Goal: Task Accomplishment & Management: Manage account settings

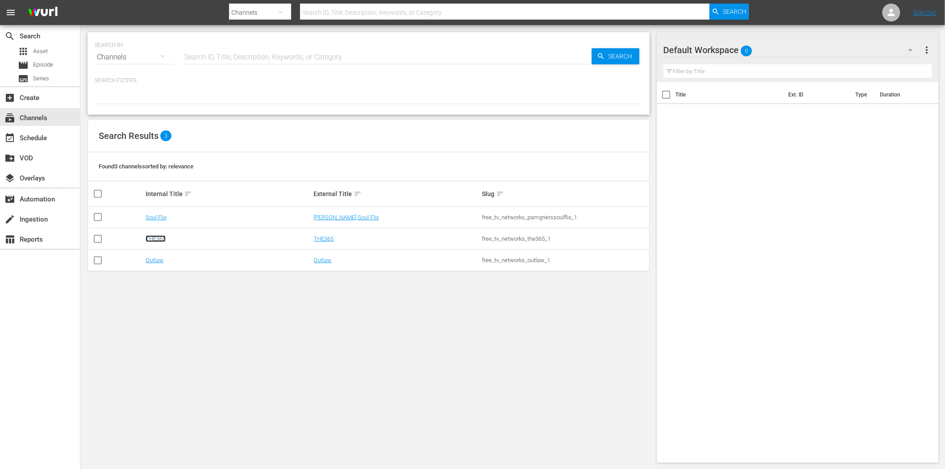
click at [158, 235] on link "THE365" at bounding box center [156, 238] width 20 height 7
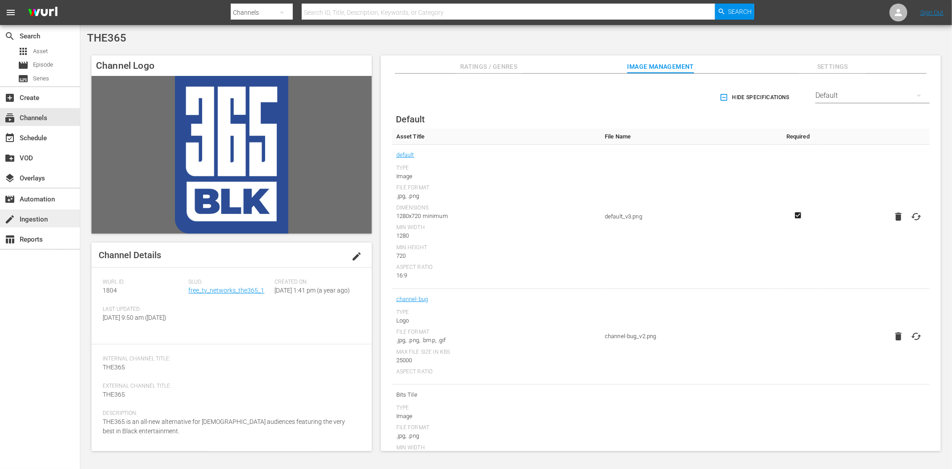
drag, startPoint x: 37, startPoint y: 316, endPoint x: 22, endPoint y: 221, distance: 95.3
click at [36, 316] on div "search Search apps Asset movie Episode subtitles Series add_box Create subscrip…" at bounding box center [40, 259] width 80 height 469
click at [32, 137] on div "event_available Schedule" at bounding box center [25, 137] width 50 height 8
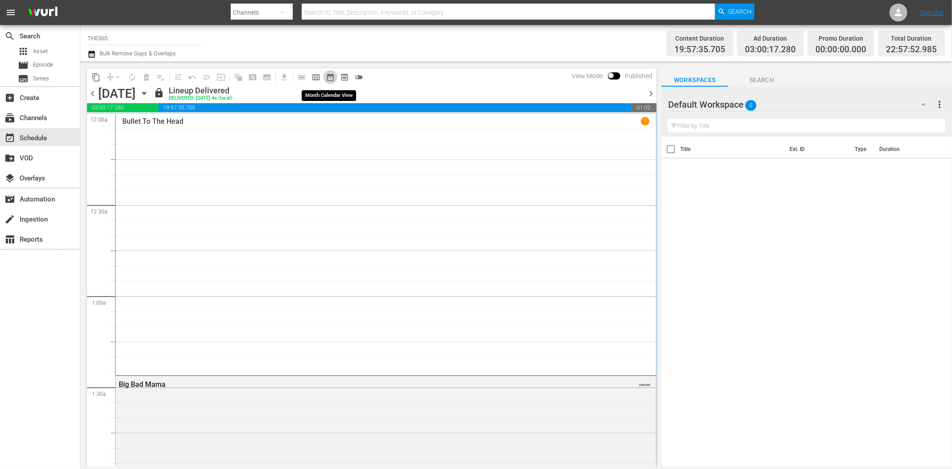
click at [332, 77] on span "date_range_outlined" at bounding box center [330, 77] width 9 height 9
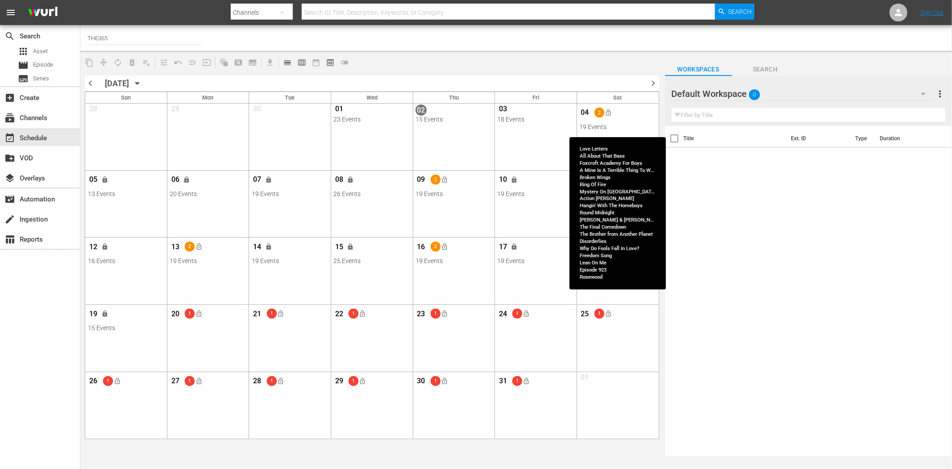
click at [640, 122] on div "04 2 lock_open" at bounding box center [617, 113] width 76 height 19
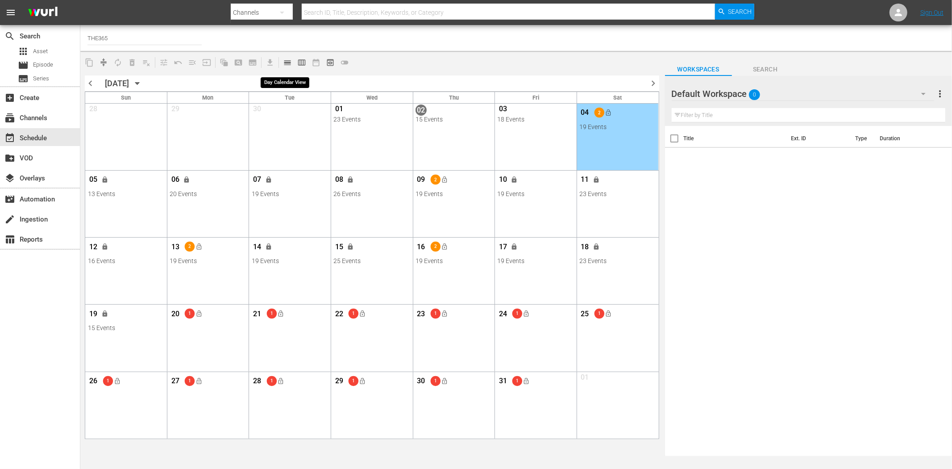
click at [284, 61] on span "calendar_view_day_outlined" at bounding box center [287, 62] width 9 height 9
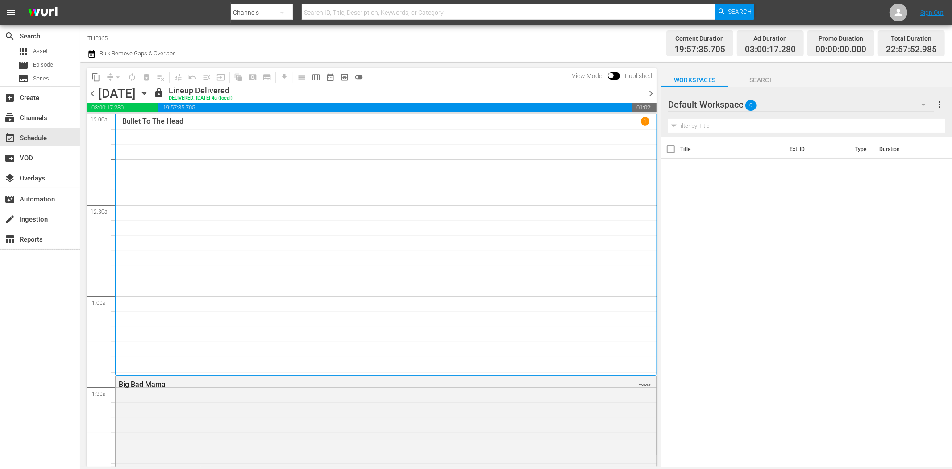
click at [649, 91] on span "chevron_right" at bounding box center [650, 93] width 11 height 11
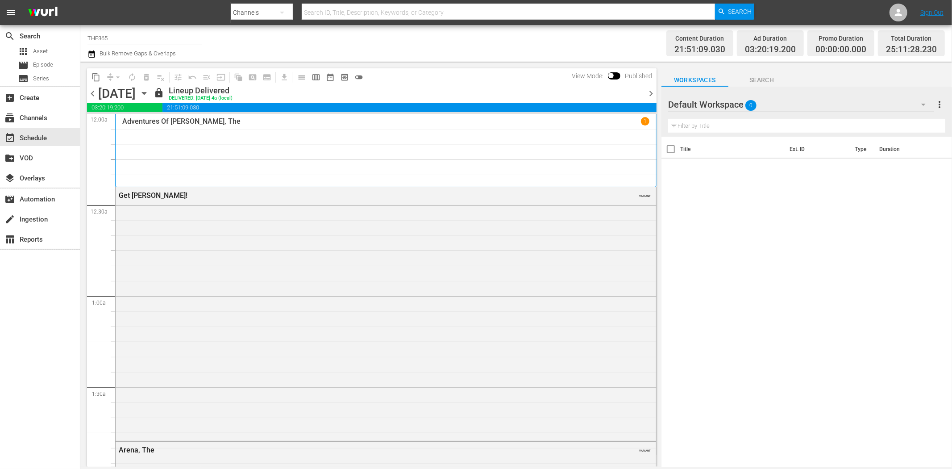
click at [653, 94] on span "chevron_right" at bounding box center [650, 93] width 11 height 11
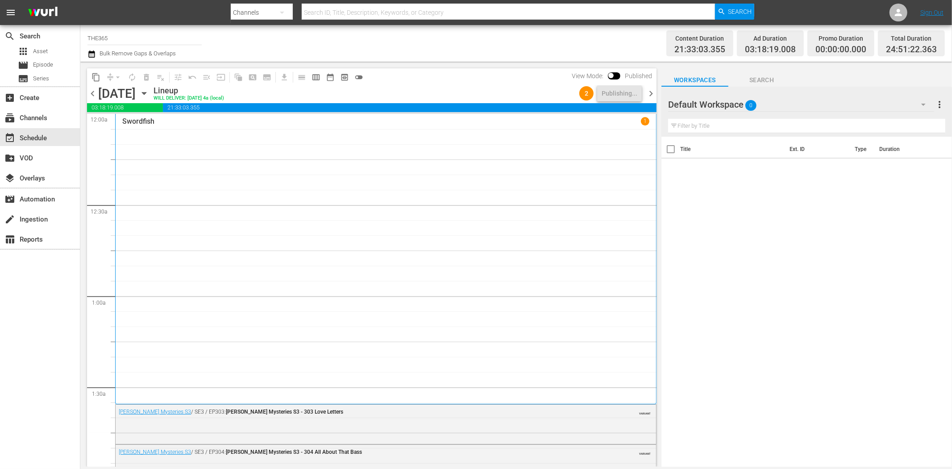
click at [578, 286] on div "Swordfish 1" at bounding box center [385, 258] width 527 height 283
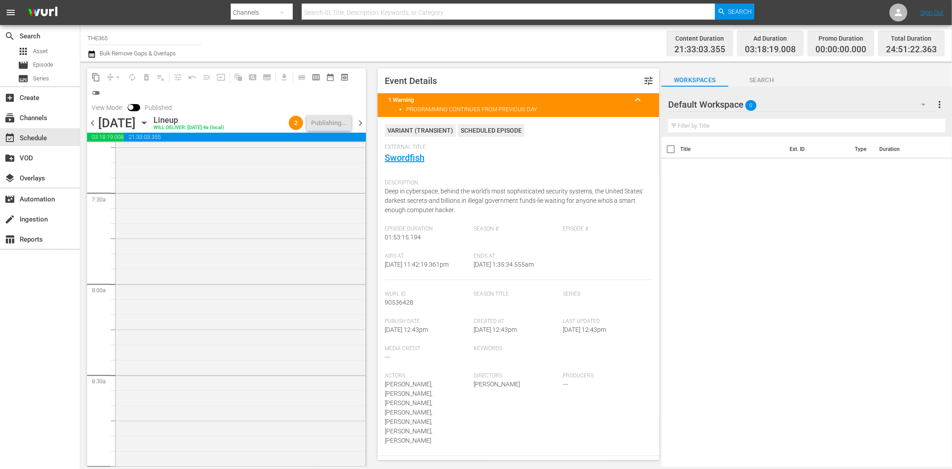
scroll to position [1339, 0]
click at [92, 89] on span "toggle_off" at bounding box center [96, 92] width 9 height 9
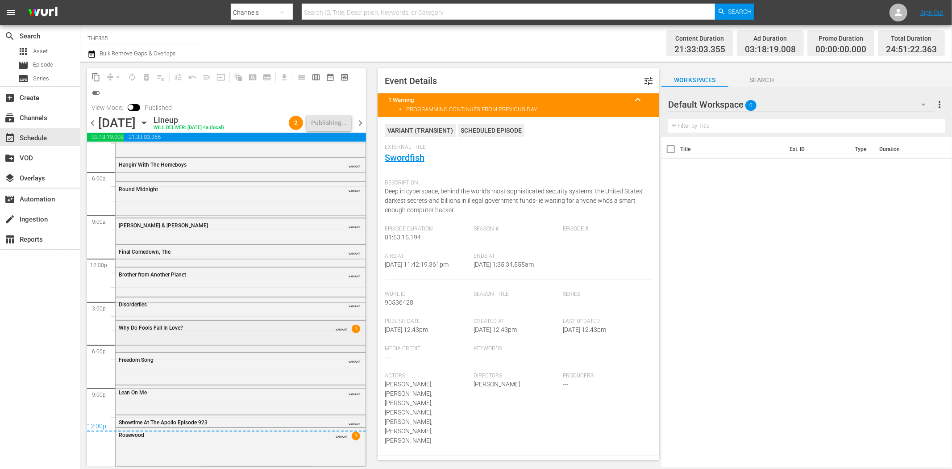
click at [276, 325] on div "Why Do Fools Fall In Love?" at bounding box center [218, 328] width 199 height 6
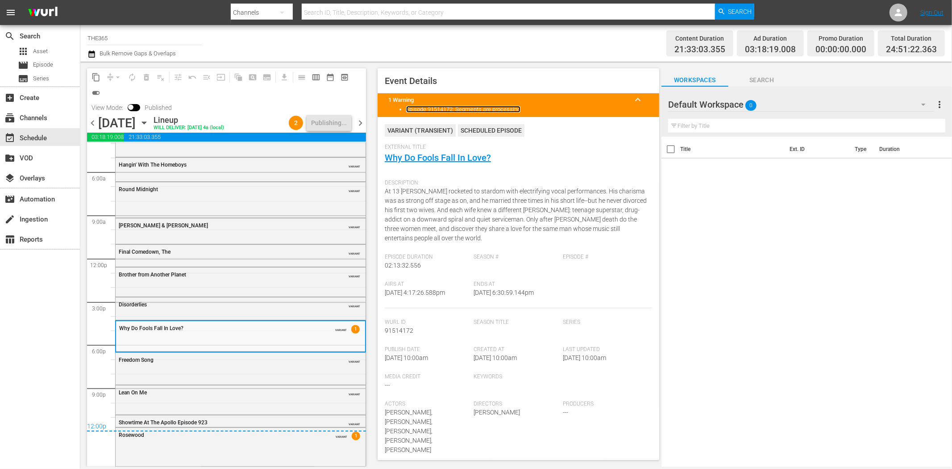
click at [493, 106] on link "Episode 91514172: Segments are processing" at bounding box center [463, 109] width 114 height 7
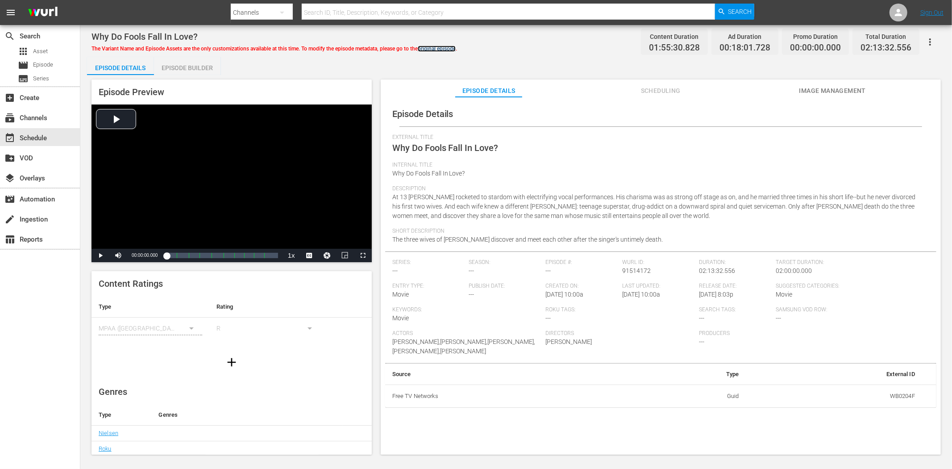
click at [444, 46] on link "original episode" at bounding box center [437, 49] width 38 height 6
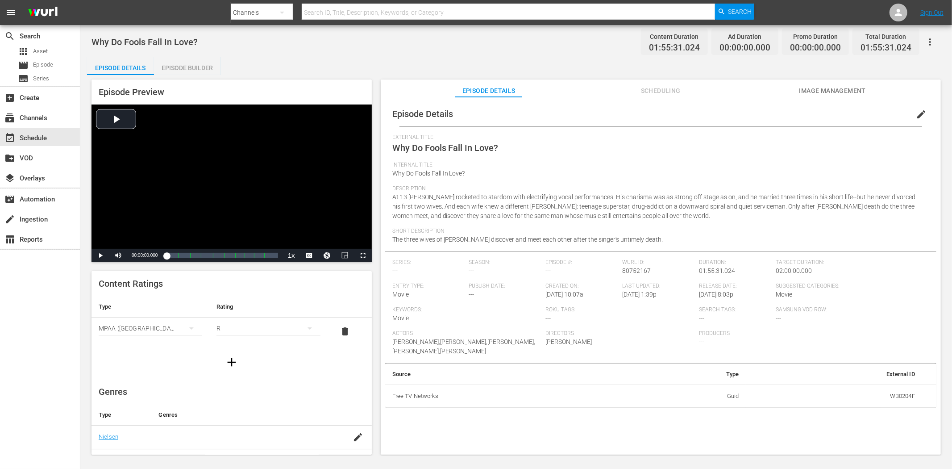
click at [655, 86] on span "Scheduling" at bounding box center [660, 90] width 67 height 11
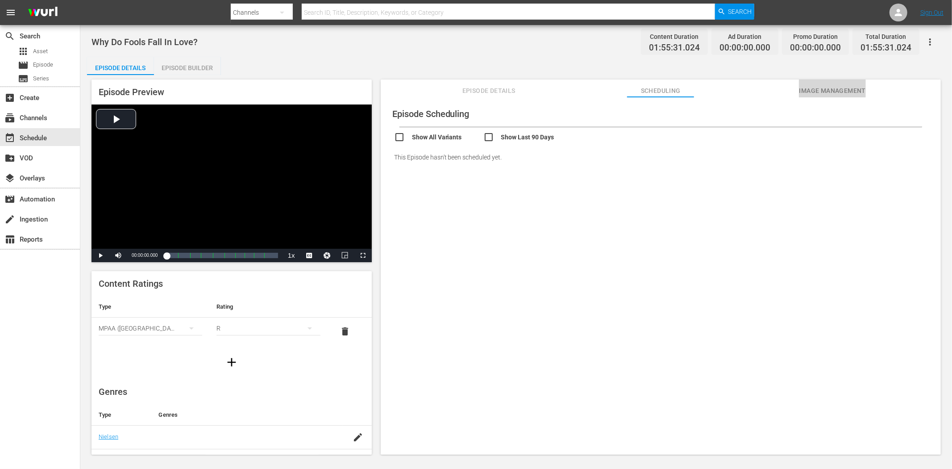
click at [841, 86] on span "Image Management" at bounding box center [832, 90] width 67 height 11
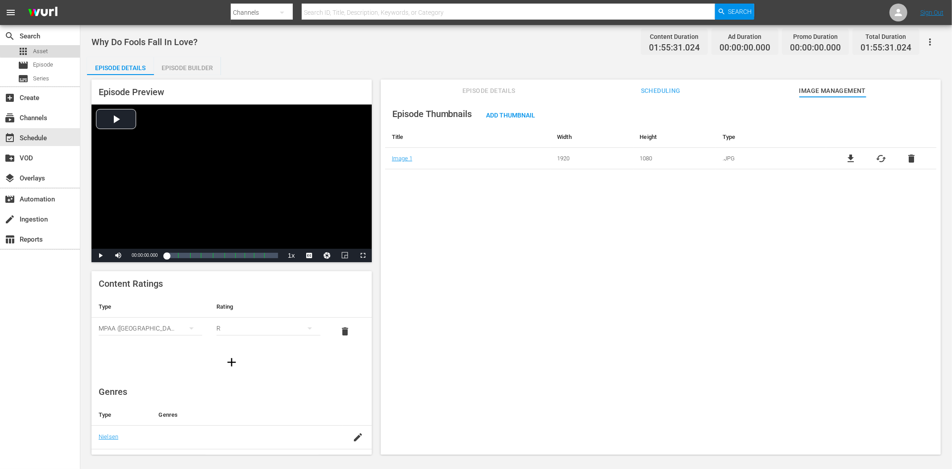
click at [49, 50] on div "apps Asset" at bounding box center [40, 51] width 80 height 12
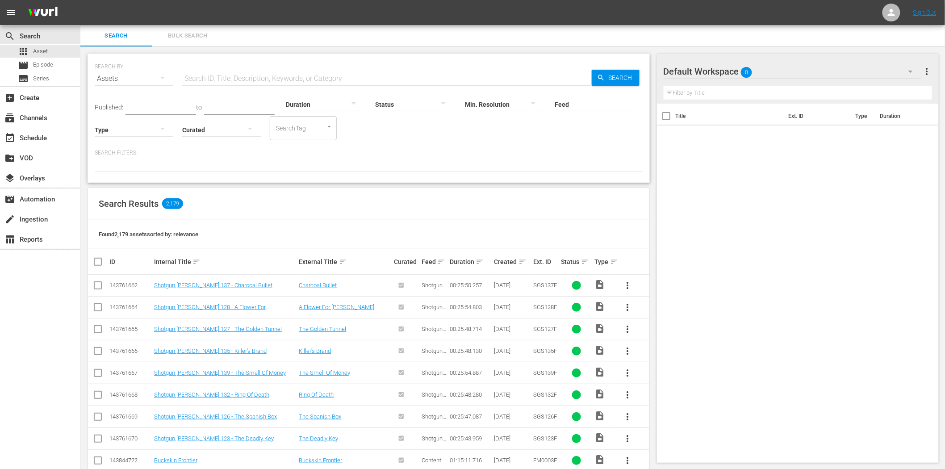
click at [256, 72] on input "text" at bounding box center [386, 78] width 409 height 21
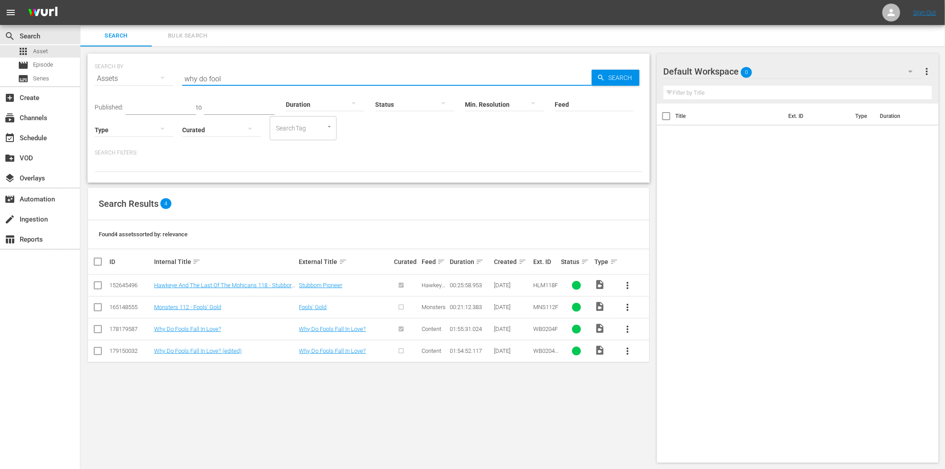
click at [265, 74] on input "why do fool" at bounding box center [386, 78] width 409 height 21
paste input "178179587"
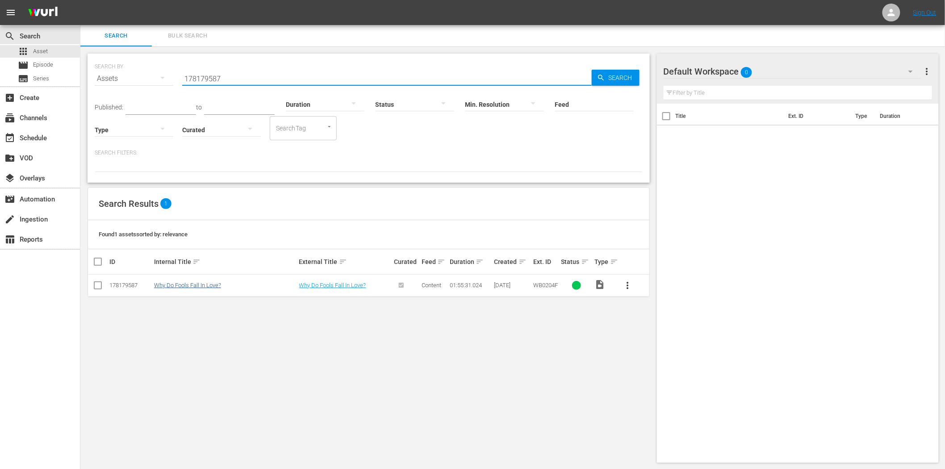
type input "178179587"
click at [190, 288] on link "Why Do Fools Fall In Love?" at bounding box center [187, 285] width 67 height 7
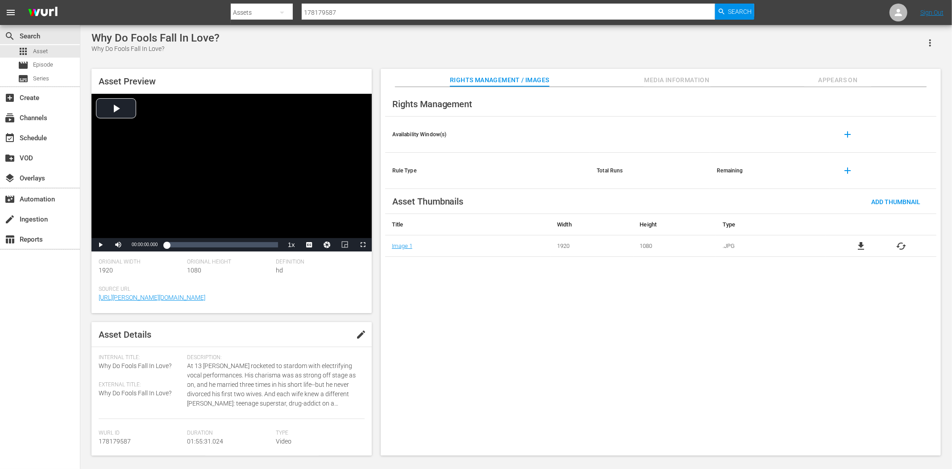
click at [679, 76] on span "Media Information" at bounding box center [677, 80] width 67 height 11
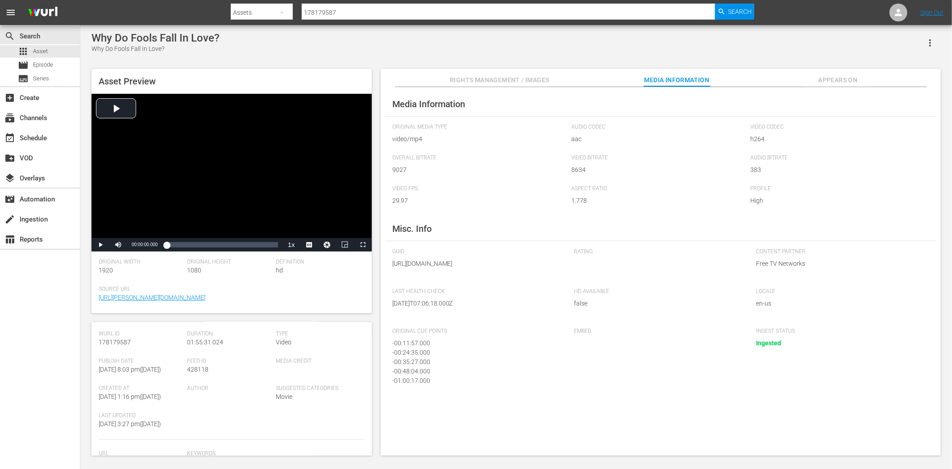
scroll to position [186, 0]
click at [832, 80] on span "Appears On" at bounding box center [837, 80] width 67 height 11
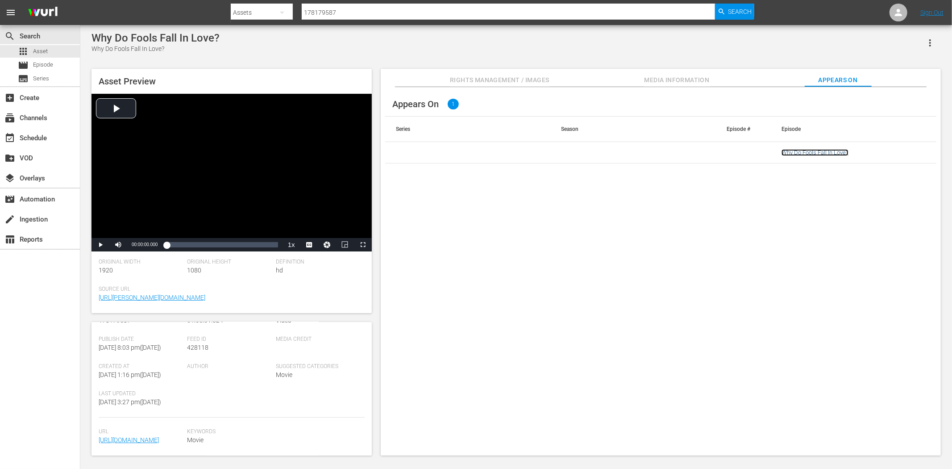
click at [825, 150] on link "Why Do Fools Fall In Love?" at bounding box center [815, 152] width 67 height 7
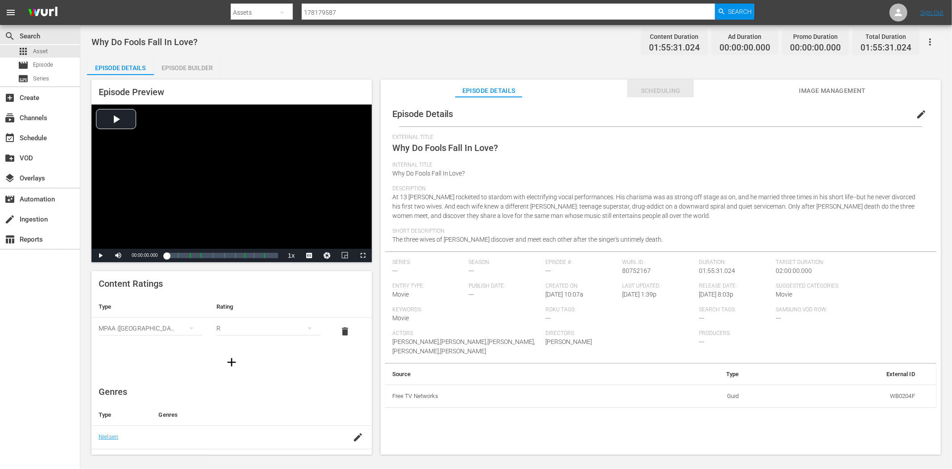
click at [657, 85] on span "Scheduling" at bounding box center [660, 90] width 67 height 11
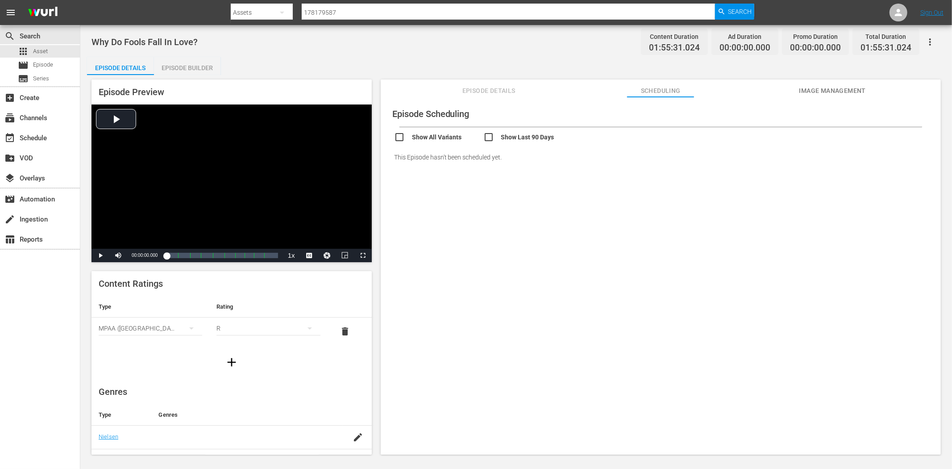
click at [427, 135] on input "checkbox" at bounding box center [438, 138] width 89 height 13
checkbox input "true"
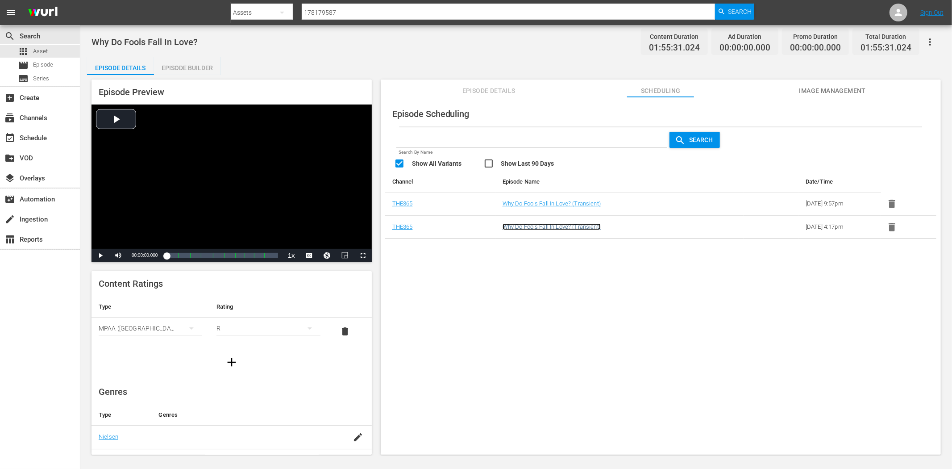
click at [543, 224] on link "Why Do Fools Fall In Love? (Transient)" at bounding box center [552, 226] width 98 height 7
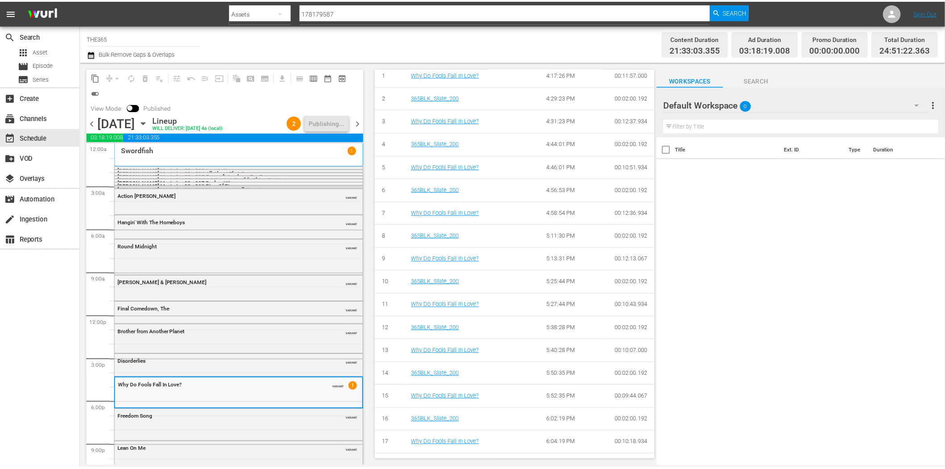
scroll to position [527, 0]
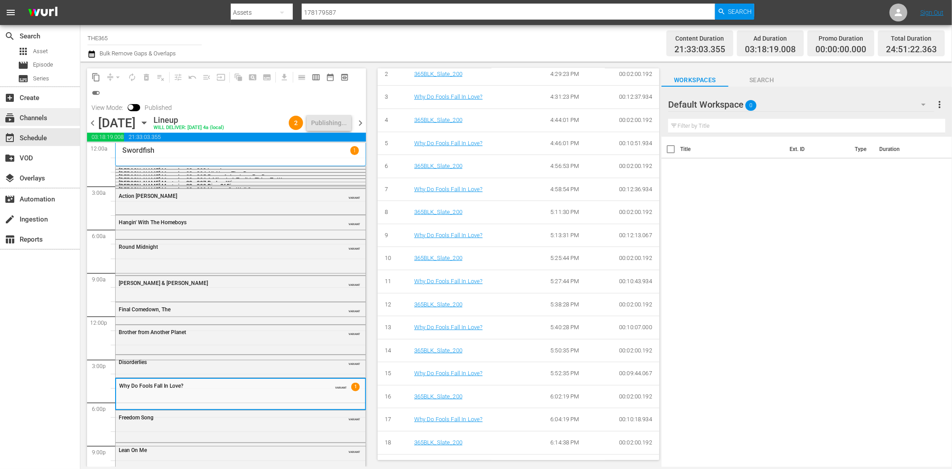
click at [25, 113] on div "subscriptions Channels" at bounding box center [25, 116] width 50 height 8
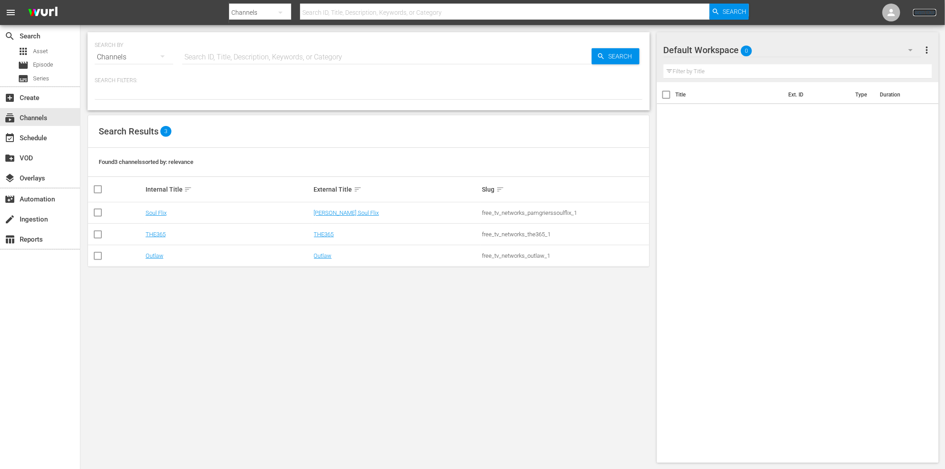
click at [920, 15] on link "Sign Out" at bounding box center [924, 12] width 23 height 7
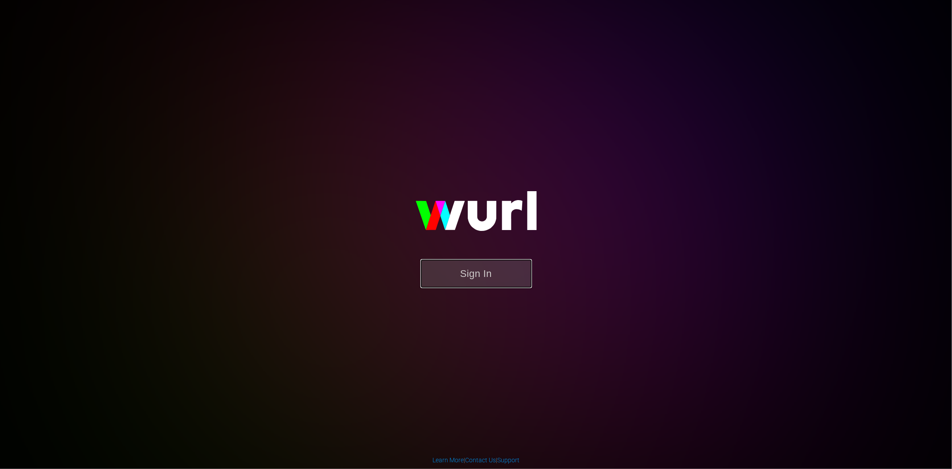
click at [485, 277] on button "Sign In" at bounding box center [476, 273] width 112 height 29
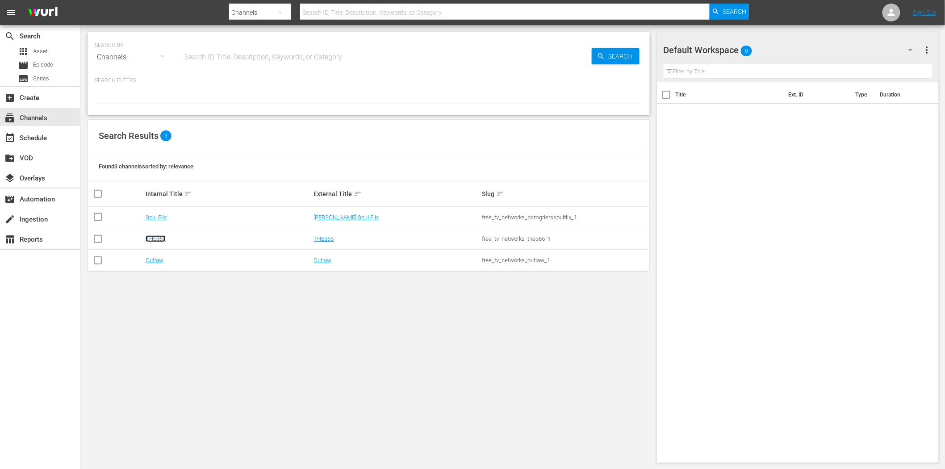
click at [160, 235] on link "THE365" at bounding box center [156, 238] width 20 height 7
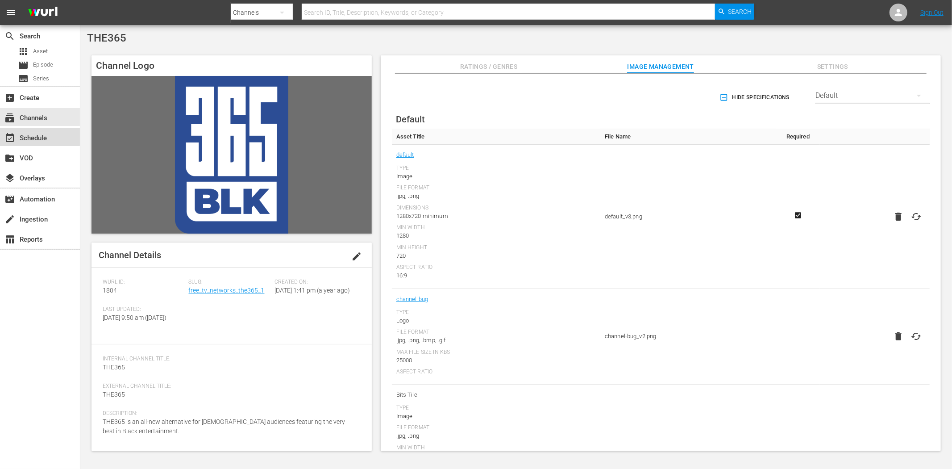
click at [33, 134] on div "event_available Schedule" at bounding box center [25, 137] width 50 height 8
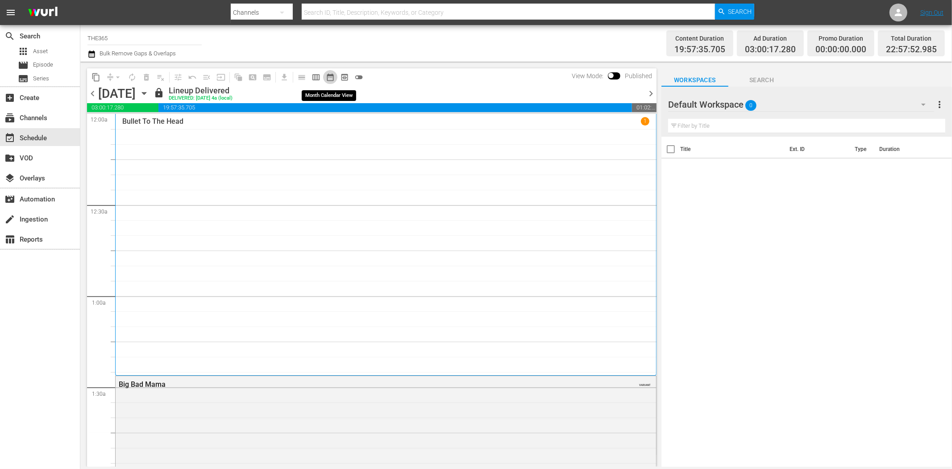
click at [326, 76] on span "date_range_outlined" at bounding box center [330, 77] width 9 height 9
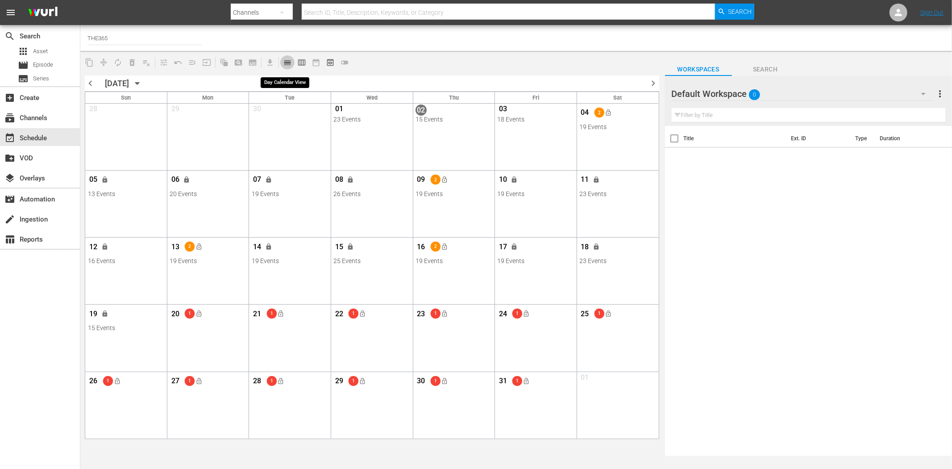
click at [287, 64] on span "calendar_view_day_outlined" at bounding box center [287, 62] width 9 height 9
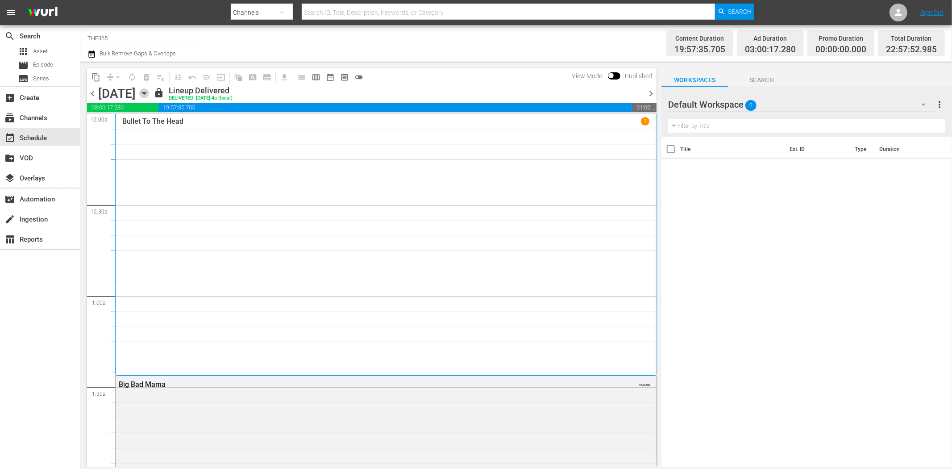
click at [149, 92] on icon "button" at bounding box center [144, 93] width 10 height 10
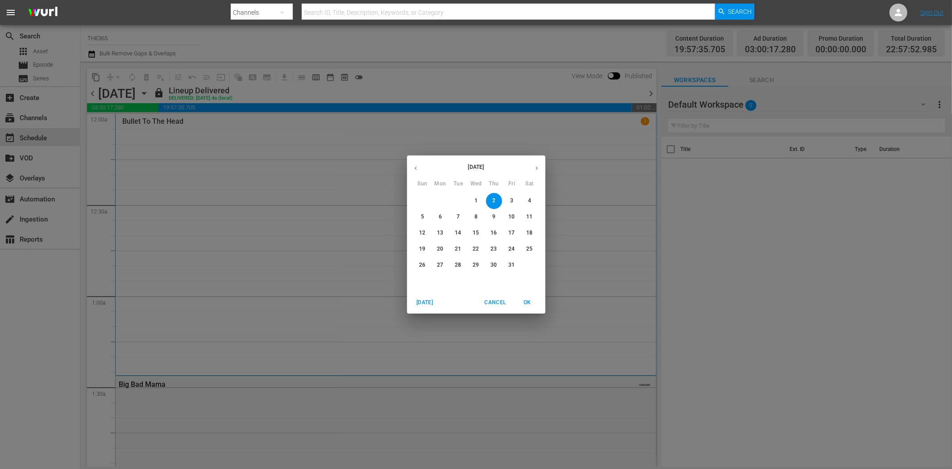
click at [526, 201] on span "4" at bounding box center [530, 201] width 16 height 8
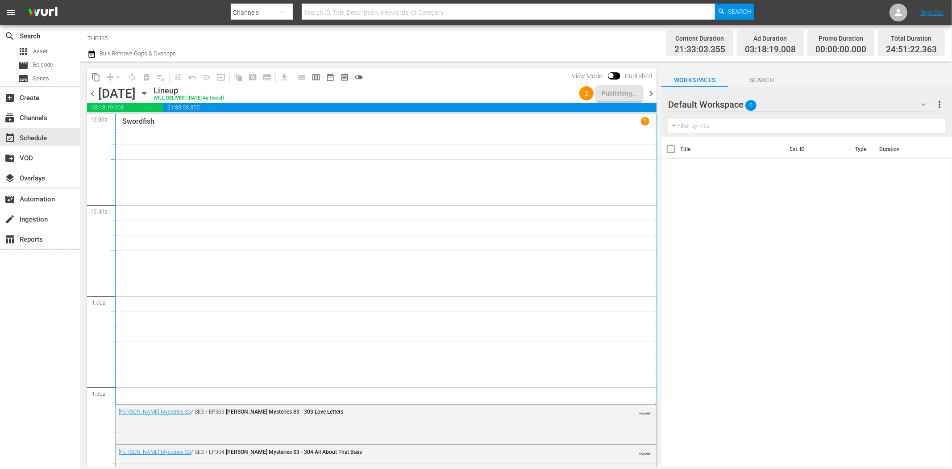
click at [360, 73] on span "toggle_off" at bounding box center [358, 77] width 9 height 9
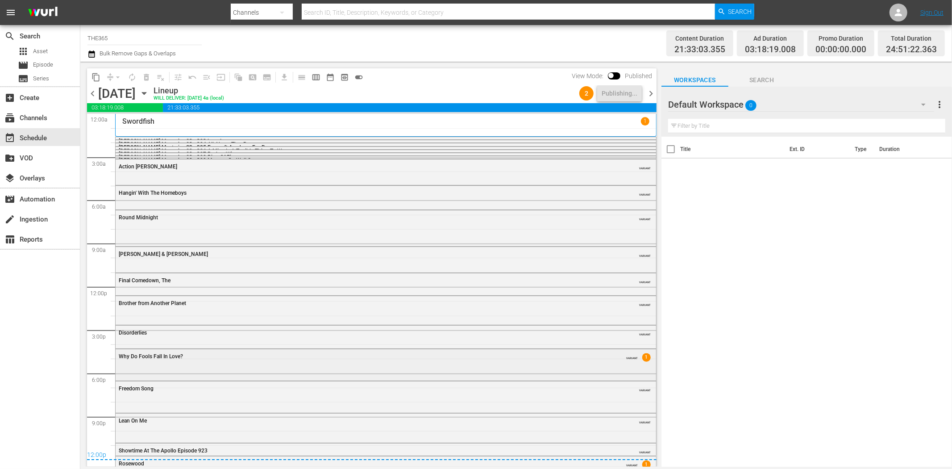
click at [463, 369] on div "Why Do Fools Fall In Love? VARIANT 1" at bounding box center [386, 363] width 541 height 29
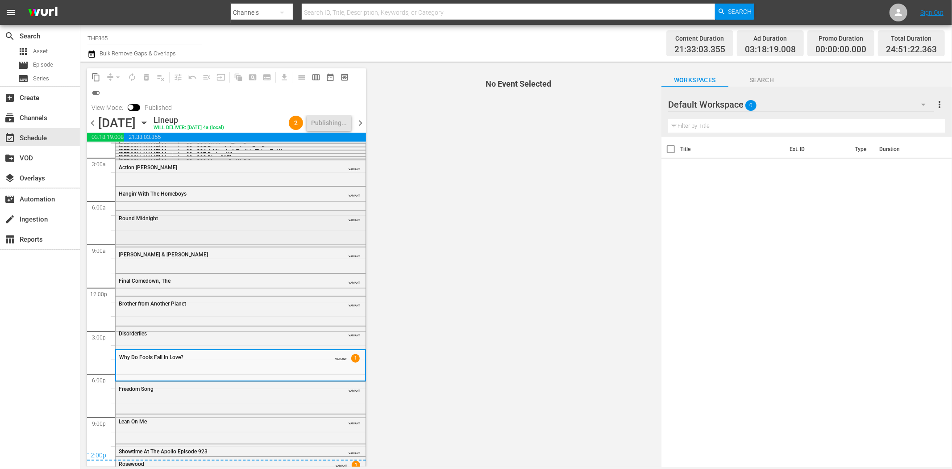
scroll to position [58, 0]
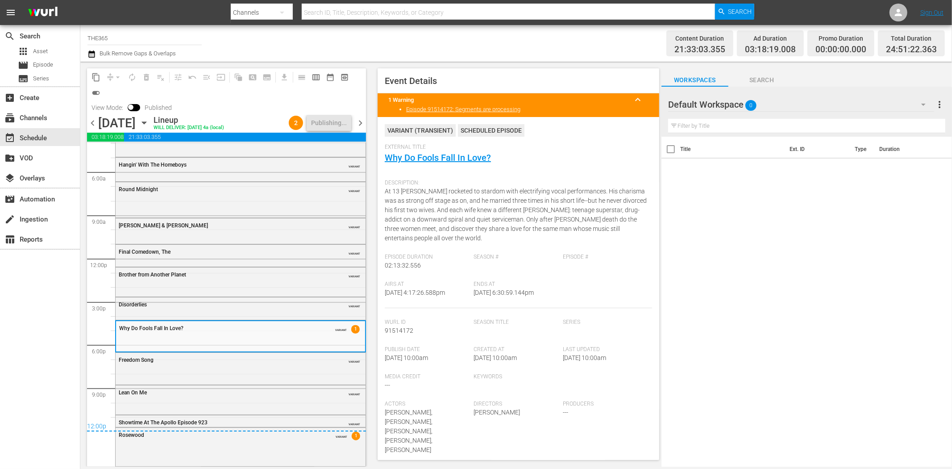
click at [363, 123] on span "chevron_right" at bounding box center [360, 122] width 11 height 11
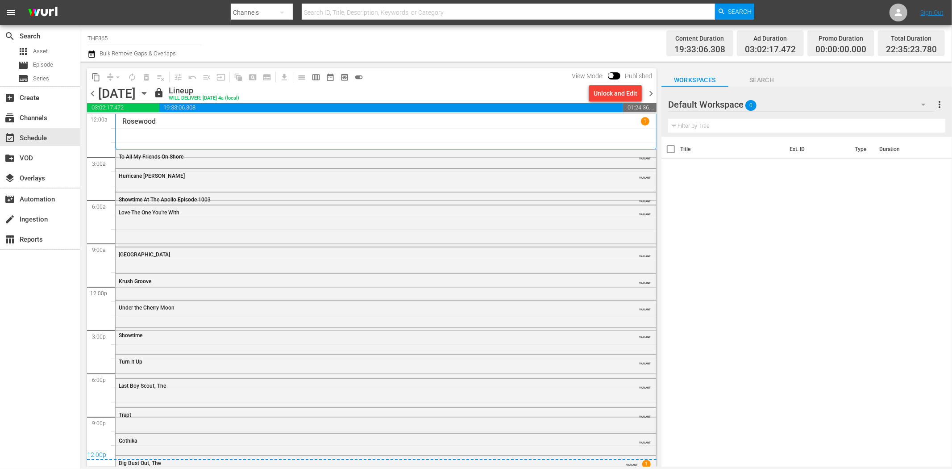
click at [92, 94] on span "chevron_left" at bounding box center [92, 93] width 11 height 11
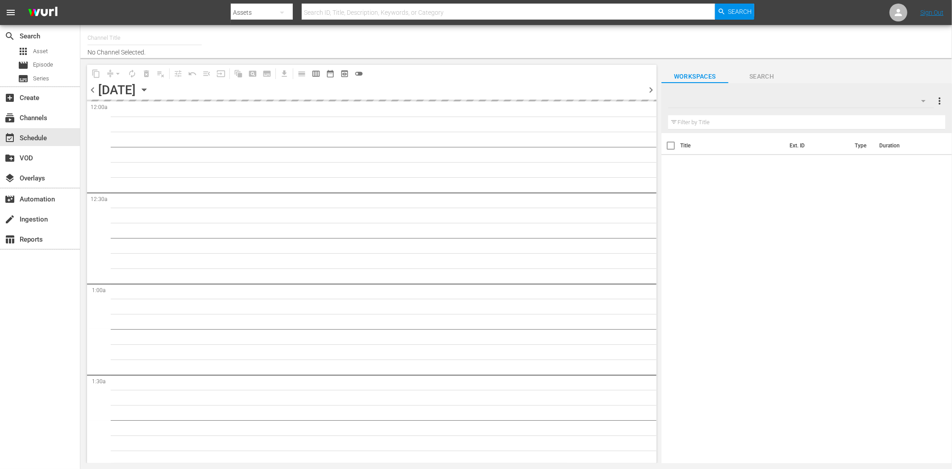
type input "THE365 (1804)"
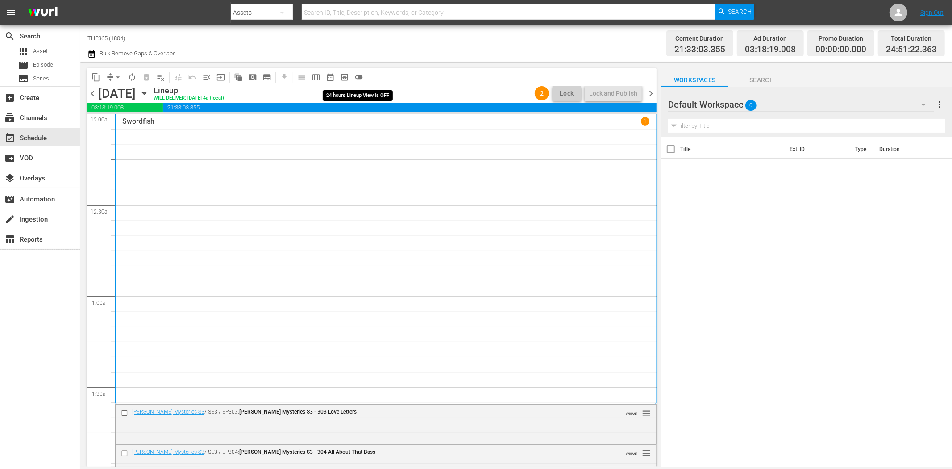
click at [360, 77] on span "toggle_off" at bounding box center [358, 77] width 9 height 9
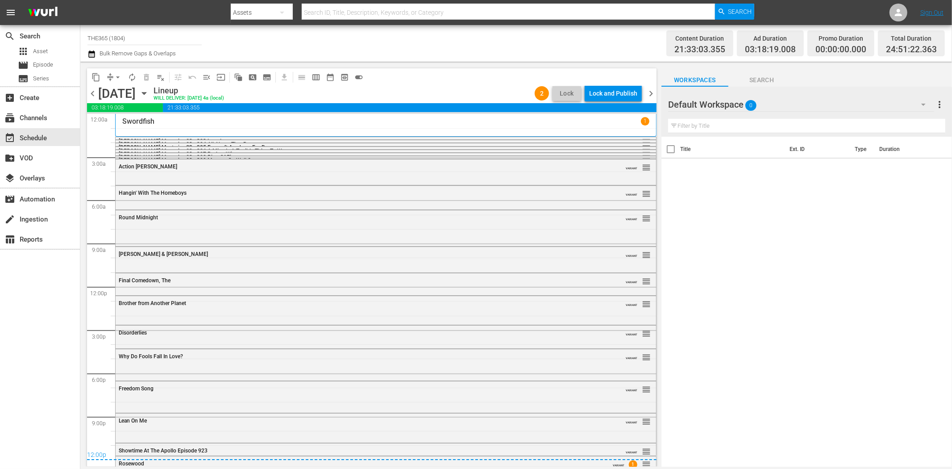
click at [652, 95] on span "chevron_right" at bounding box center [650, 93] width 11 height 11
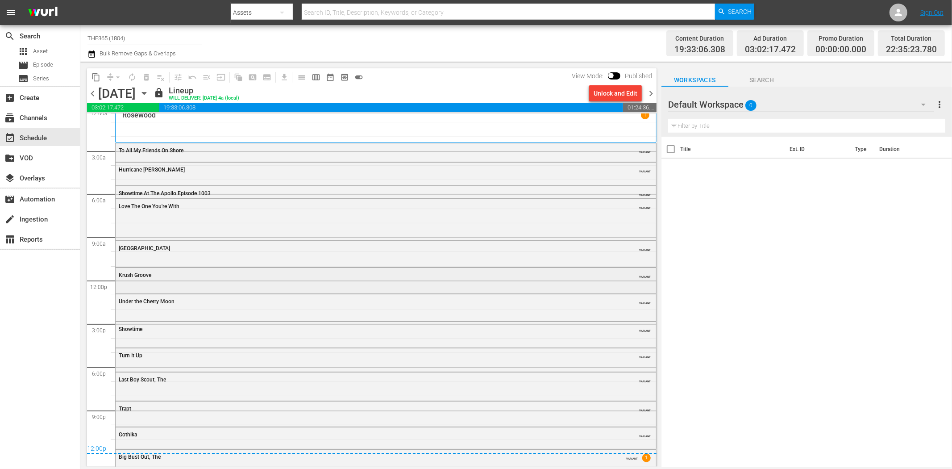
scroll to position [8, 0]
click at [332, 80] on span "date_range_outlined" at bounding box center [330, 77] width 9 height 9
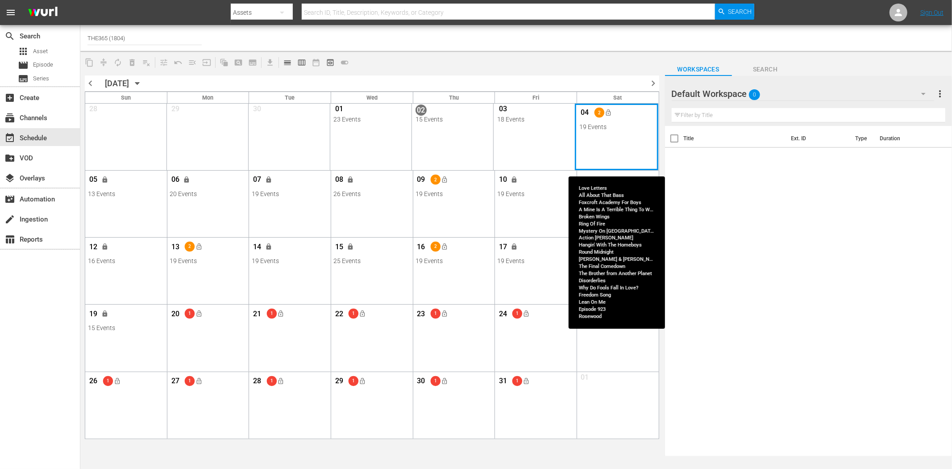
click at [604, 148] on div "Month View" at bounding box center [617, 137] width 84 height 67
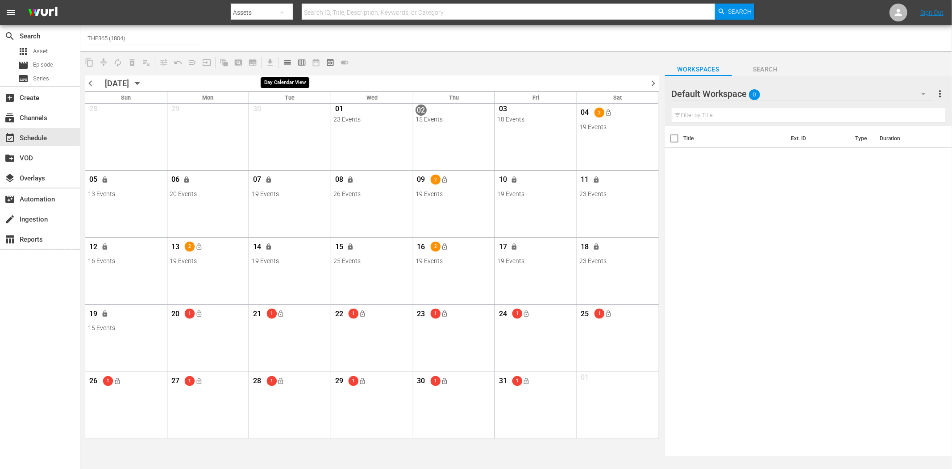
click at [291, 63] on span "calendar_view_day_outlined" at bounding box center [287, 62] width 9 height 9
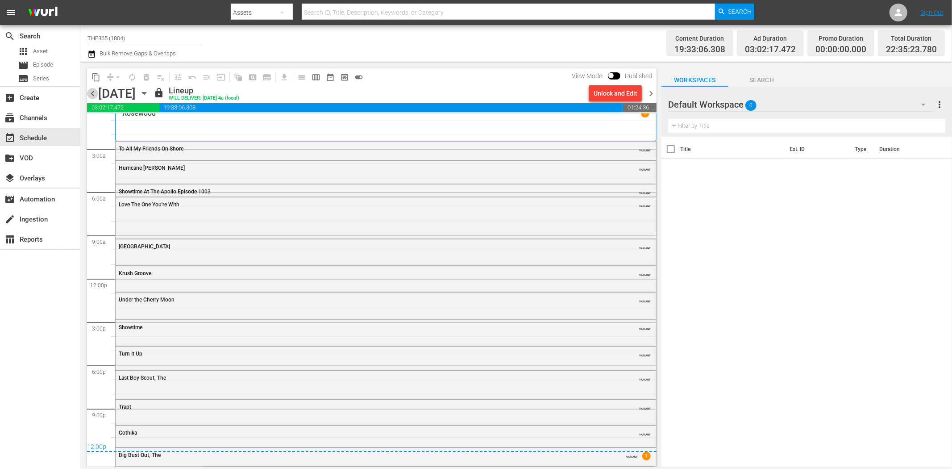
click at [92, 93] on span "chevron_left" at bounding box center [92, 93] width 11 height 11
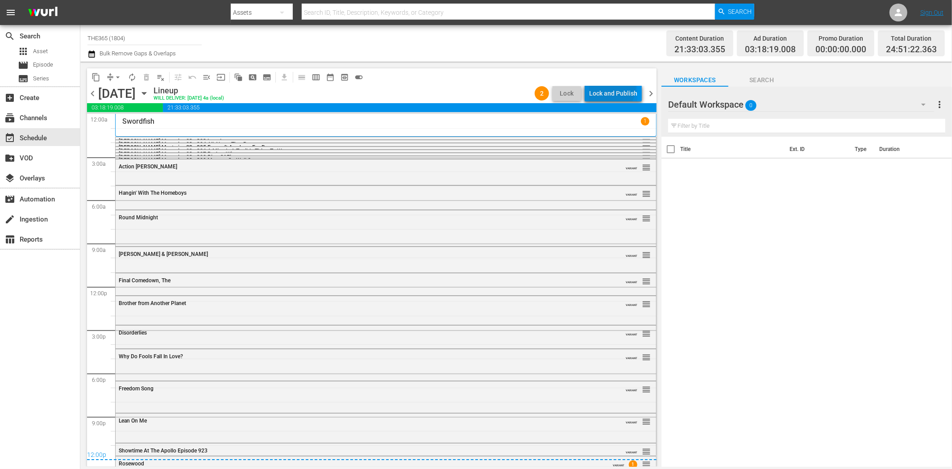
click at [610, 87] on div "Lock and Publish" at bounding box center [613, 93] width 48 height 16
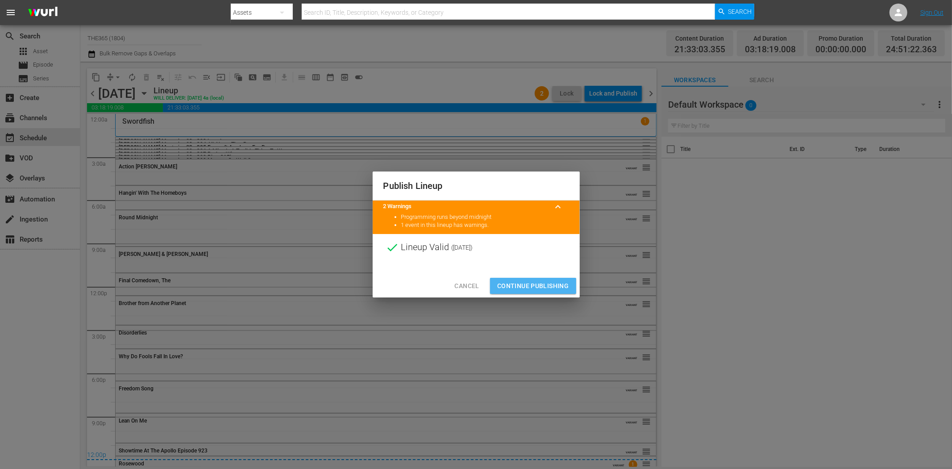
click at [530, 288] on span "Continue Publishing" at bounding box center [533, 285] width 72 height 11
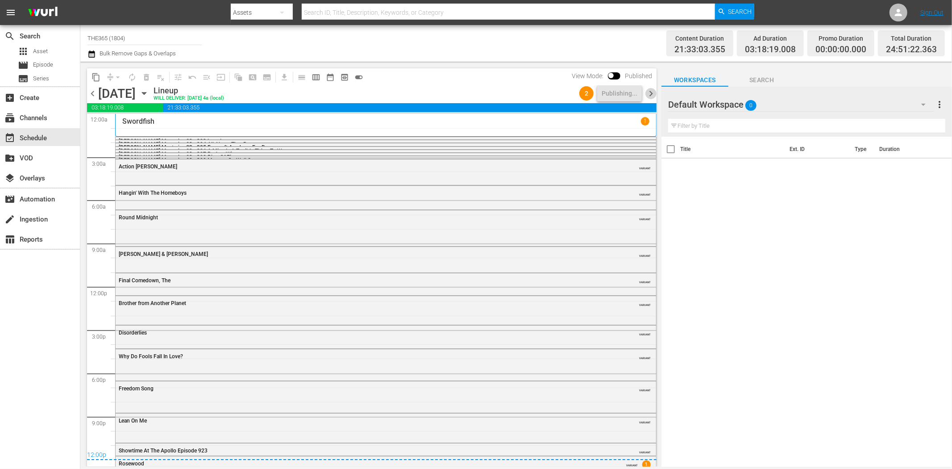
click at [651, 94] on span "chevron_right" at bounding box center [650, 93] width 11 height 11
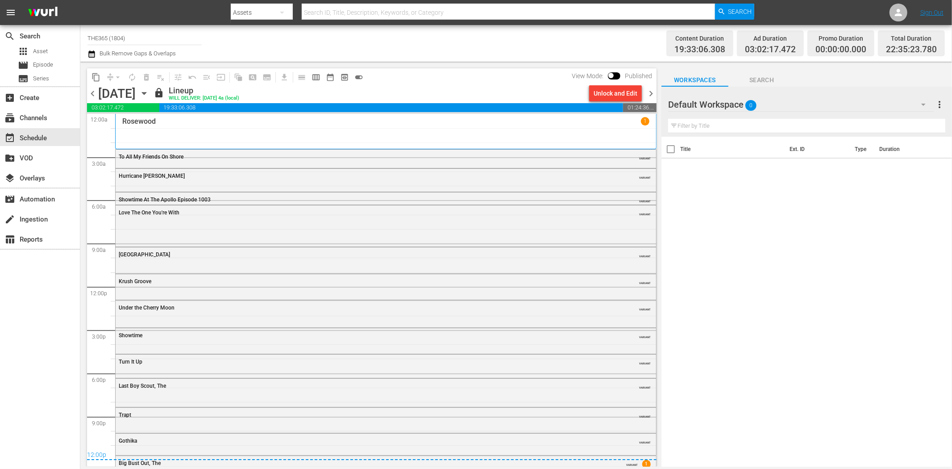
drag, startPoint x: 90, startPoint y: 92, endPoint x: 158, endPoint y: 92, distance: 68.7
click at [90, 93] on span "chevron_left" at bounding box center [92, 93] width 11 height 11
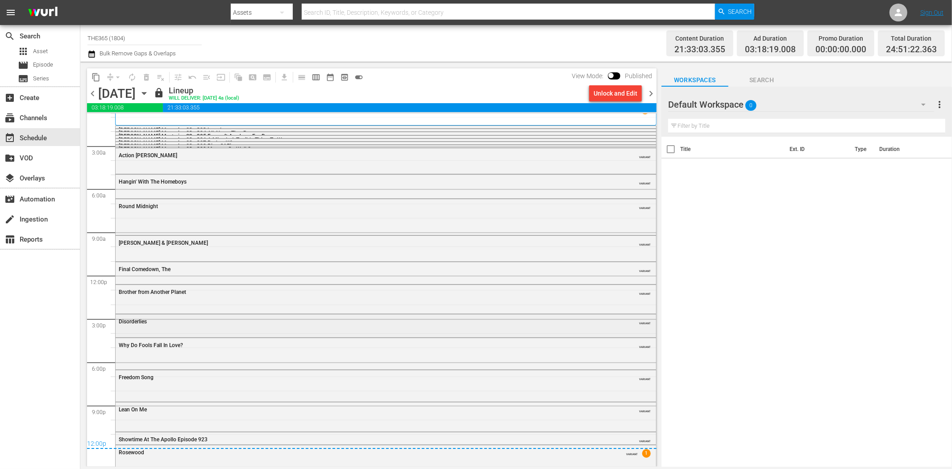
scroll to position [29, 0]
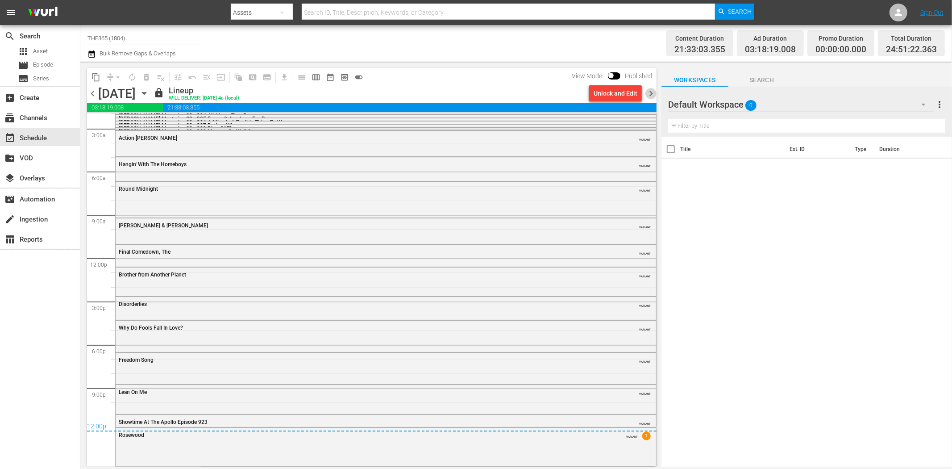
click at [650, 95] on span "chevron_right" at bounding box center [650, 93] width 11 height 11
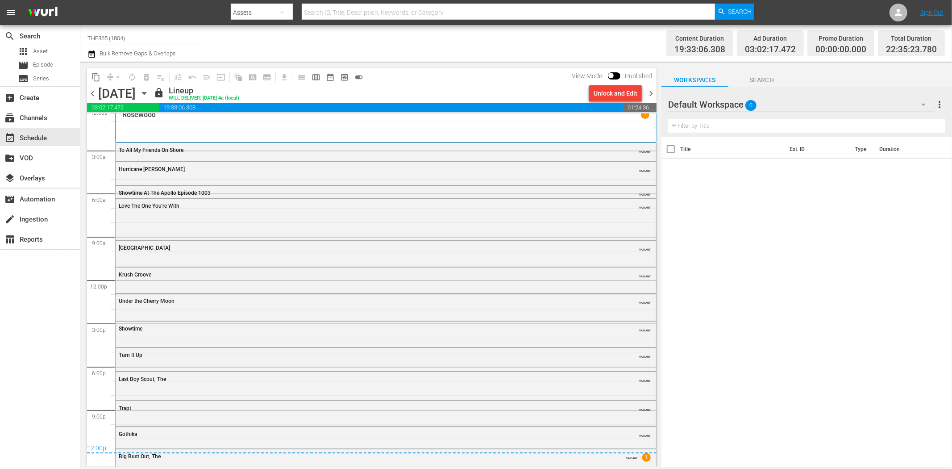
scroll to position [8, 0]
click at [652, 94] on span "chevron_right" at bounding box center [650, 93] width 11 height 11
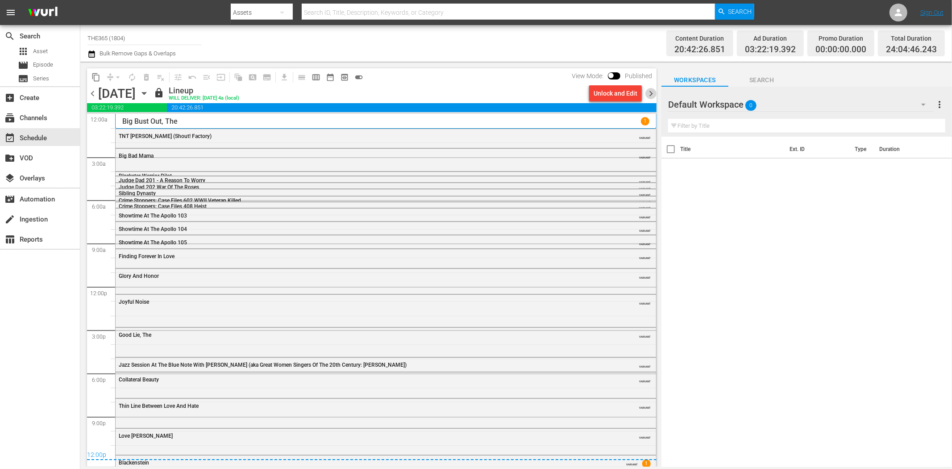
click at [650, 90] on span "chevron_right" at bounding box center [650, 93] width 11 height 11
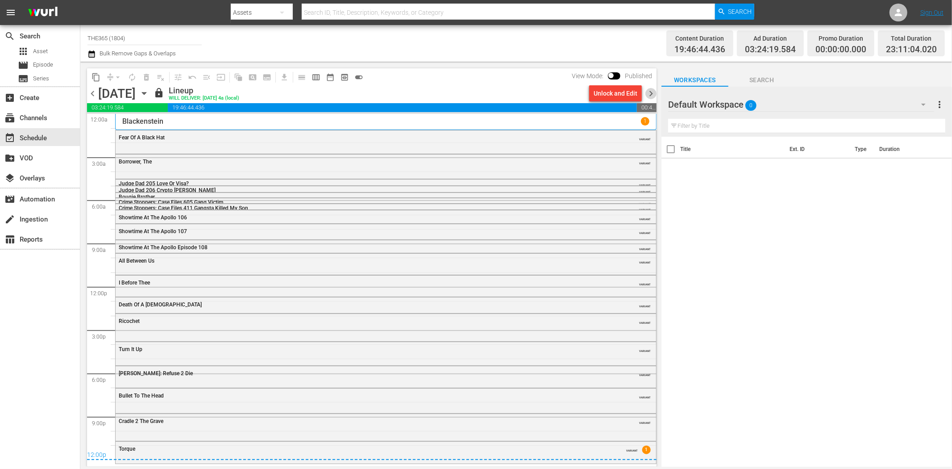
click at [652, 93] on span "chevron_right" at bounding box center [650, 93] width 11 height 11
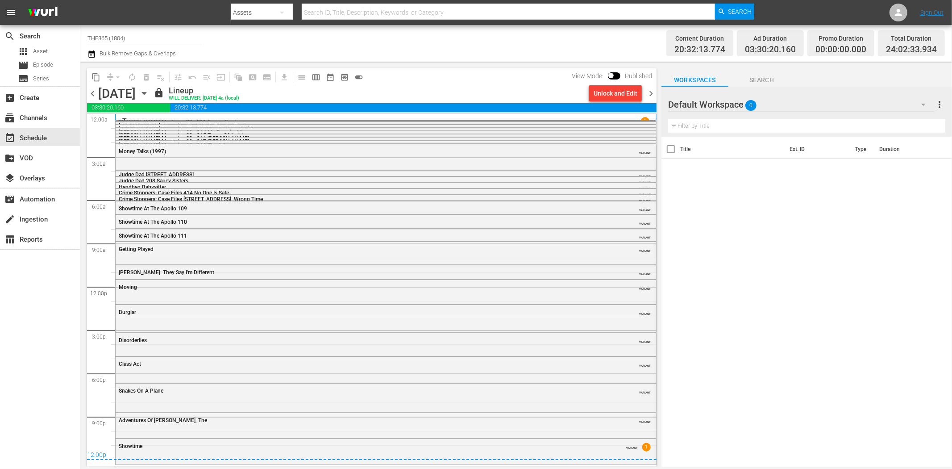
click at [252, 123] on div "[PERSON_NAME] Mysteries S3 - 312 At The Car Wash" at bounding box center [361, 126] width 485 height 6
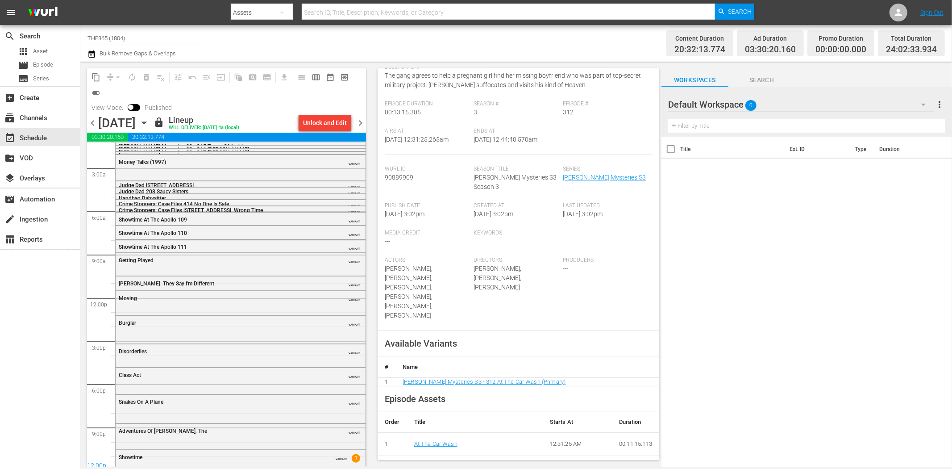
scroll to position [28, 0]
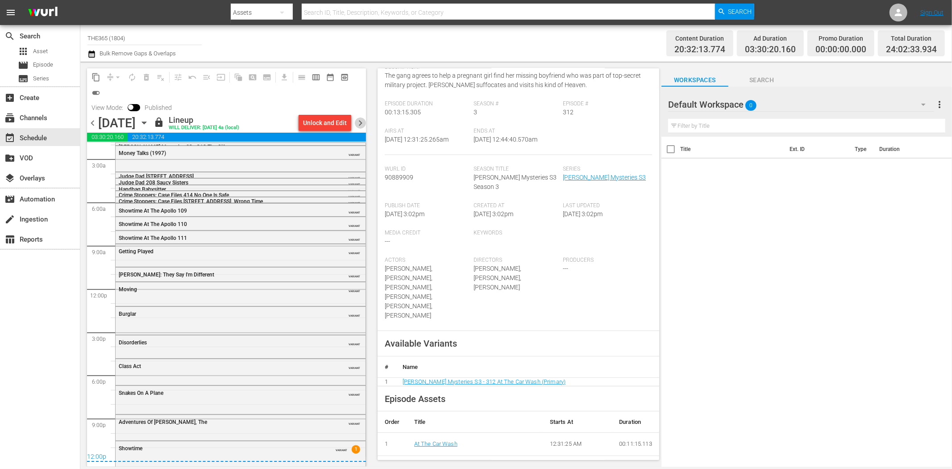
click at [359, 119] on span "chevron_right" at bounding box center [360, 122] width 11 height 11
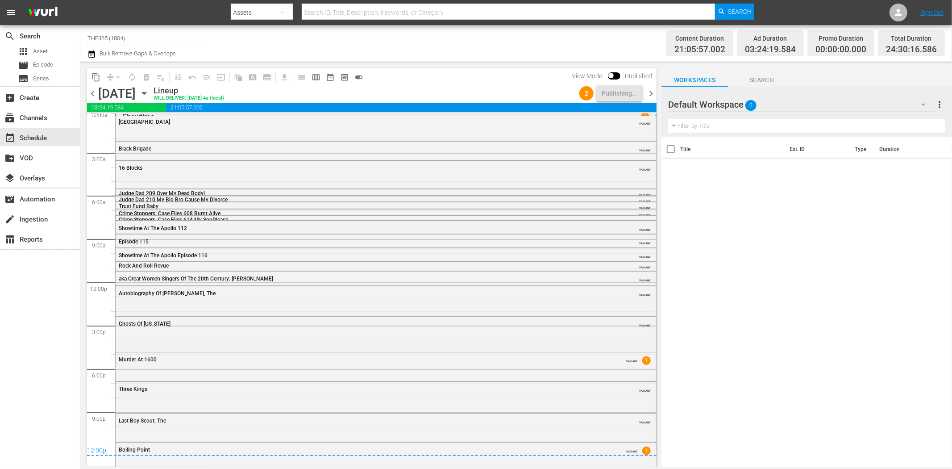
scroll to position [5, 0]
drag, startPoint x: 652, startPoint y: 92, endPoint x: 658, endPoint y: 96, distance: 7.1
click at [652, 92] on span "chevron_right" at bounding box center [650, 93] width 11 height 11
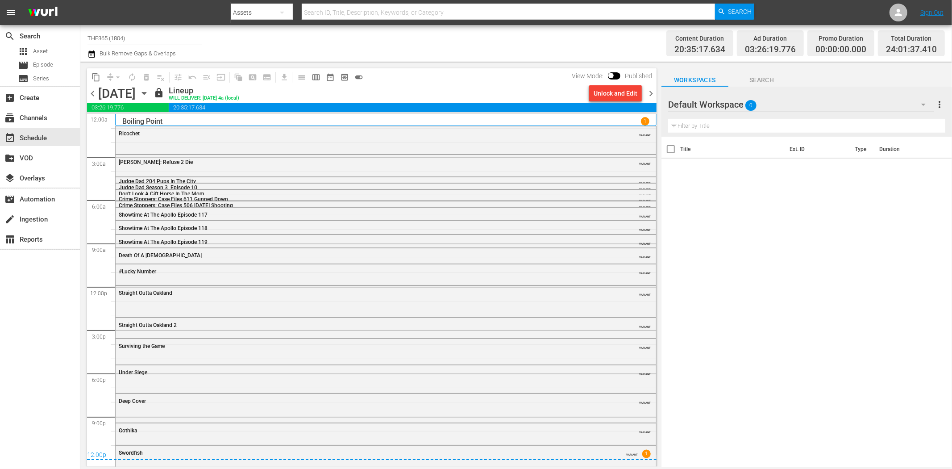
scroll to position [6, 0]
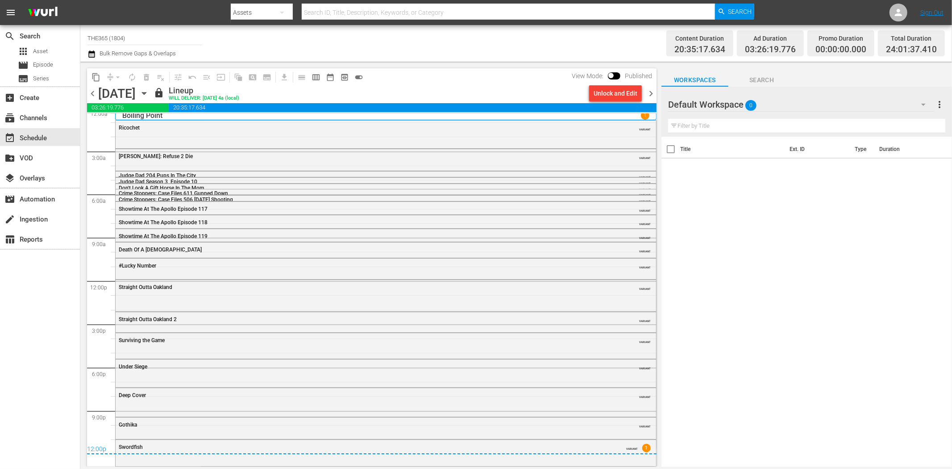
click at [650, 96] on span "chevron_right" at bounding box center [650, 93] width 11 height 11
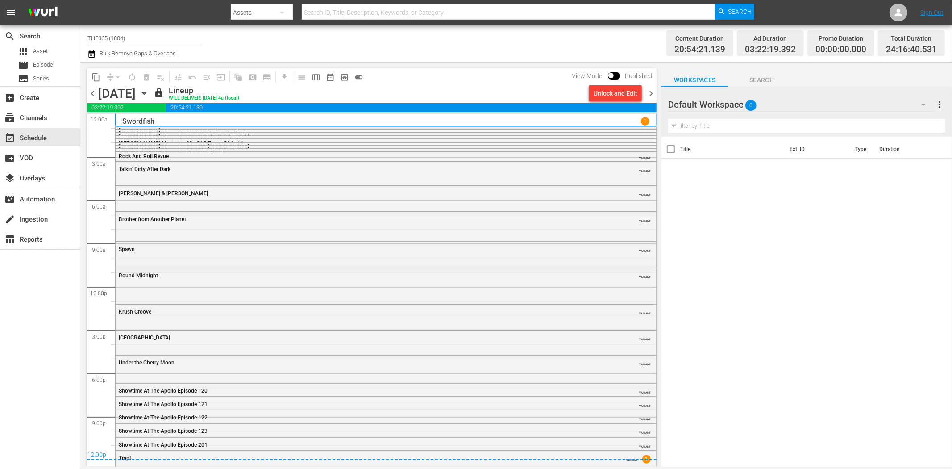
click at [649, 93] on span "chevron_right" at bounding box center [650, 93] width 11 height 11
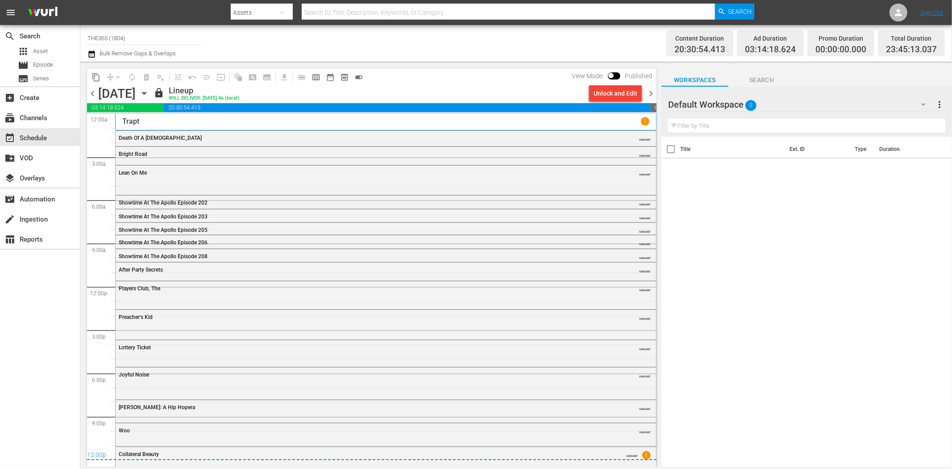
drag, startPoint x: 649, startPoint y: 92, endPoint x: 730, endPoint y: 83, distance: 81.4
click at [649, 92] on span "chevron_right" at bounding box center [650, 93] width 11 height 11
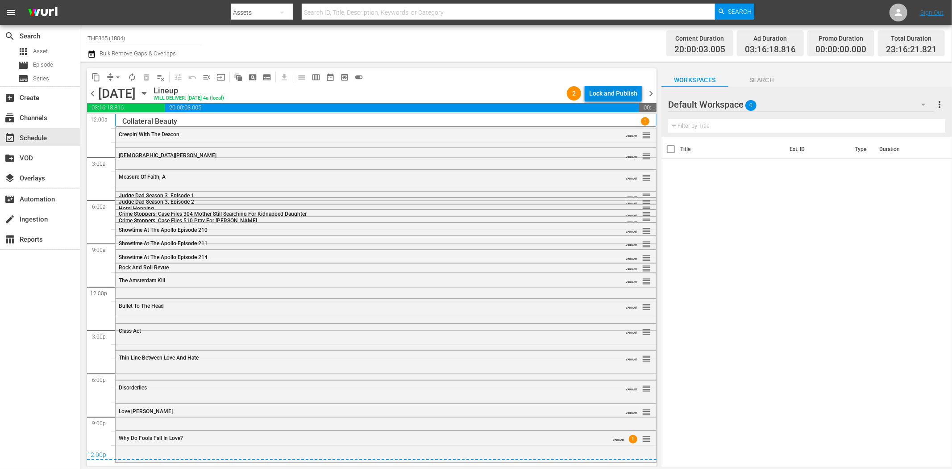
click at [621, 98] on div "Lock and Publish" at bounding box center [613, 93] width 48 height 16
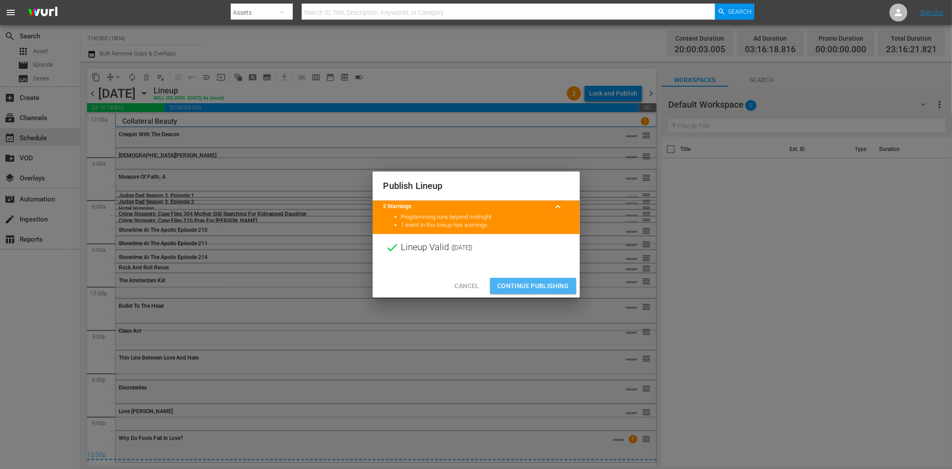
click at [533, 284] on span "Continue Publishing" at bounding box center [533, 285] width 72 height 11
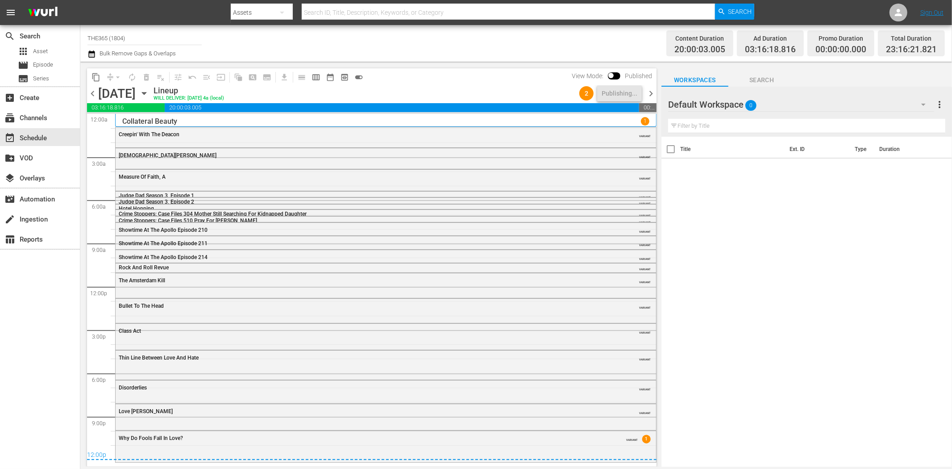
click at [652, 91] on span "chevron_right" at bounding box center [650, 93] width 11 height 11
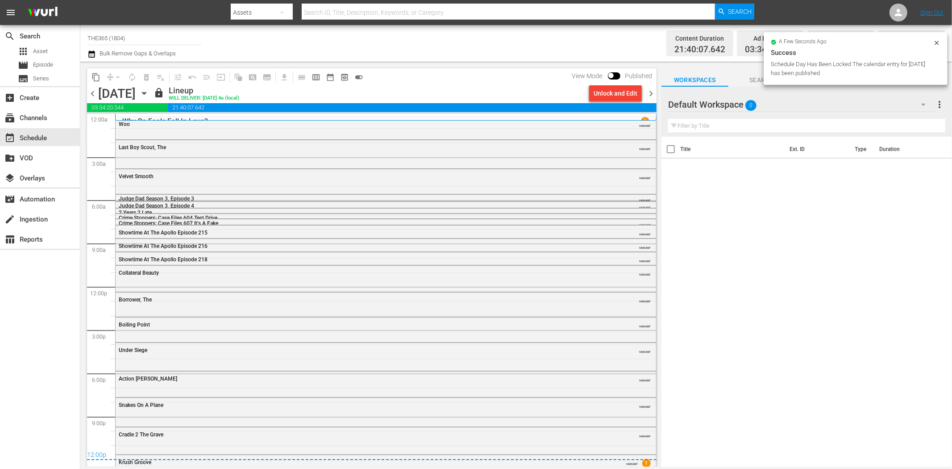
drag, startPoint x: 655, startPoint y: 94, endPoint x: 673, endPoint y: 115, distance: 27.8
click at [655, 94] on span "chevron_right" at bounding box center [650, 93] width 11 height 11
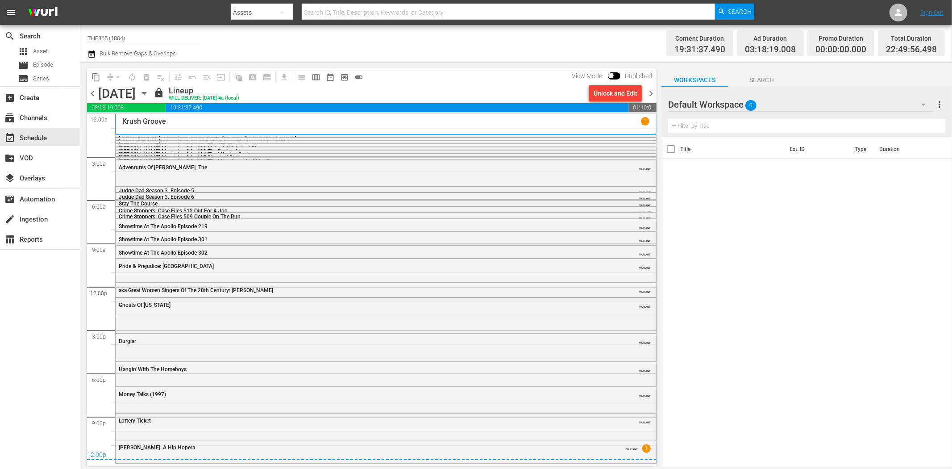
drag, startPoint x: 650, startPoint y: 91, endPoint x: 683, endPoint y: 69, distance: 39.5
click at [648, 88] on span "chevron_right" at bounding box center [650, 93] width 11 height 11
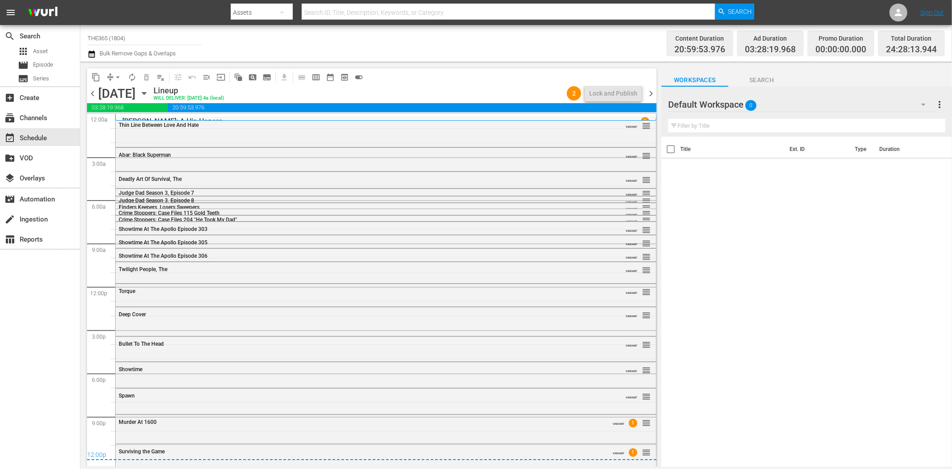
click at [653, 92] on span "chevron_right" at bounding box center [650, 93] width 11 height 11
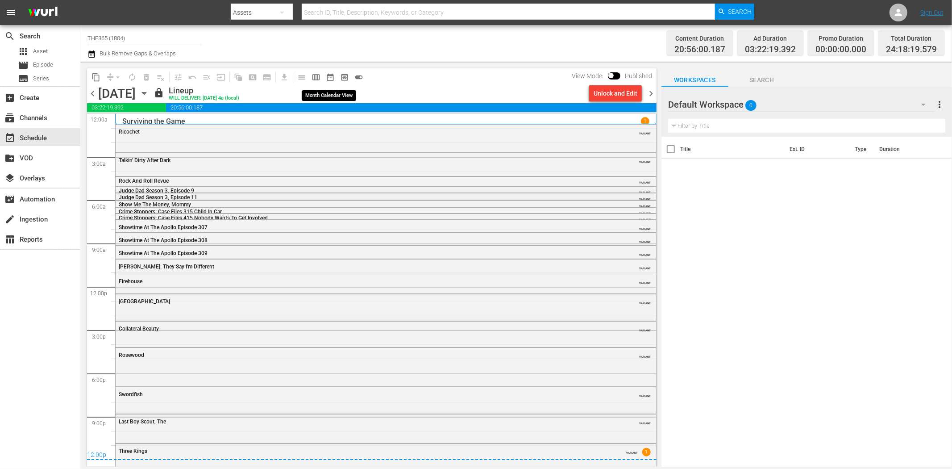
click at [332, 74] on span "date_range_outlined" at bounding box center [330, 77] width 9 height 9
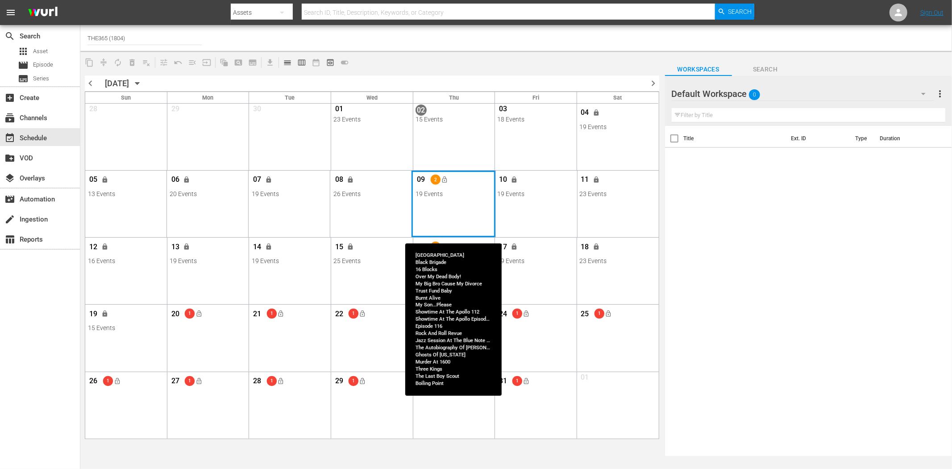
click at [460, 214] on div "Month View" at bounding box center [454, 204] width 84 height 67
click at [453, 206] on div "Month View" at bounding box center [454, 204] width 84 height 67
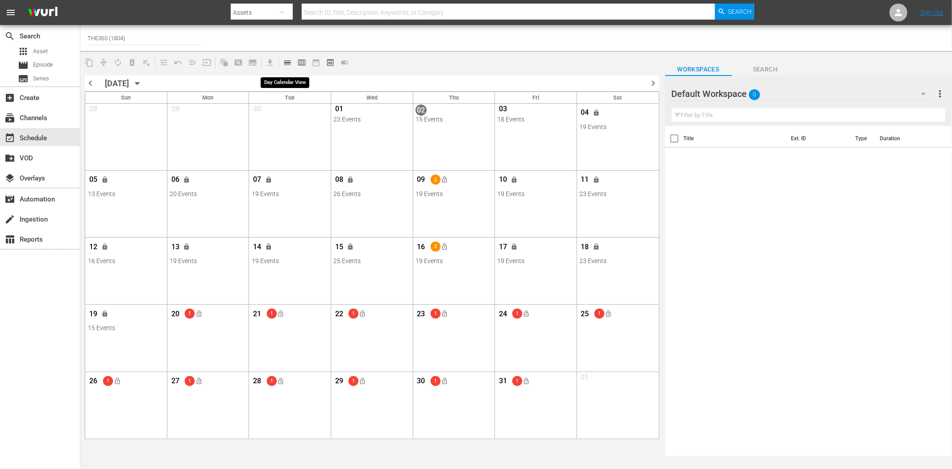
click at [291, 63] on span "calendar_view_day_outlined" at bounding box center [287, 62] width 9 height 9
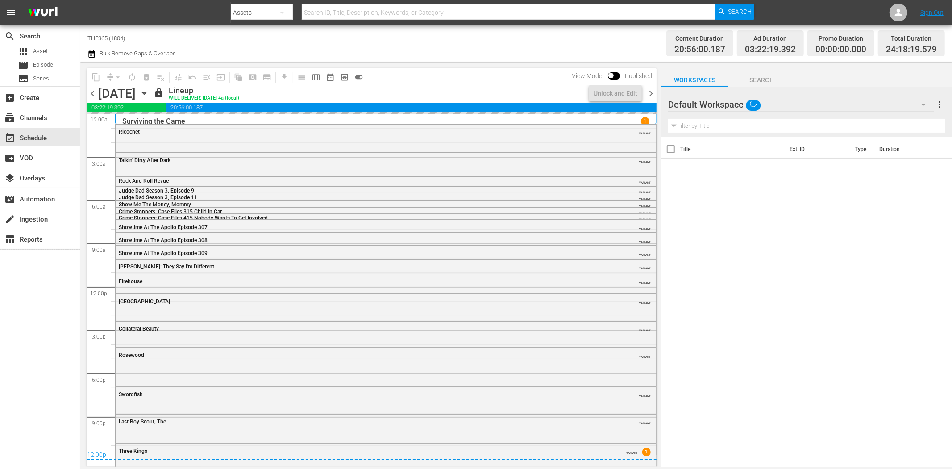
click at [146, 92] on icon "button" at bounding box center [144, 93] width 4 height 2
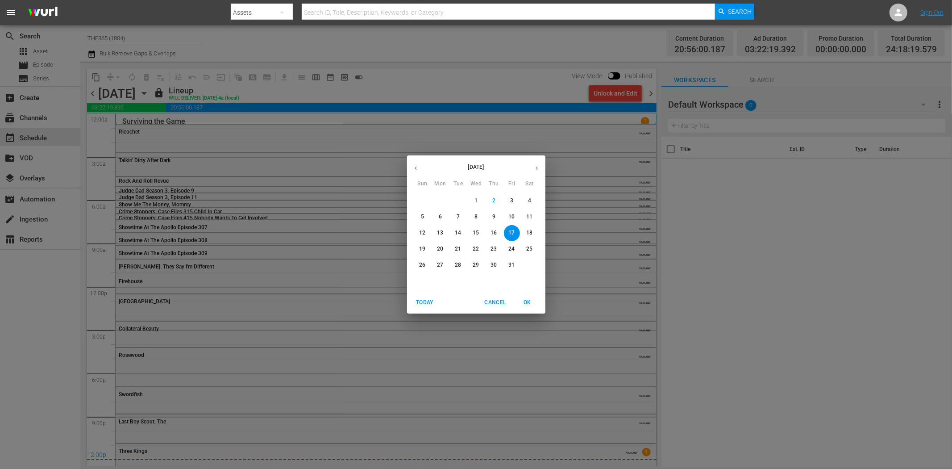
click at [494, 216] on p "9" at bounding box center [493, 217] width 3 height 8
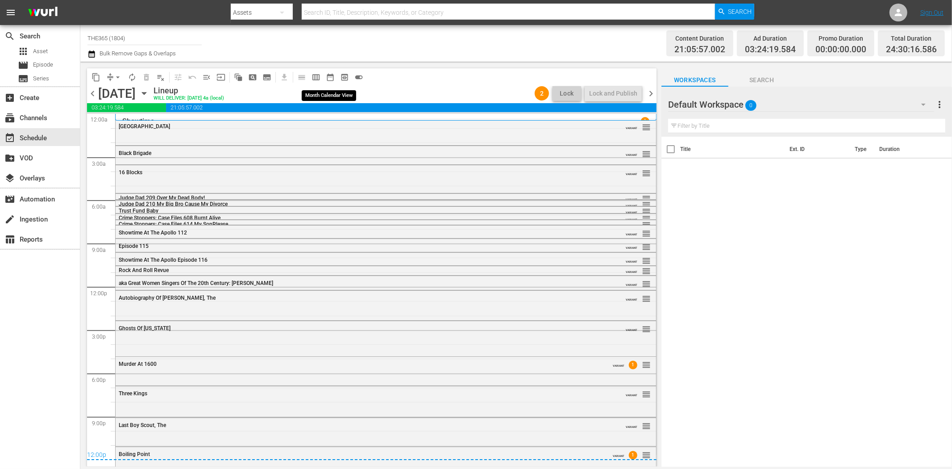
click at [333, 75] on span "date_range_outlined" at bounding box center [330, 77] width 9 height 9
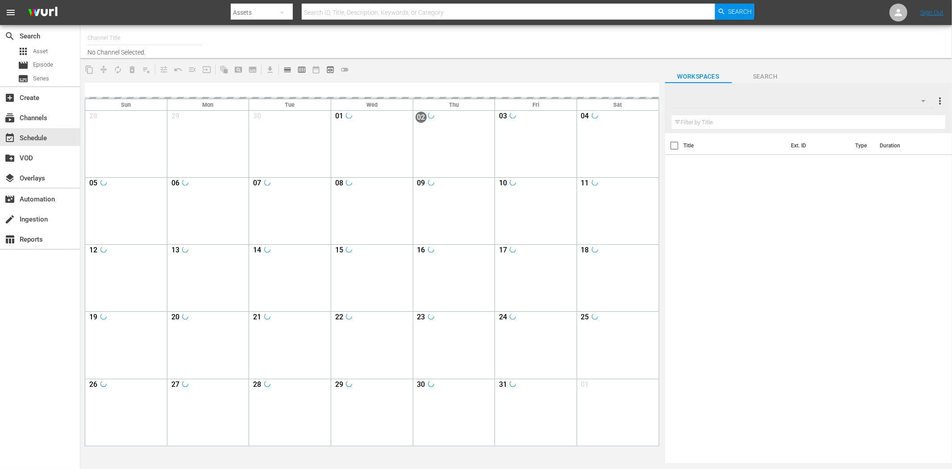
type input "THE365 (1804)"
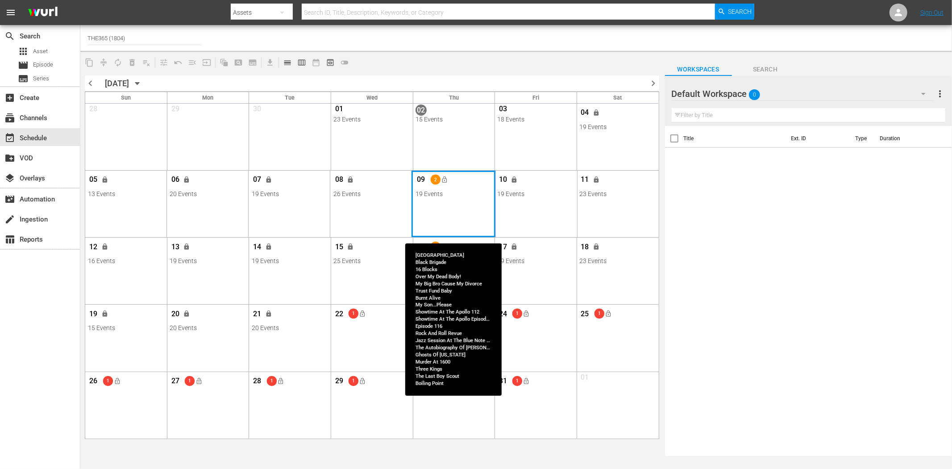
click at [461, 212] on div "Month View" at bounding box center [454, 204] width 84 height 67
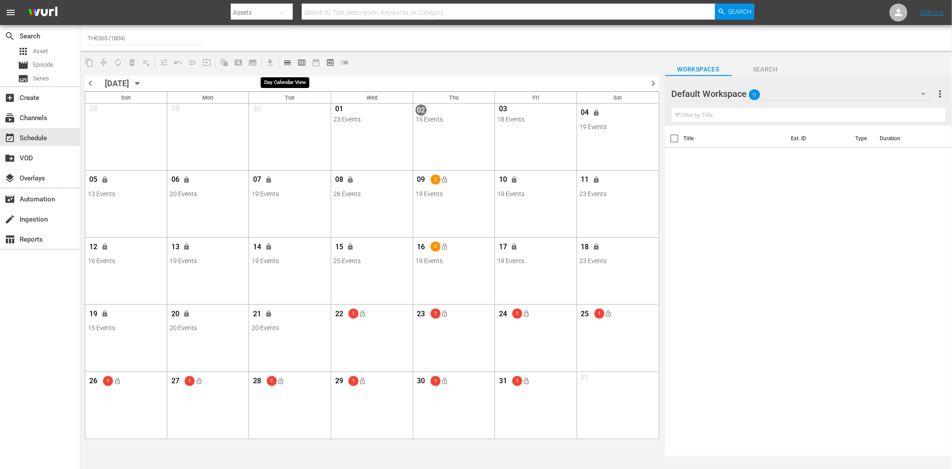
click at [286, 64] on span "calendar_view_day_outlined" at bounding box center [287, 62] width 9 height 9
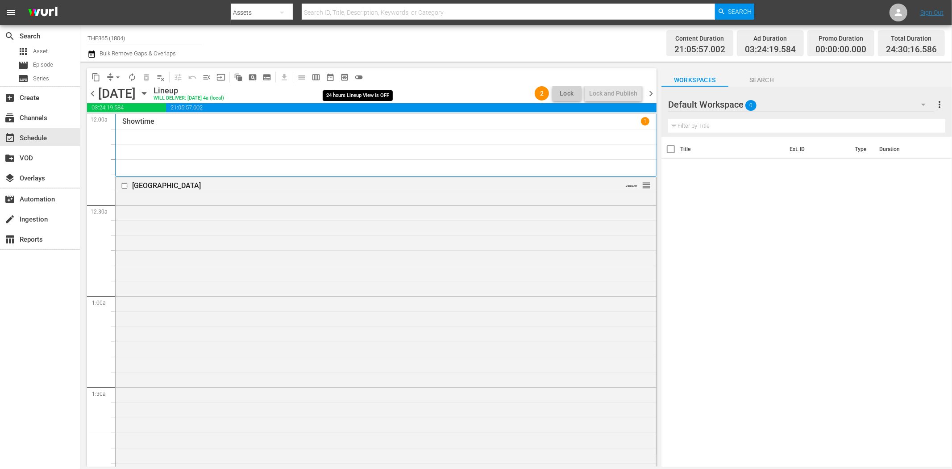
drag, startPoint x: 359, startPoint y: 74, endPoint x: 387, endPoint y: 73, distance: 27.3
click at [360, 74] on span "toggle_off" at bounding box center [358, 77] width 9 height 9
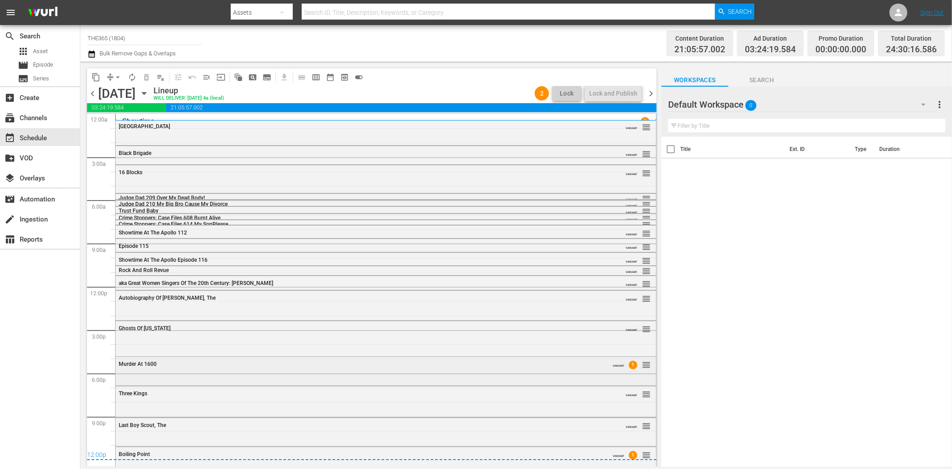
click at [329, 374] on div "Murder At 1600 VARIANT 1 reorder" at bounding box center [386, 370] width 541 height 27
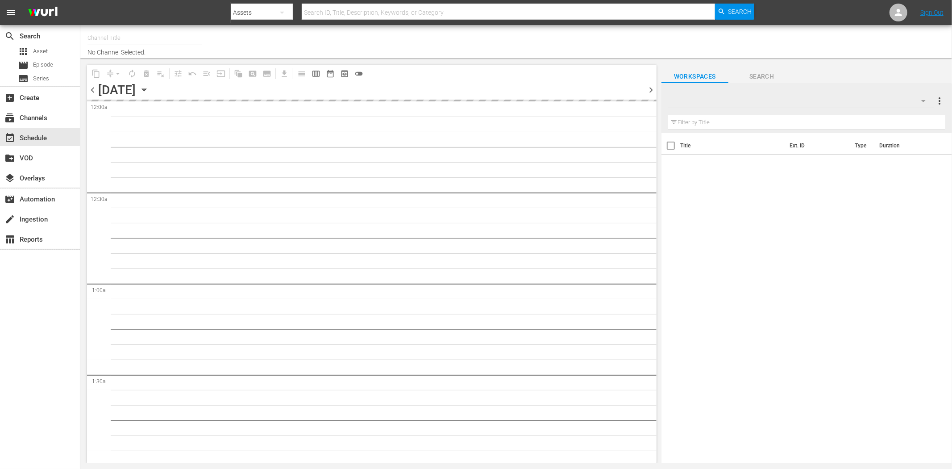
type input "THE365 (1804)"
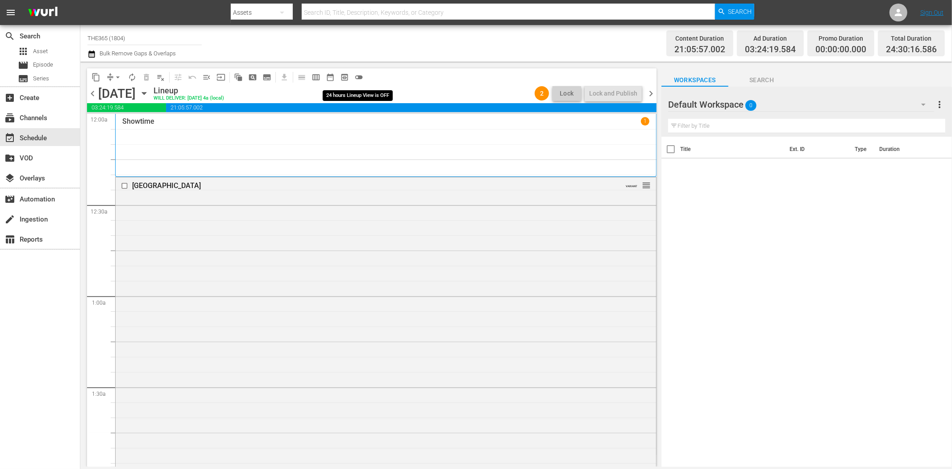
click at [362, 75] on span "toggle_off" at bounding box center [358, 77] width 9 height 9
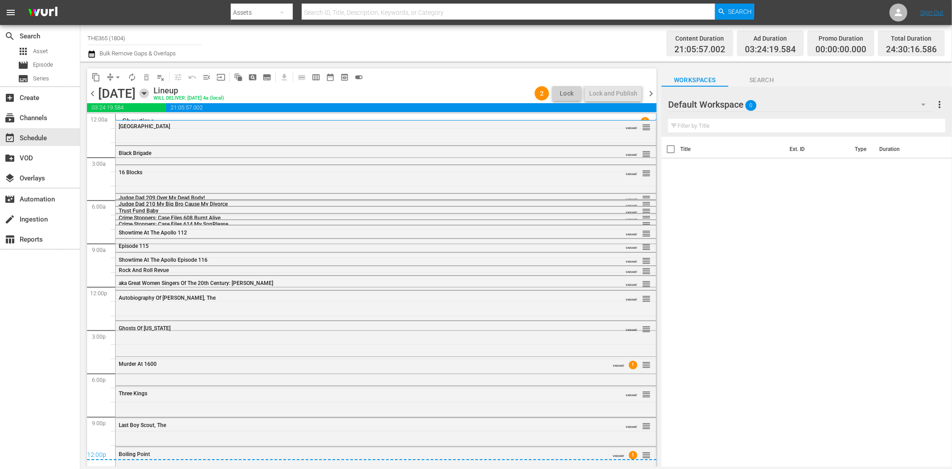
click at [146, 94] on icon "button" at bounding box center [144, 93] width 4 height 2
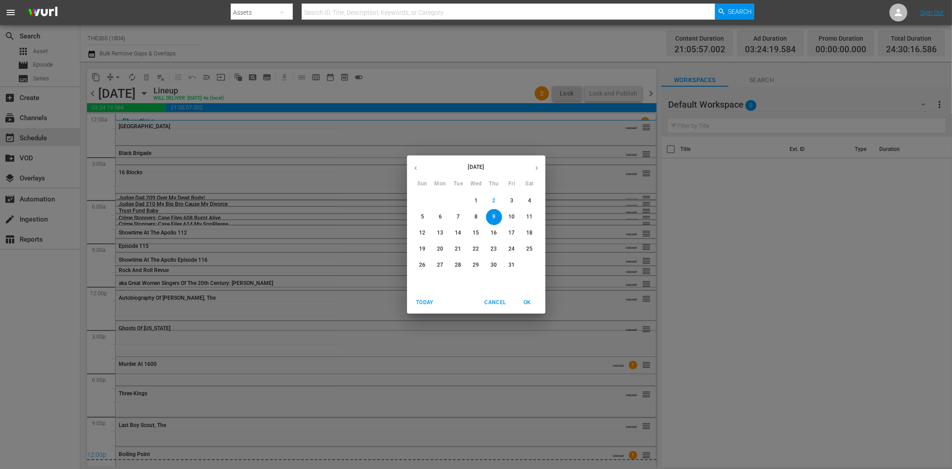
click at [426, 301] on span "Today" at bounding box center [424, 302] width 21 height 9
click at [525, 298] on span "OK" at bounding box center [527, 302] width 21 height 9
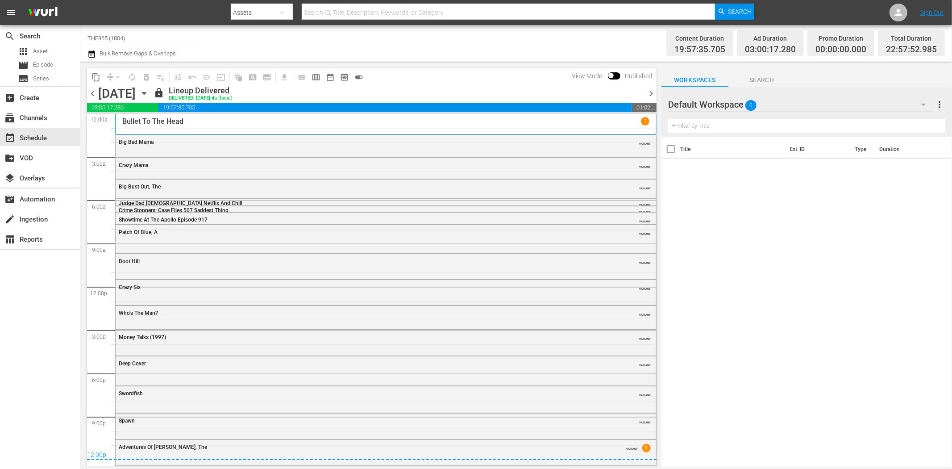
click at [648, 93] on span "chevron_right" at bounding box center [650, 93] width 11 height 11
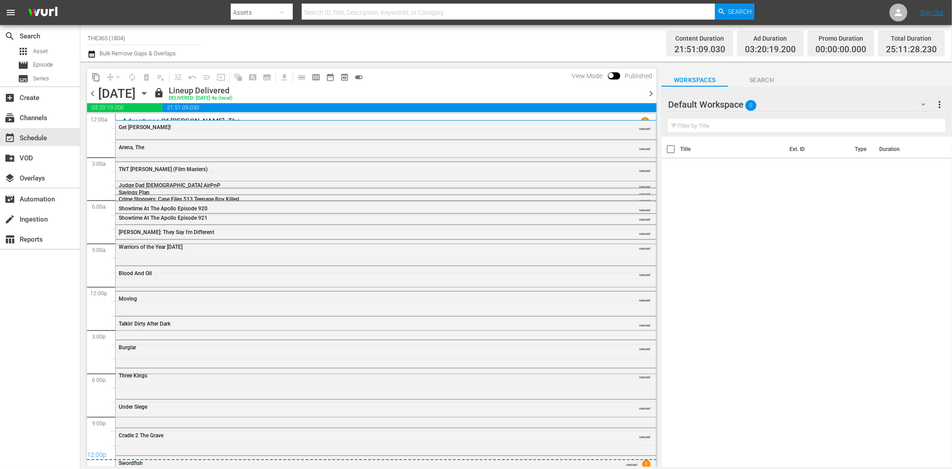
click at [651, 92] on span "chevron_right" at bounding box center [650, 93] width 11 height 11
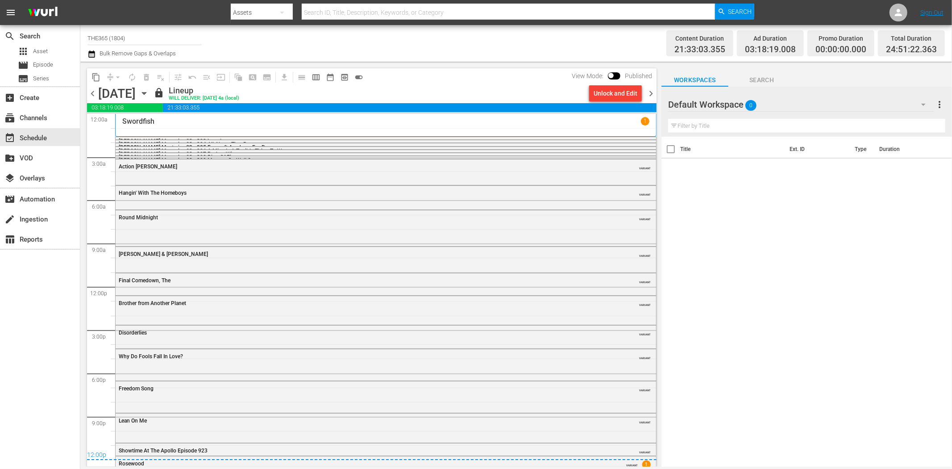
click at [650, 92] on span "chevron_right" at bounding box center [650, 93] width 11 height 11
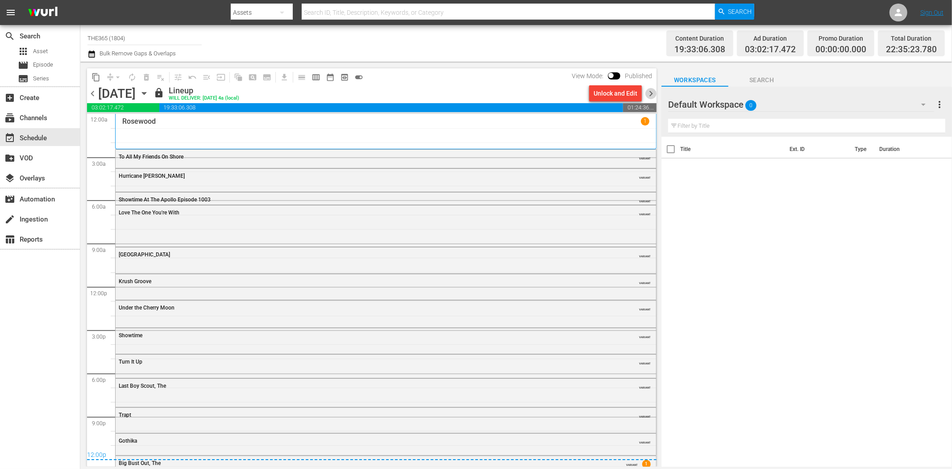
click at [653, 88] on span "chevron_right" at bounding box center [650, 93] width 11 height 11
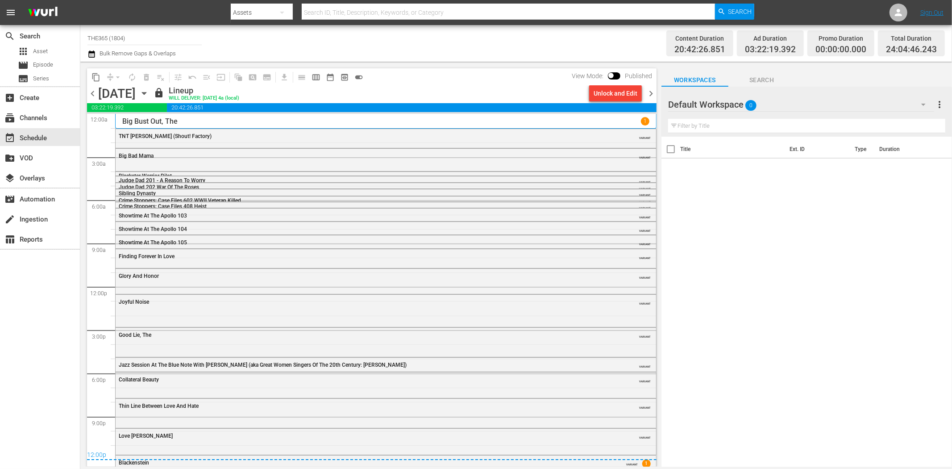
click at [652, 93] on span "chevron_right" at bounding box center [650, 93] width 11 height 11
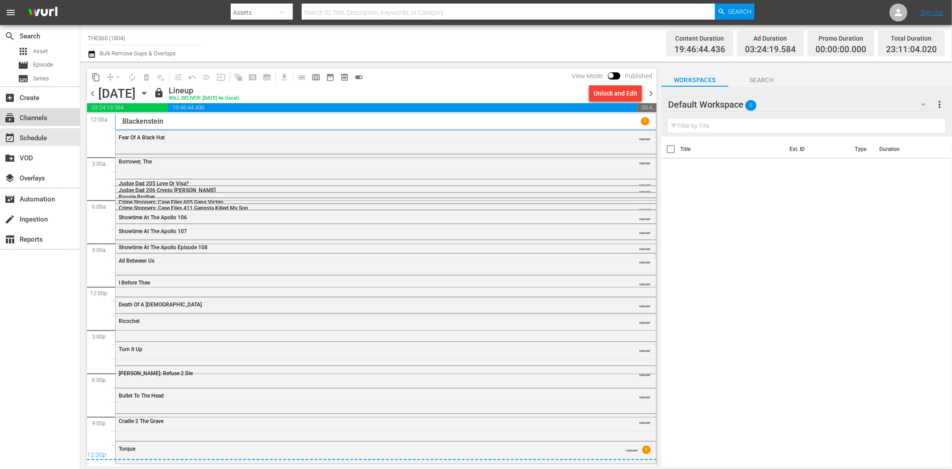
click at [41, 118] on div "subscriptions Channels" at bounding box center [25, 116] width 50 height 8
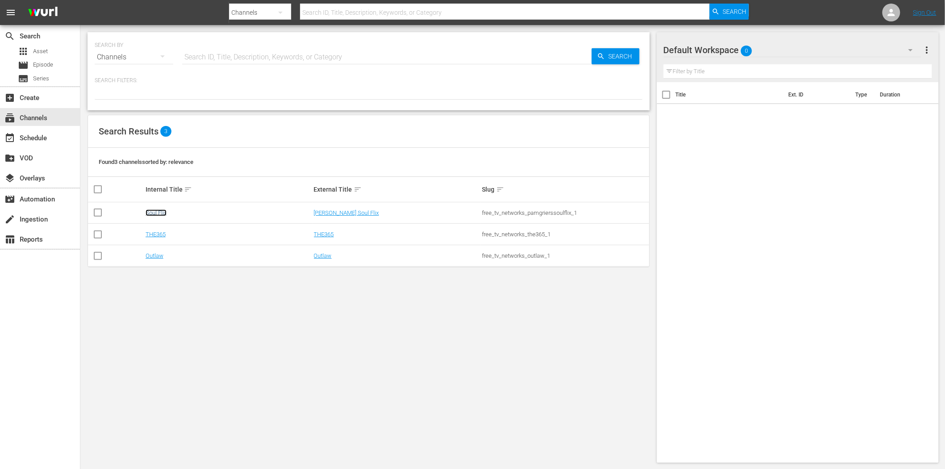
click at [154, 212] on link "Soul Flix" at bounding box center [156, 212] width 21 height 7
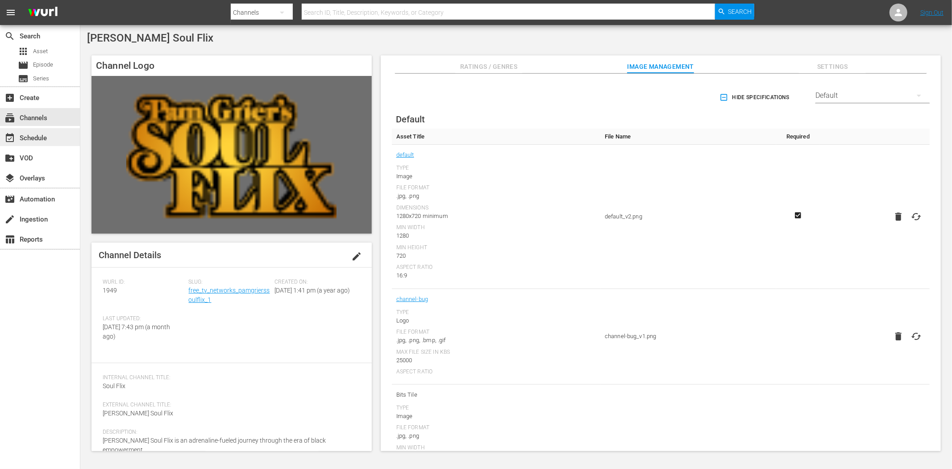
click at [57, 135] on div "event_available Schedule" at bounding box center [40, 137] width 80 height 18
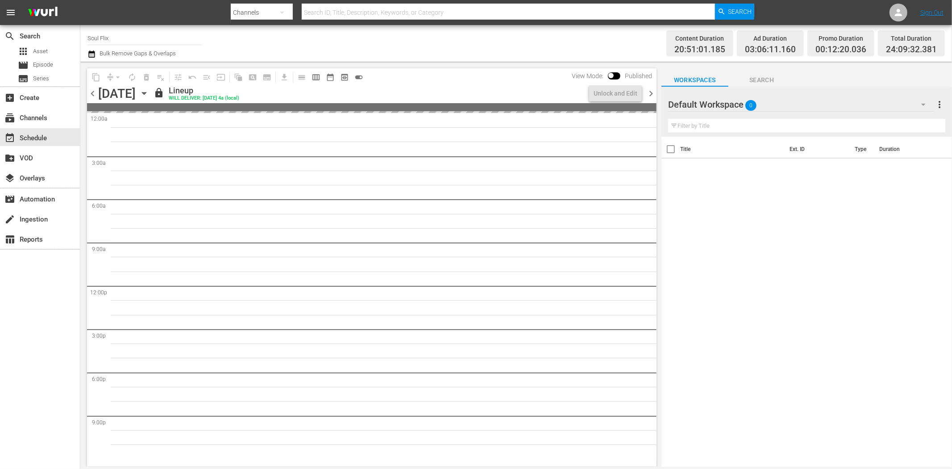
click at [149, 94] on icon "button" at bounding box center [144, 93] width 10 height 10
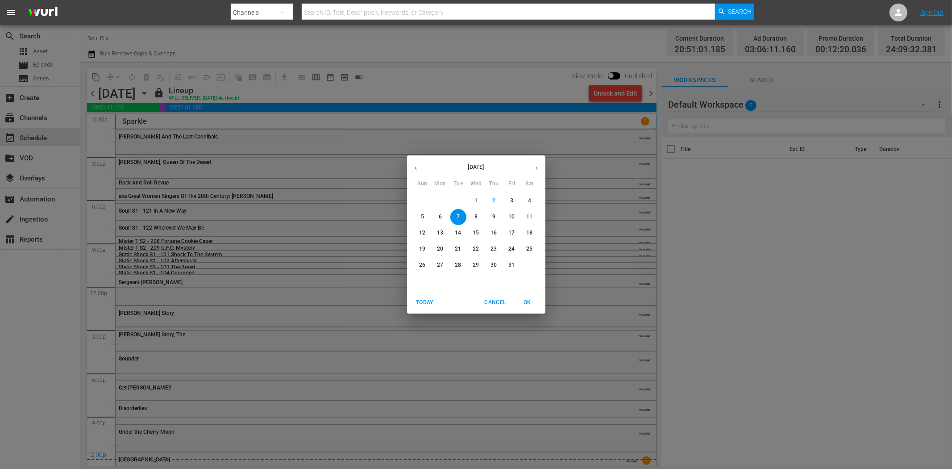
click at [420, 297] on button "Today" at bounding box center [425, 302] width 29 height 15
click at [529, 303] on span "OK" at bounding box center [527, 302] width 21 height 9
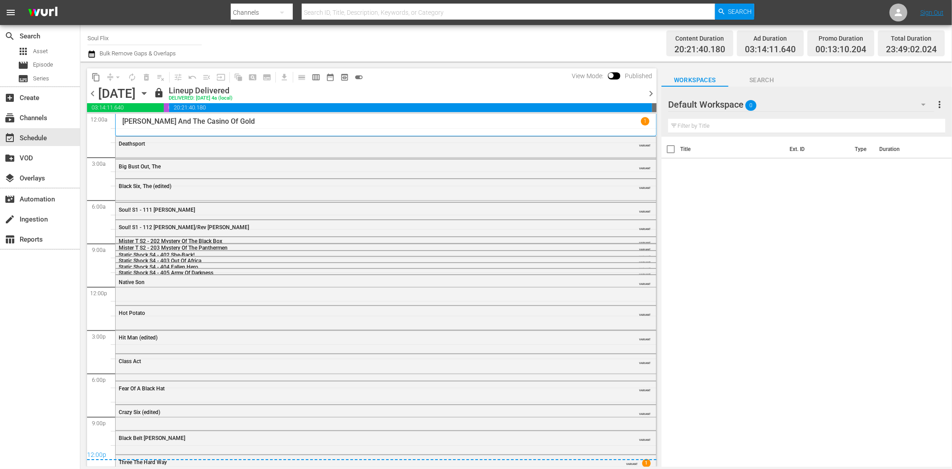
click at [651, 95] on span "chevron_right" at bounding box center [650, 93] width 11 height 11
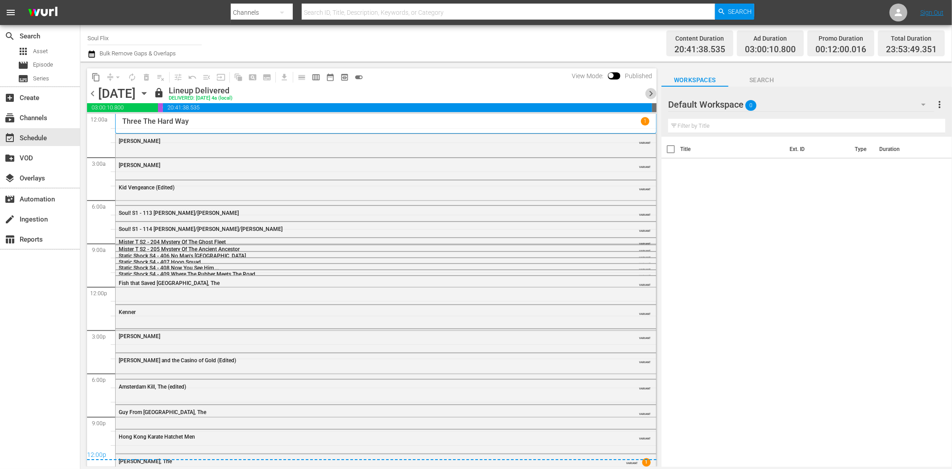
click at [651, 95] on span "chevron_right" at bounding box center [650, 93] width 11 height 11
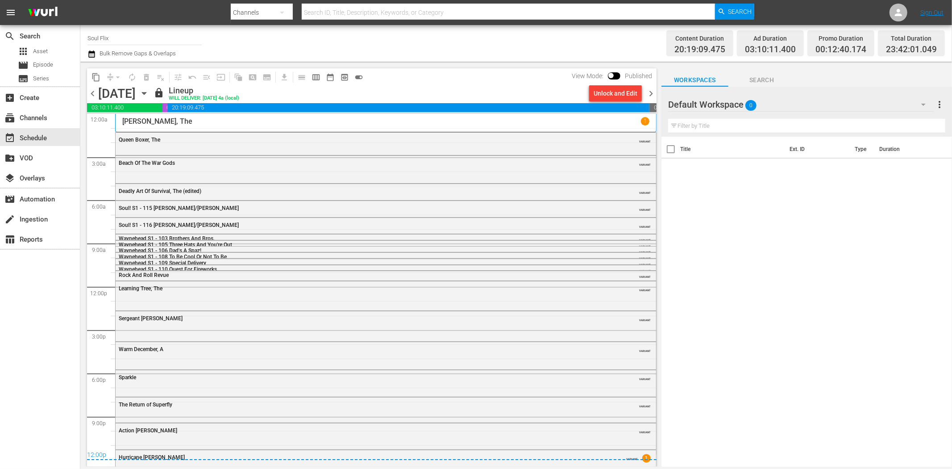
click at [651, 95] on span "chevron_right" at bounding box center [650, 93] width 11 height 11
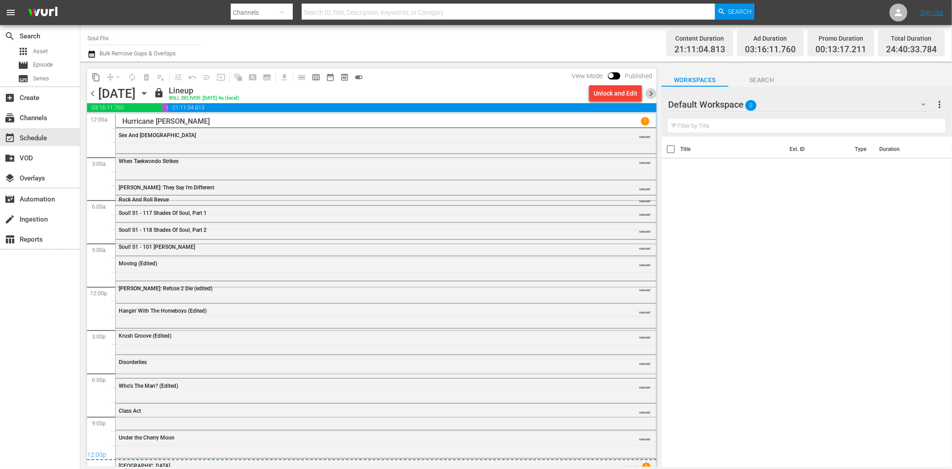
click at [653, 92] on span "chevron_right" at bounding box center [650, 93] width 11 height 11
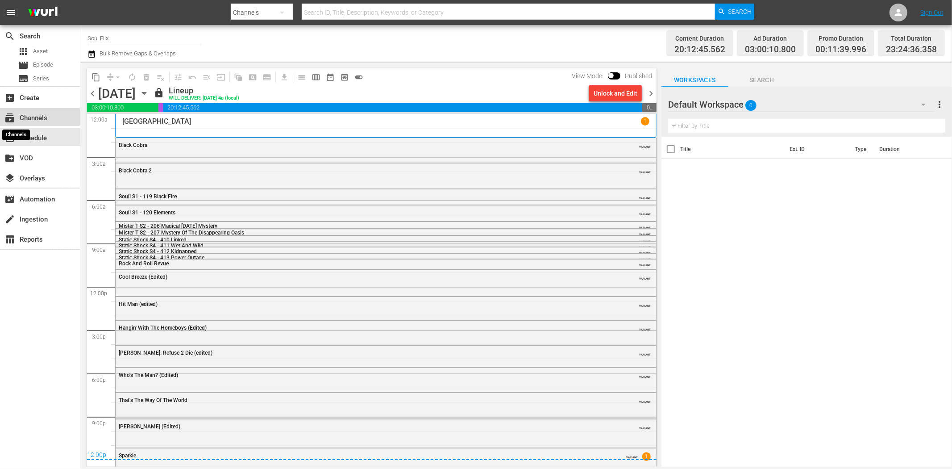
click at [10, 114] on span "subscriptions" at bounding box center [9, 117] width 11 height 11
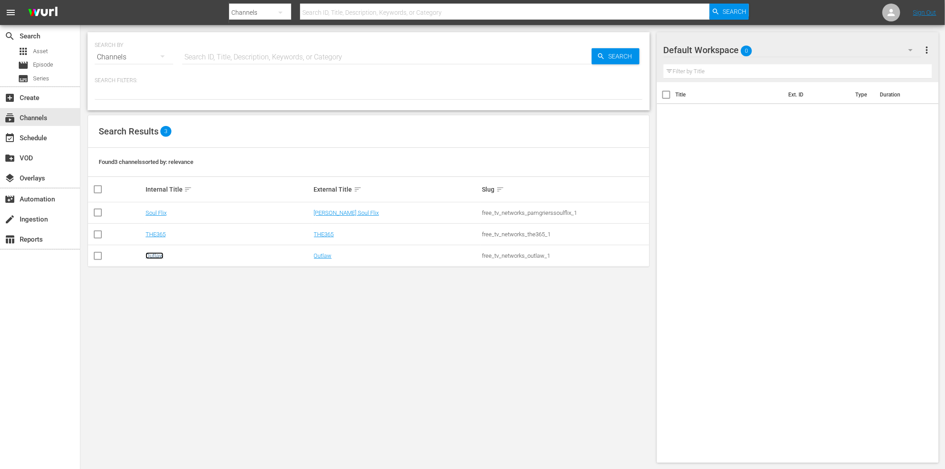
click at [155, 256] on link "Outlaw" at bounding box center [155, 255] width 18 height 7
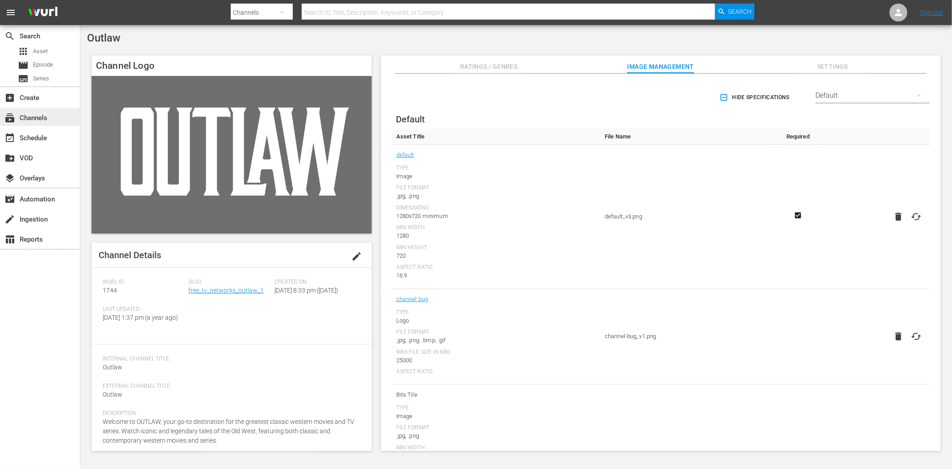
click at [39, 119] on div "subscriptions Channels" at bounding box center [25, 116] width 50 height 8
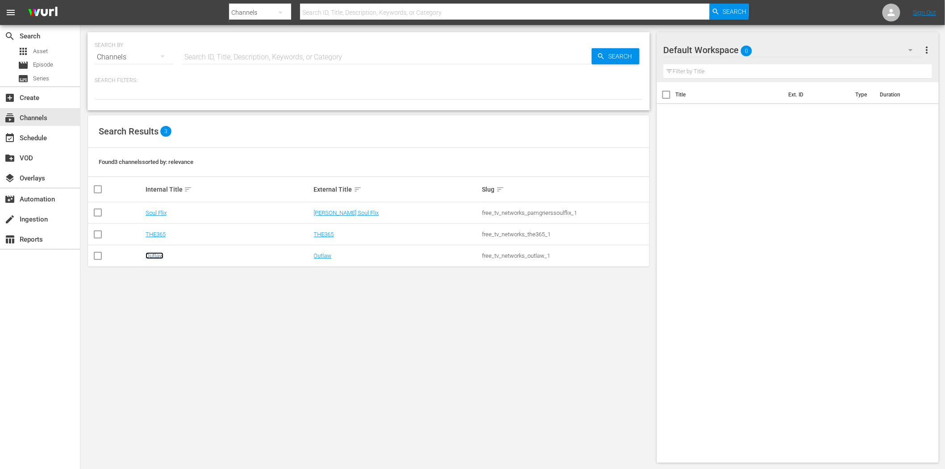
click at [155, 253] on link "Outlaw" at bounding box center [155, 255] width 18 height 7
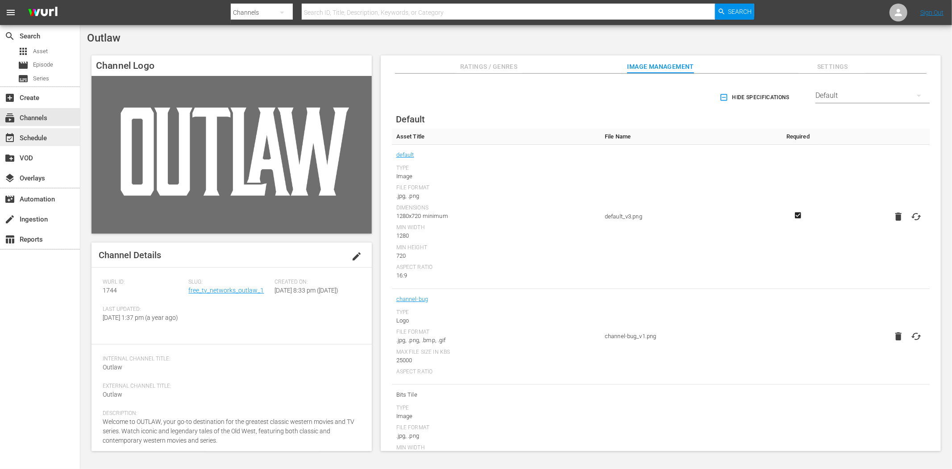
click at [38, 141] on div "event_available Schedule" at bounding box center [25, 137] width 50 height 8
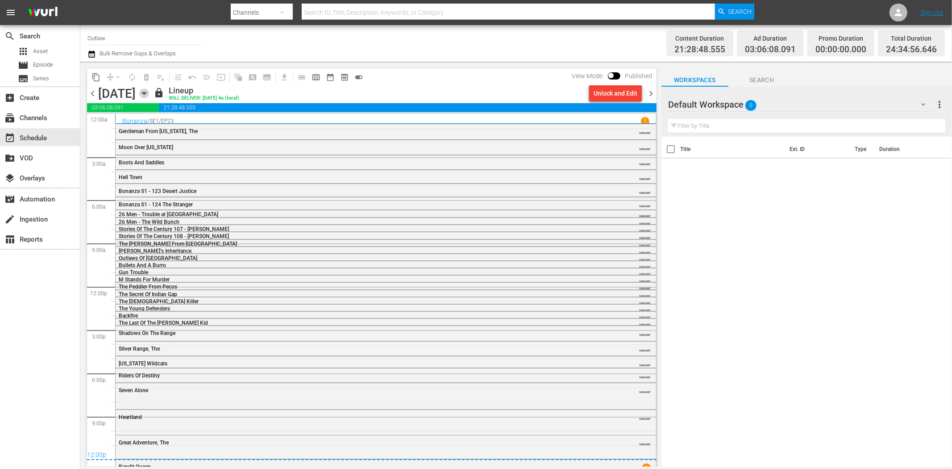
click at [149, 91] on icon "button" at bounding box center [144, 93] width 10 height 10
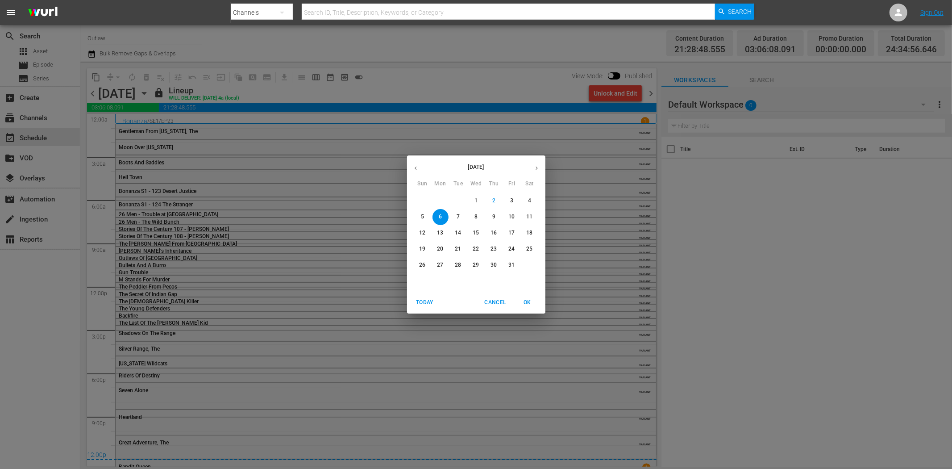
click at [416, 297] on button "Today" at bounding box center [425, 302] width 29 height 15
click at [532, 298] on span "OK" at bounding box center [527, 302] width 21 height 9
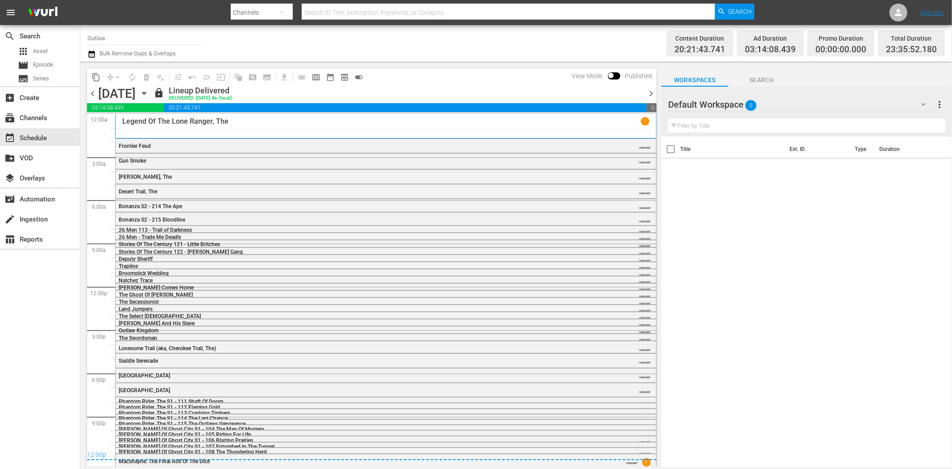
click at [658, 92] on div "content_copy compress arrow_drop_down autorenew_outlined delete_forever_outline…" at bounding box center [369, 264] width 579 height 405
click at [650, 92] on span "chevron_right" at bounding box center [650, 93] width 11 height 11
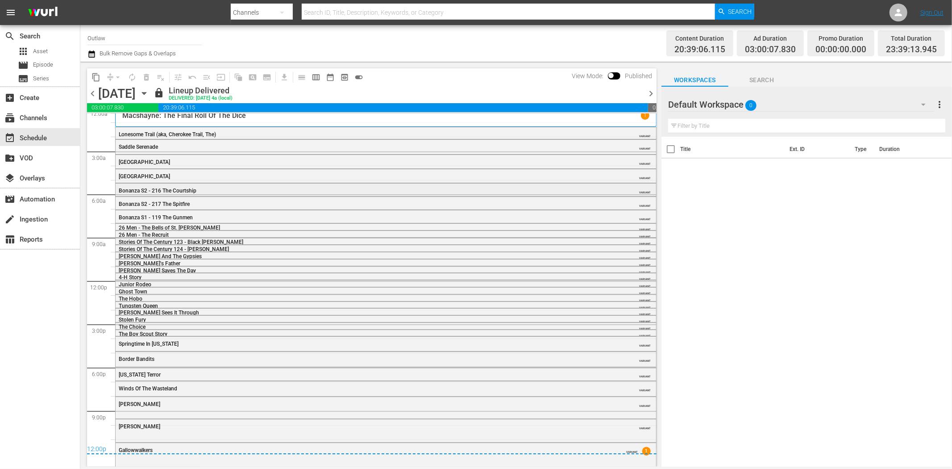
scroll to position [7, 0]
click at [646, 94] on span "chevron_right" at bounding box center [650, 93] width 11 height 11
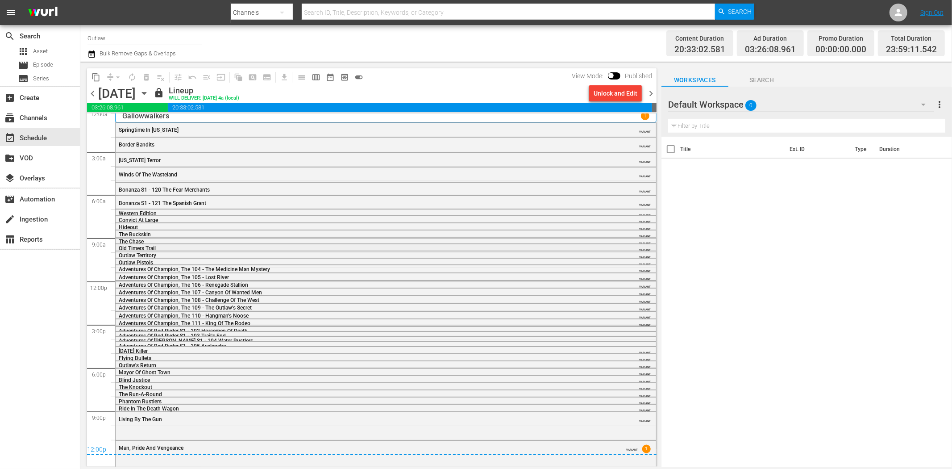
scroll to position [7, 0]
click at [648, 91] on span "chevron_right" at bounding box center [650, 93] width 11 height 11
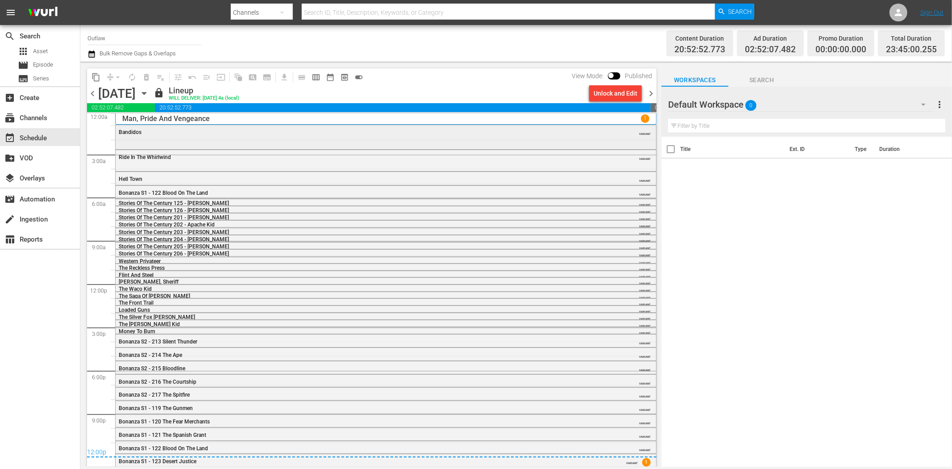
scroll to position [3, 0]
click at [653, 94] on span "chevron_right" at bounding box center [650, 93] width 11 height 11
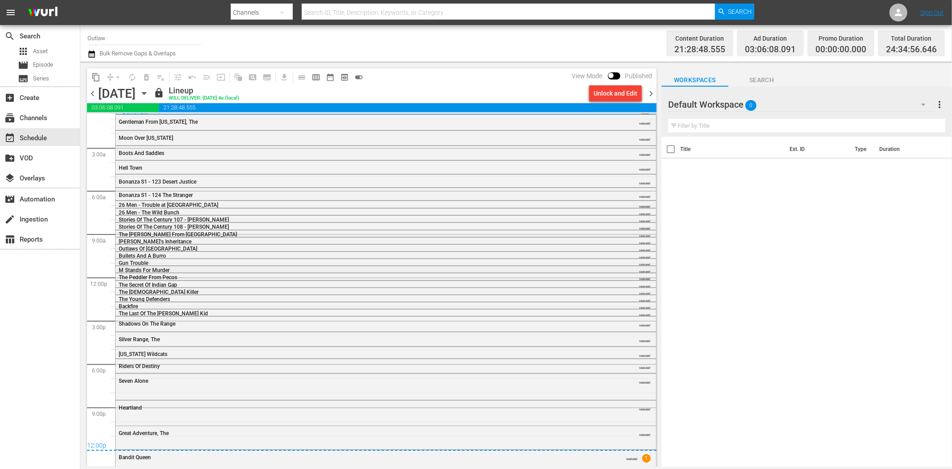
scroll to position [12, 0]
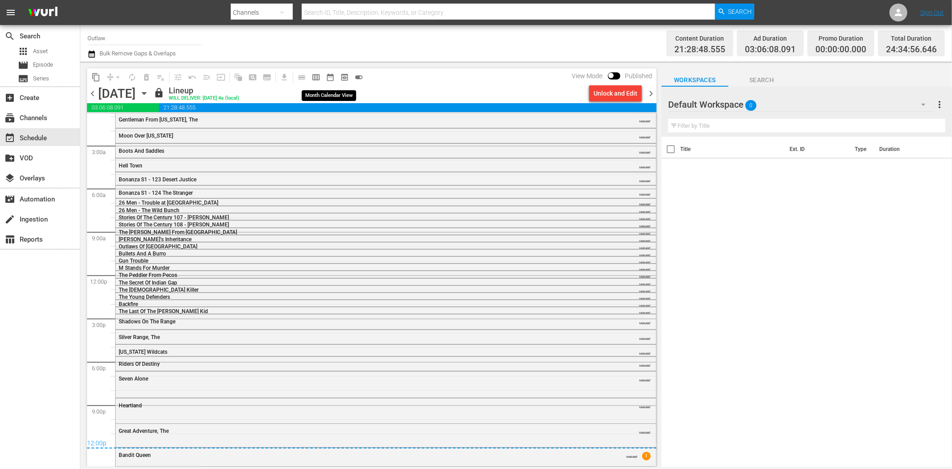
click at [332, 76] on span "date_range_outlined" at bounding box center [330, 77] width 9 height 9
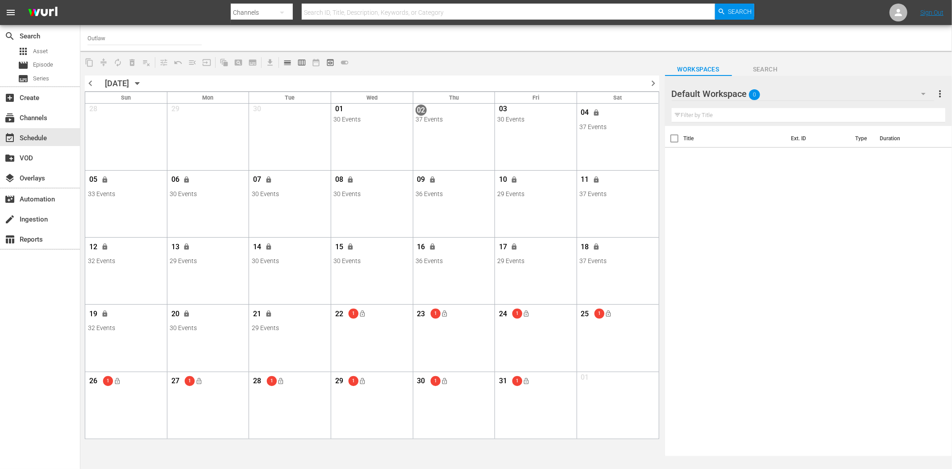
click at [142, 80] on icon "button" at bounding box center [138, 84] width 10 height 10
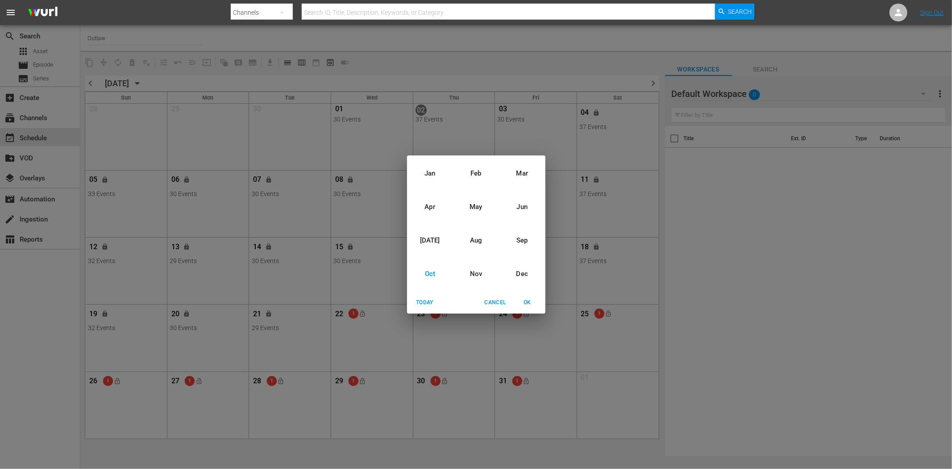
click at [531, 54] on div "Jan Feb Mar Apr May Jun Jul Aug Sep Oct Nov Dec Today Cancel OK" at bounding box center [476, 234] width 952 height 469
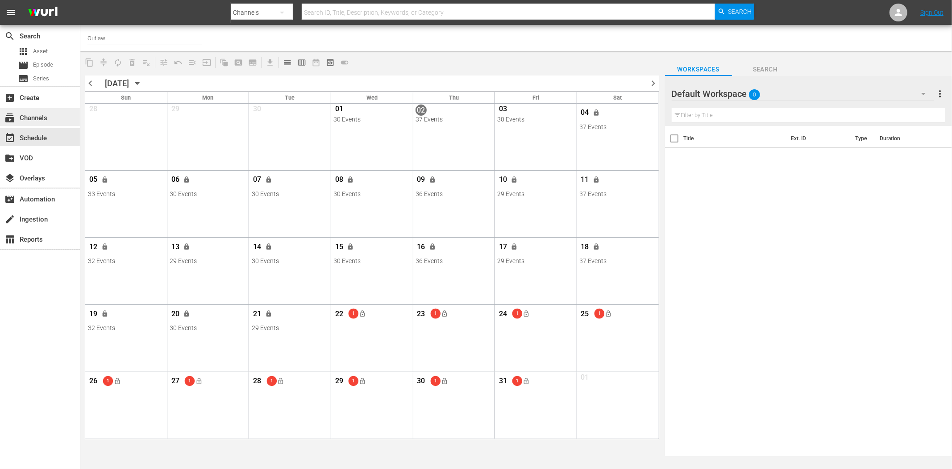
click at [50, 112] on div "subscriptions Channels" at bounding box center [40, 117] width 80 height 18
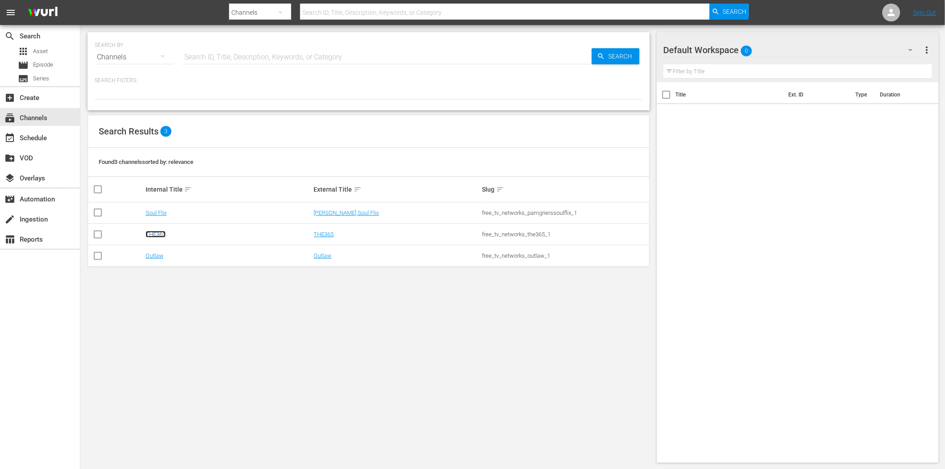
click at [158, 237] on link "THE365" at bounding box center [156, 234] width 20 height 7
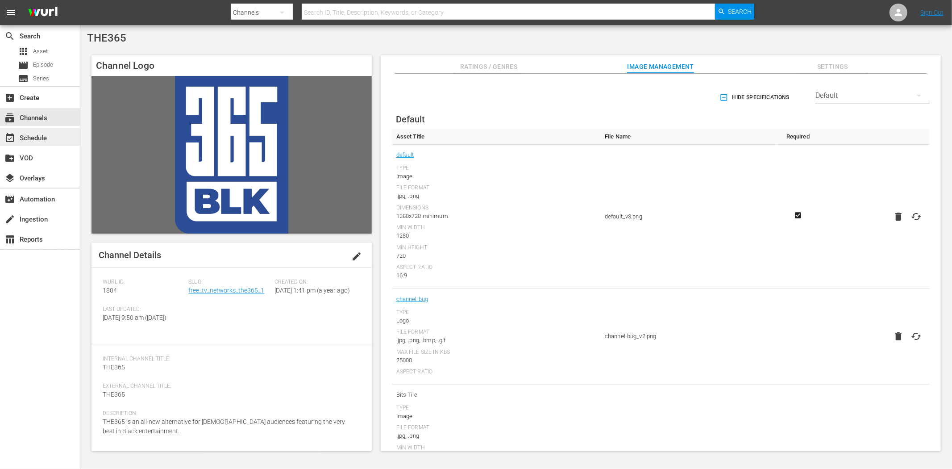
click at [19, 133] on div "event_available Schedule" at bounding box center [25, 137] width 50 height 8
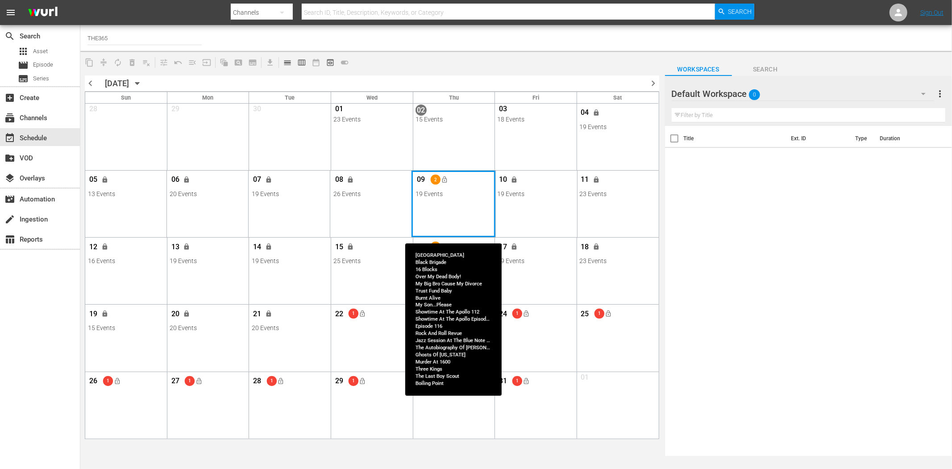
click at [438, 204] on div "Month View" at bounding box center [454, 204] width 84 height 67
click at [458, 210] on div "Month View" at bounding box center [454, 204] width 84 height 67
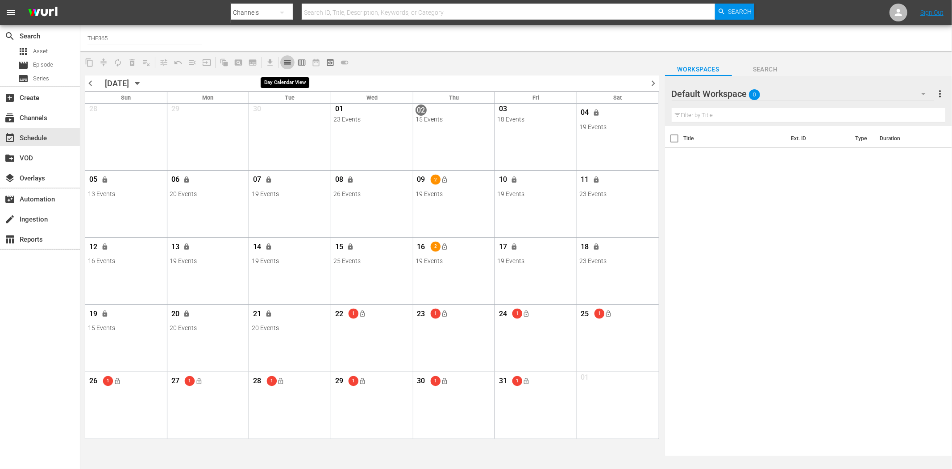
click at [288, 61] on span "calendar_view_day_outlined" at bounding box center [287, 62] width 9 height 9
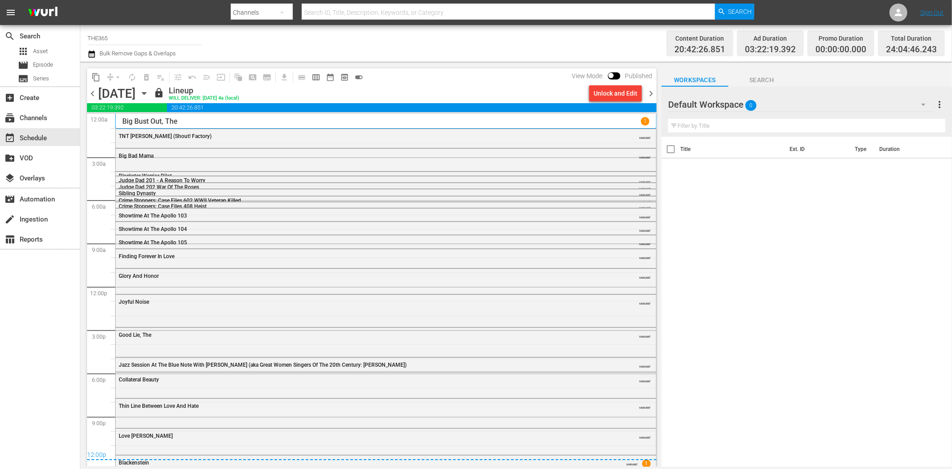
click at [149, 92] on icon "button" at bounding box center [144, 93] width 10 height 10
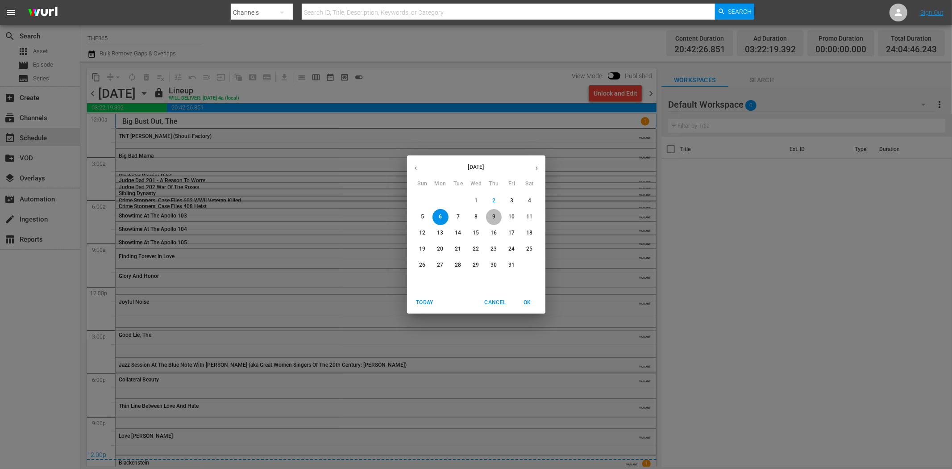
click at [495, 211] on button "9" at bounding box center [494, 217] width 16 height 16
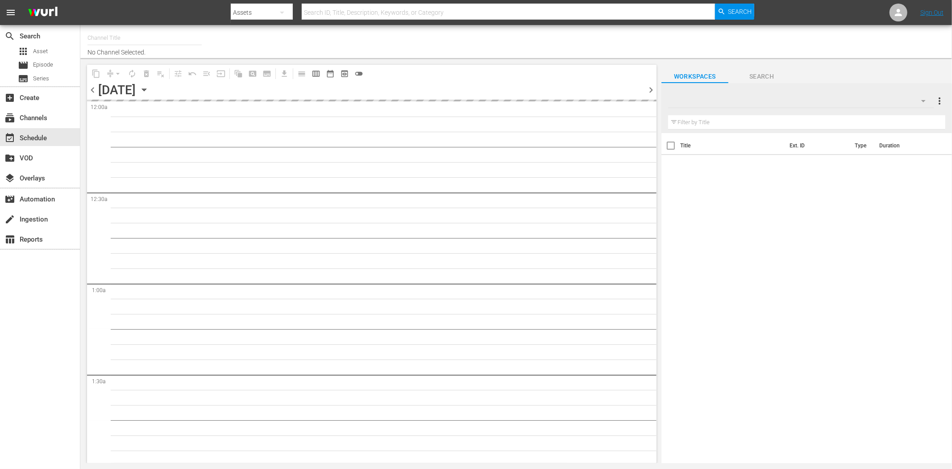
type input "THE365 (1804)"
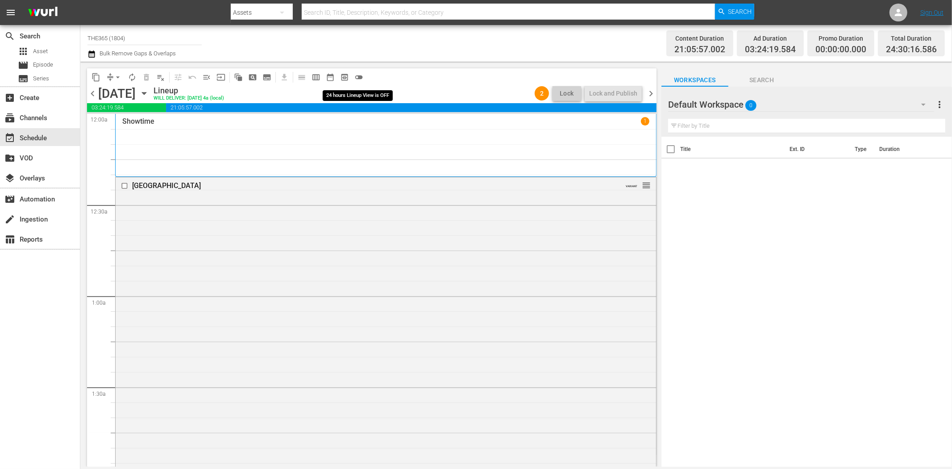
click at [360, 74] on span "toggle_off" at bounding box center [358, 77] width 9 height 9
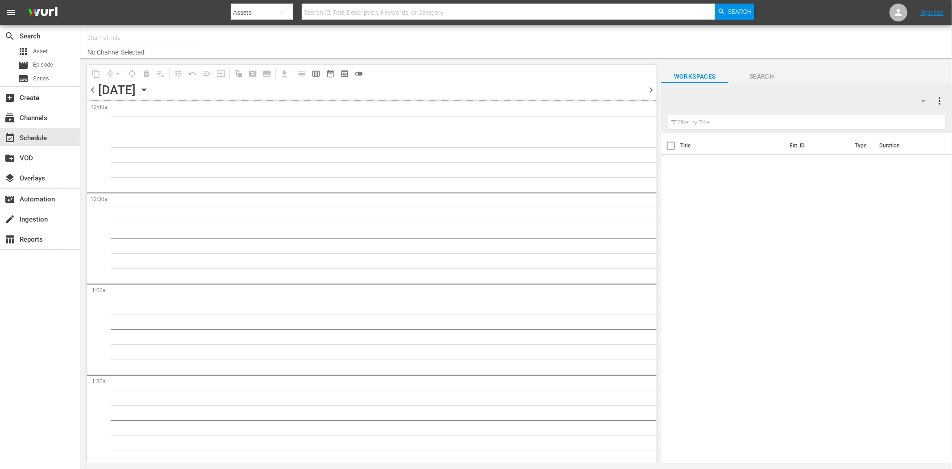
type input "THE365 (1804)"
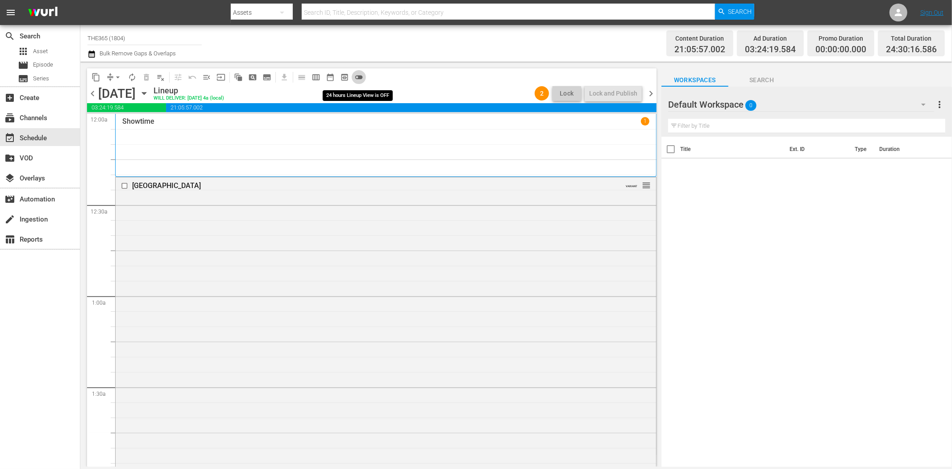
drag, startPoint x: 359, startPoint y: 77, endPoint x: 552, endPoint y: 94, distance: 194.1
click at [360, 76] on span "toggle_off" at bounding box center [358, 77] width 9 height 9
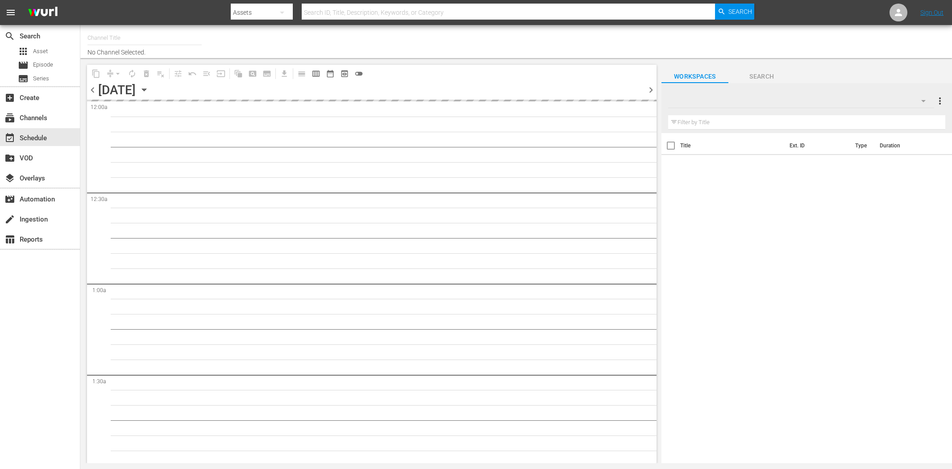
type input "THE365 (1804)"
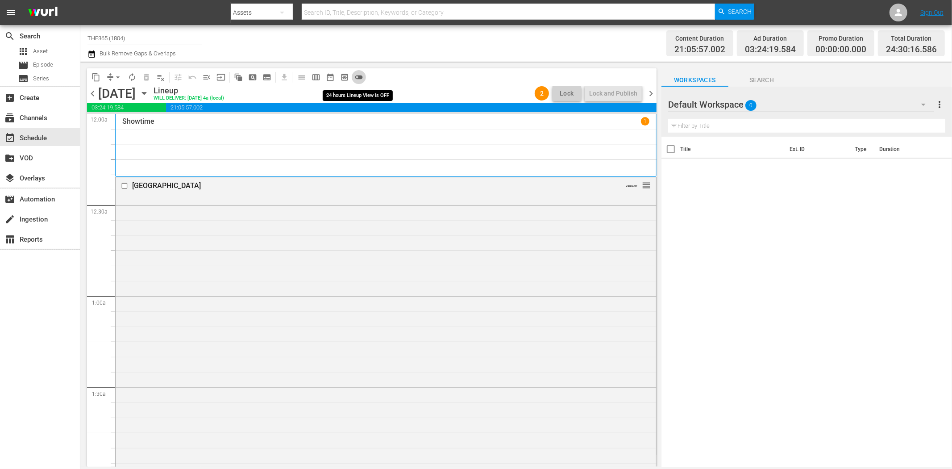
click at [363, 77] on span "toggle_off" at bounding box center [358, 77] width 9 height 9
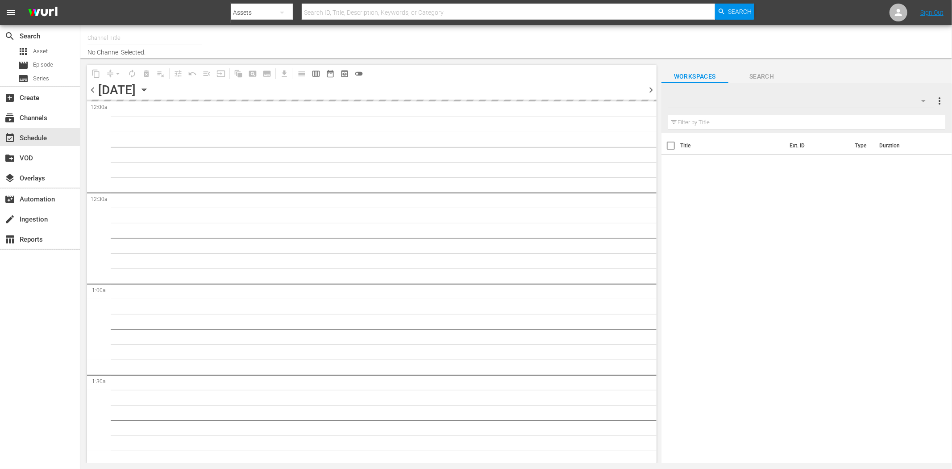
type input "THE365 (1804)"
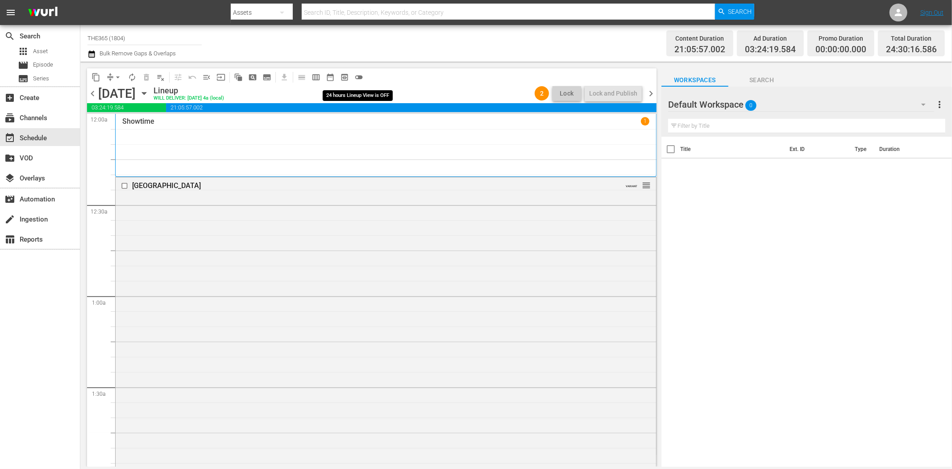
click at [362, 77] on span "toggle_off" at bounding box center [358, 77] width 9 height 9
click at [356, 77] on span "toggle_off" at bounding box center [358, 77] width 9 height 9
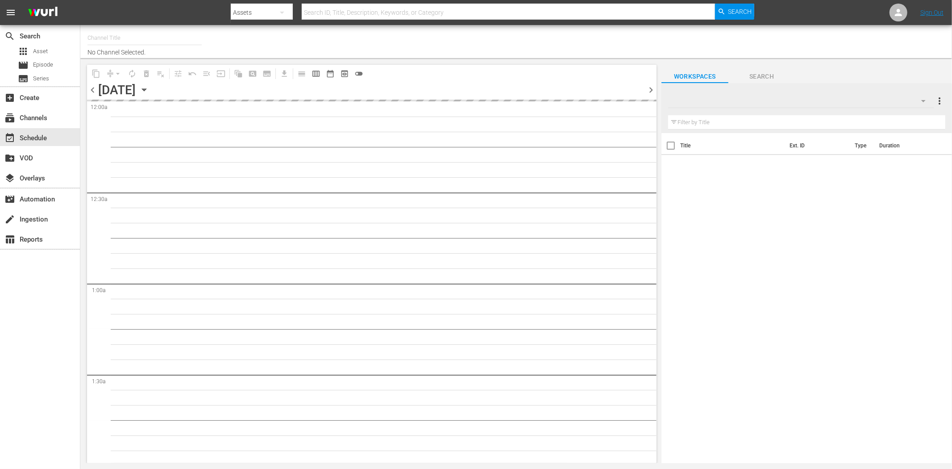
type input "THE365 (1804)"
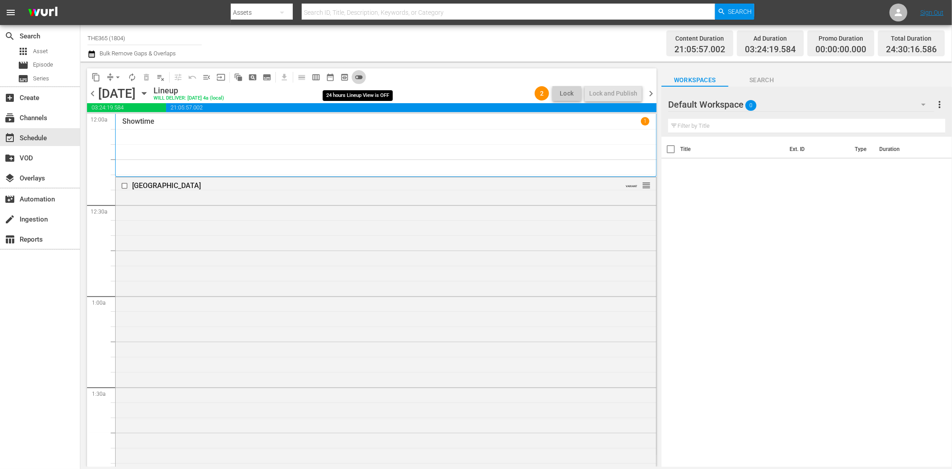
click at [362, 75] on span "toggle_off" at bounding box center [358, 77] width 9 height 9
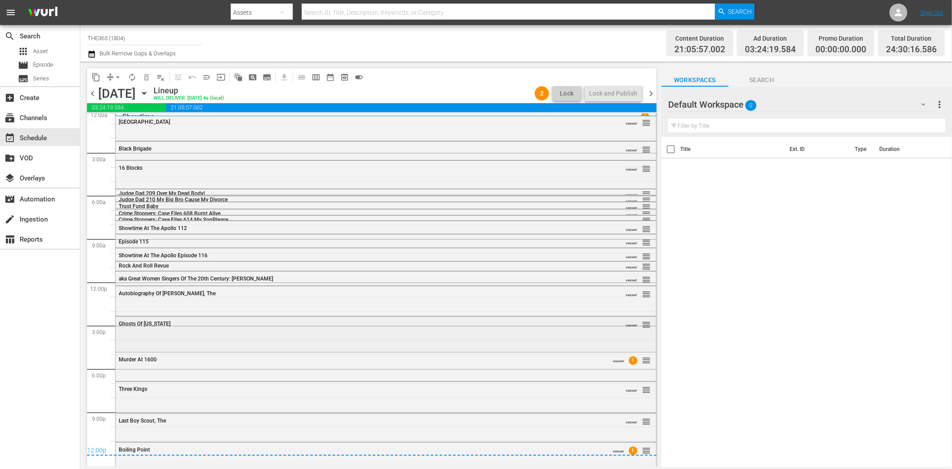
scroll to position [5, 0]
click at [398, 368] on div "Murder At 1600 VARIANT 1 reorder" at bounding box center [386, 364] width 541 height 27
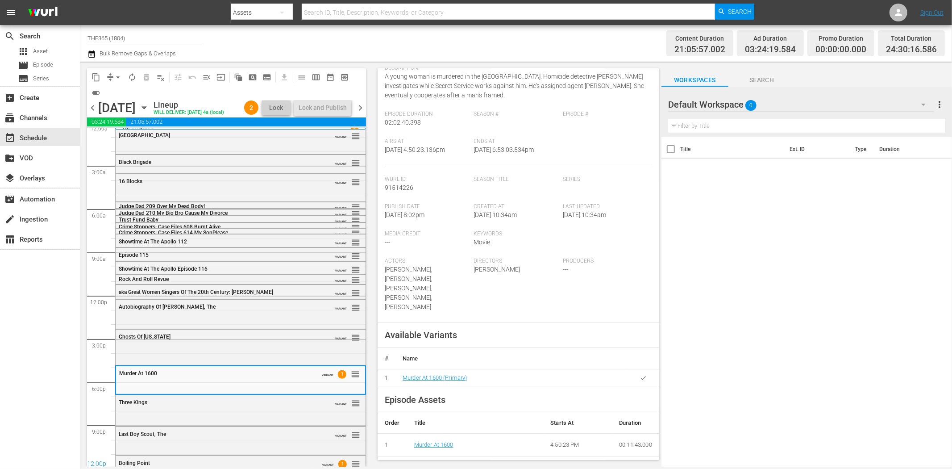
scroll to position [0, 0]
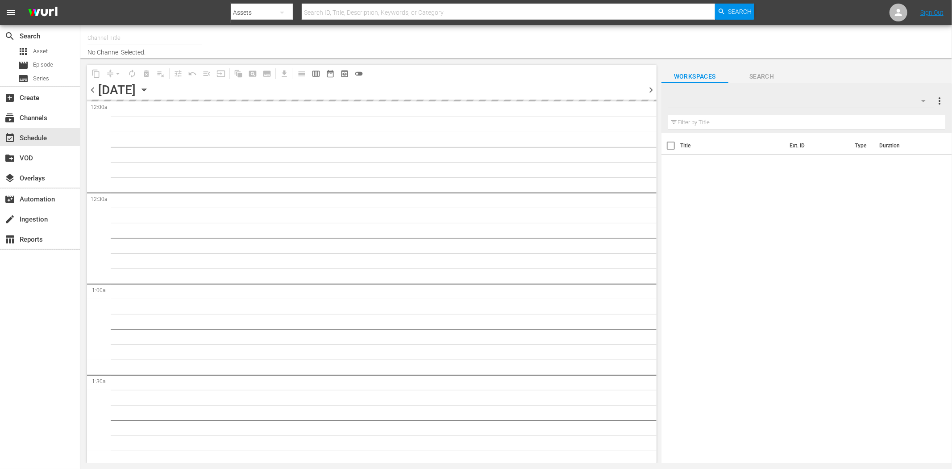
type input "THE365 (1804)"
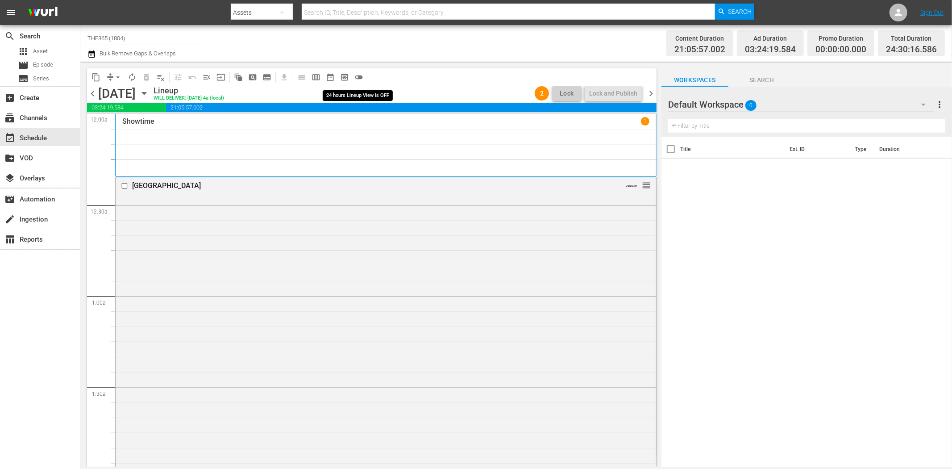
click at [362, 76] on span "toggle_off" at bounding box center [358, 77] width 9 height 9
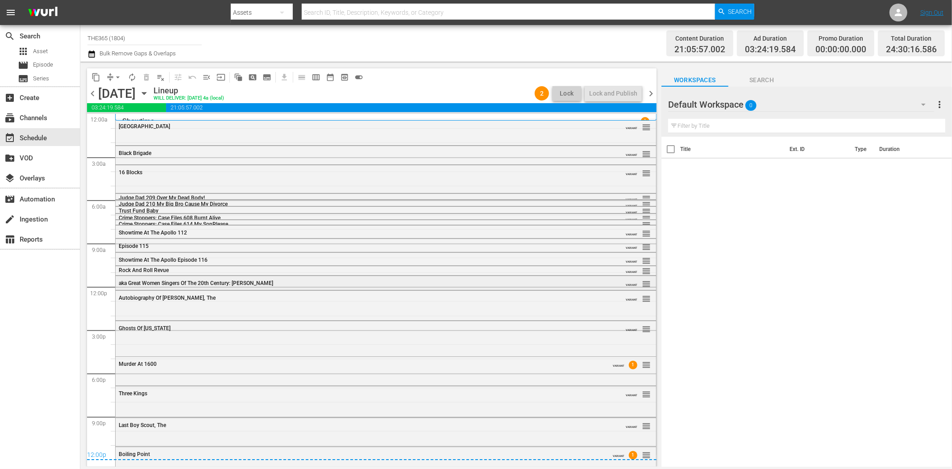
scroll to position [5, 0]
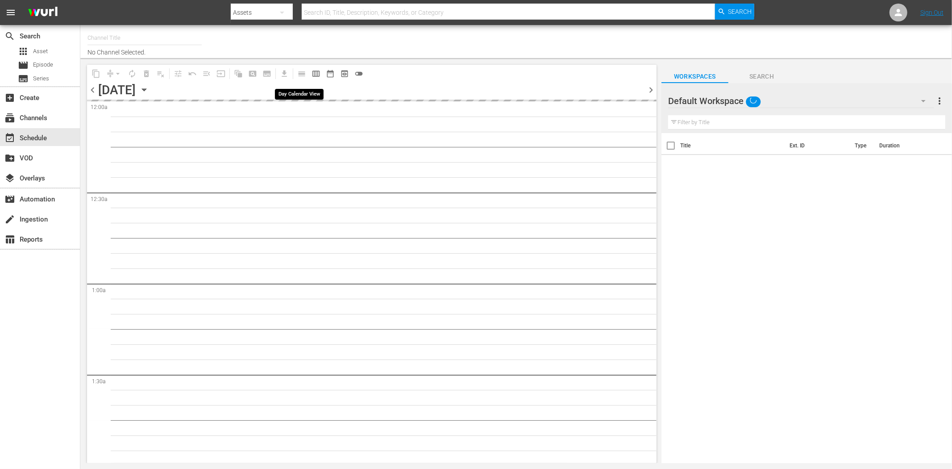
type input "THE365 (1804)"
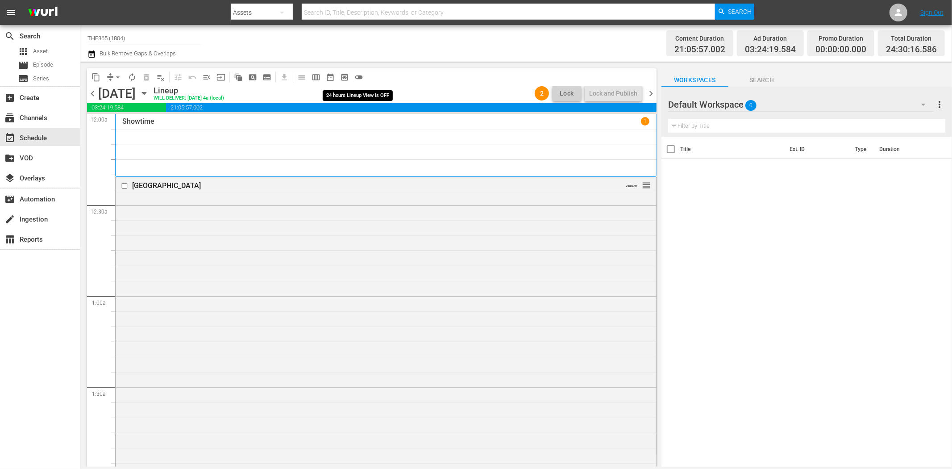
click at [362, 73] on span "toggle_off" at bounding box center [358, 77] width 9 height 9
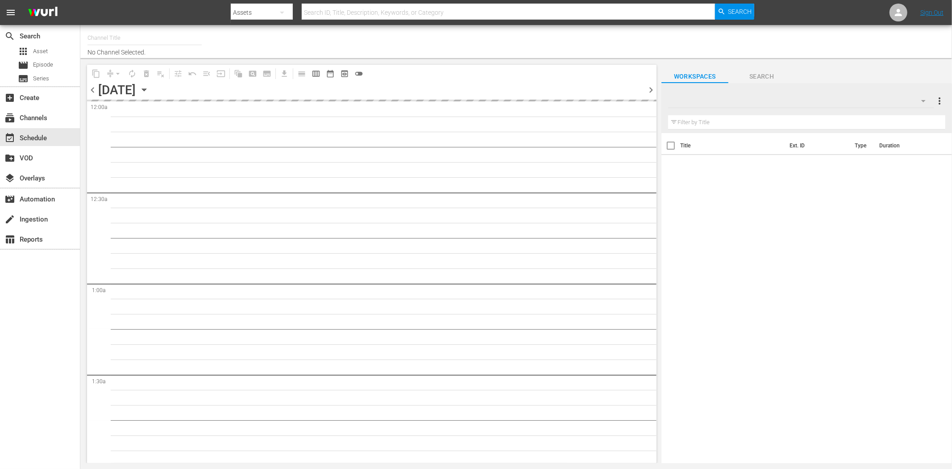
type input "THE365 (1804)"
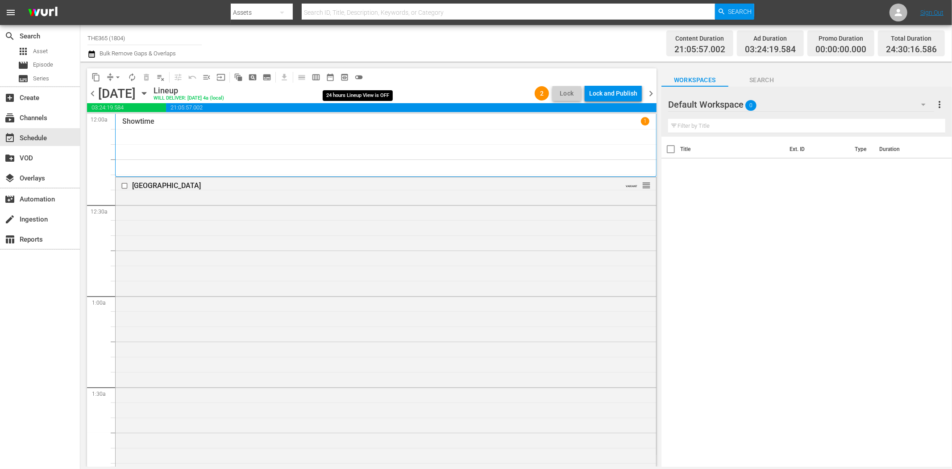
click at [363, 74] on span "toggle_off" at bounding box center [358, 77] width 9 height 9
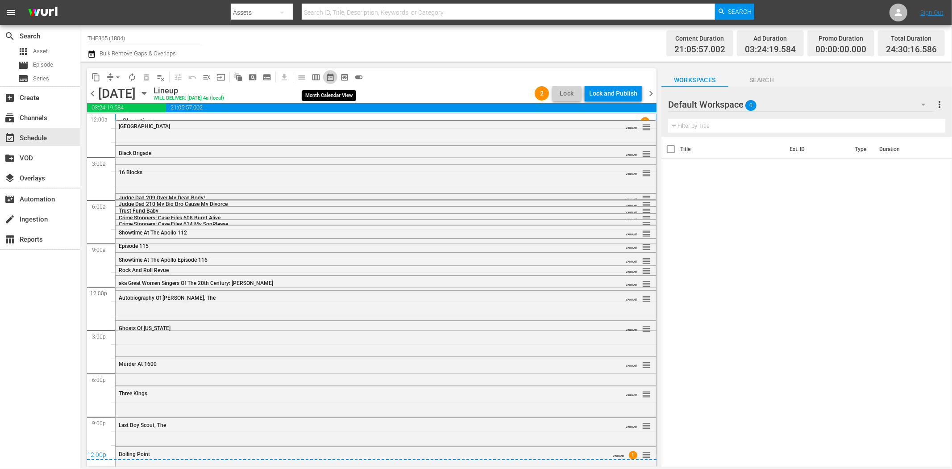
click at [331, 78] on span "date_range_outlined" at bounding box center [330, 77] width 9 height 9
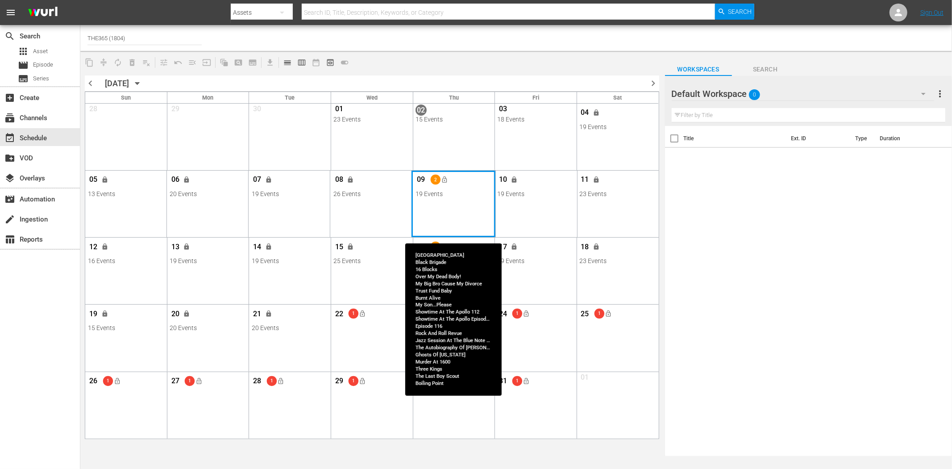
click at [444, 210] on div "Month View" at bounding box center [454, 204] width 84 height 67
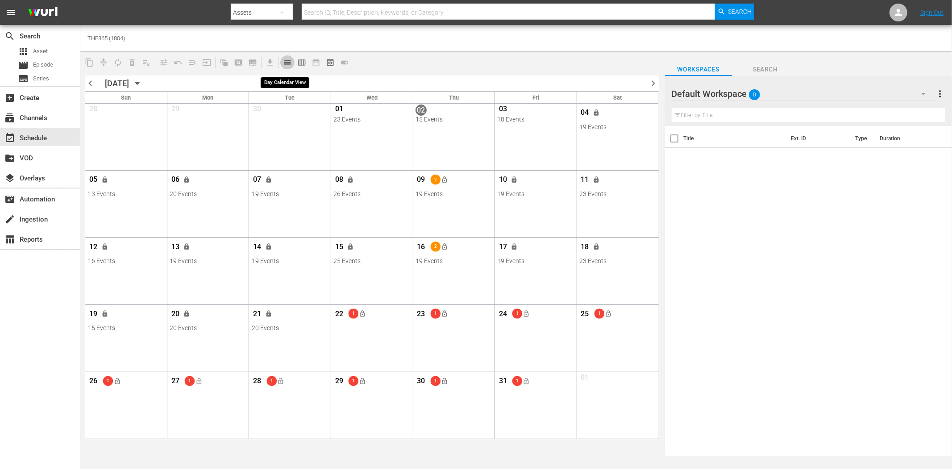
click at [287, 66] on span "calendar_view_day_outlined" at bounding box center [287, 62] width 9 height 9
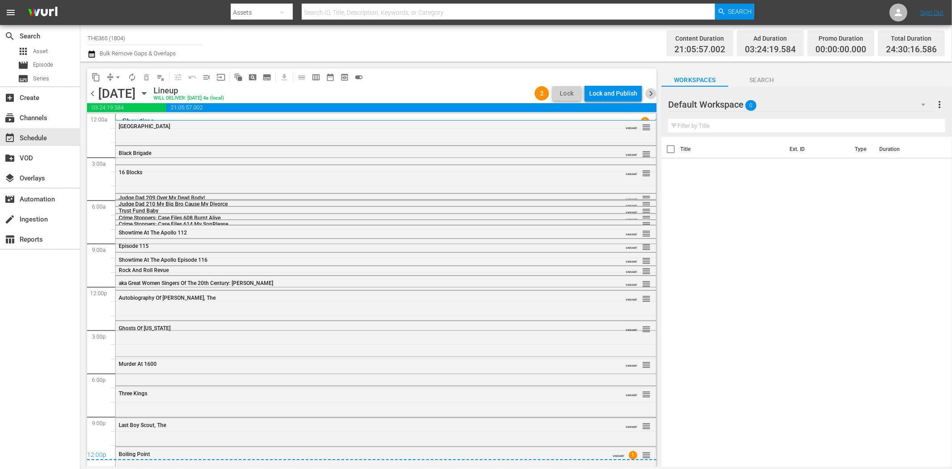
click at [652, 94] on span "chevron_right" at bounding box center [650, 93] width 11 height 11
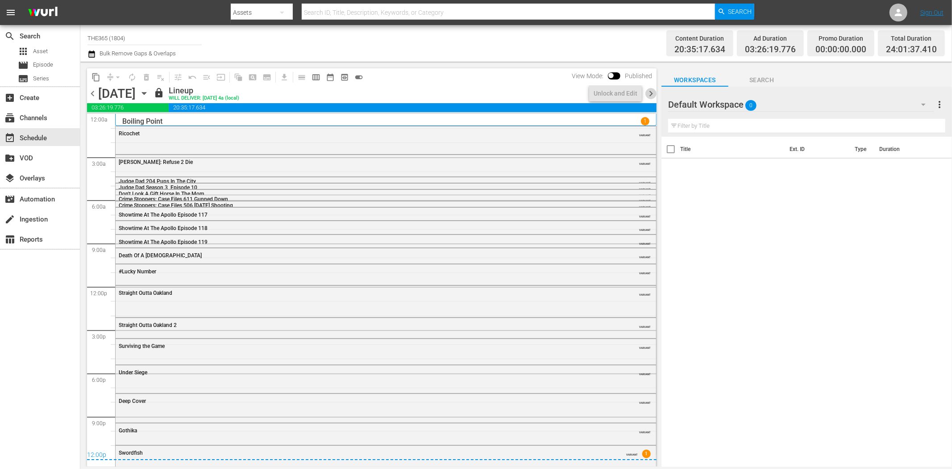
click at [652, 94] on span "chevron_right" at bounding box center [650, 93] width 11 height 11
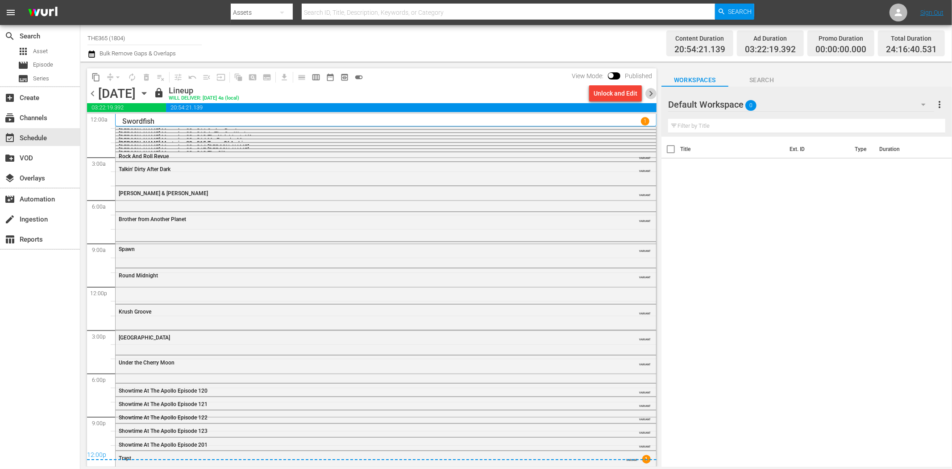
click at [652, 94] on span "chevron_right" at bounding box center [650, 93] width 11 height 11
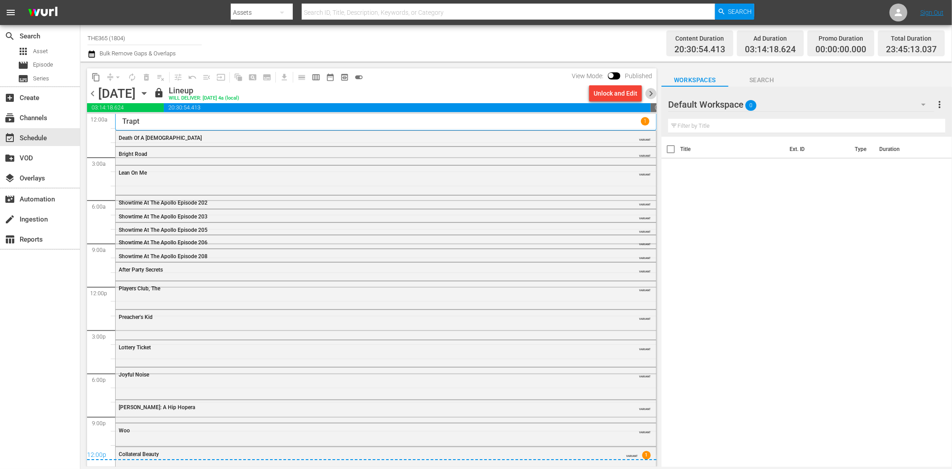
click at [652, 94] on span "chevron_right" at bounding box center [650, 93] width 11 height 11
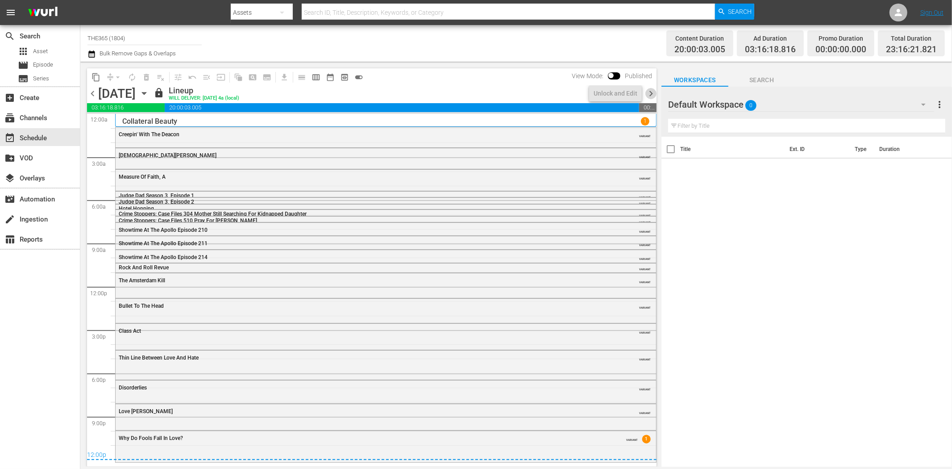
click at [652, 94] on span "chevron_right" at bounding box center [650, 93] width 11 height 11
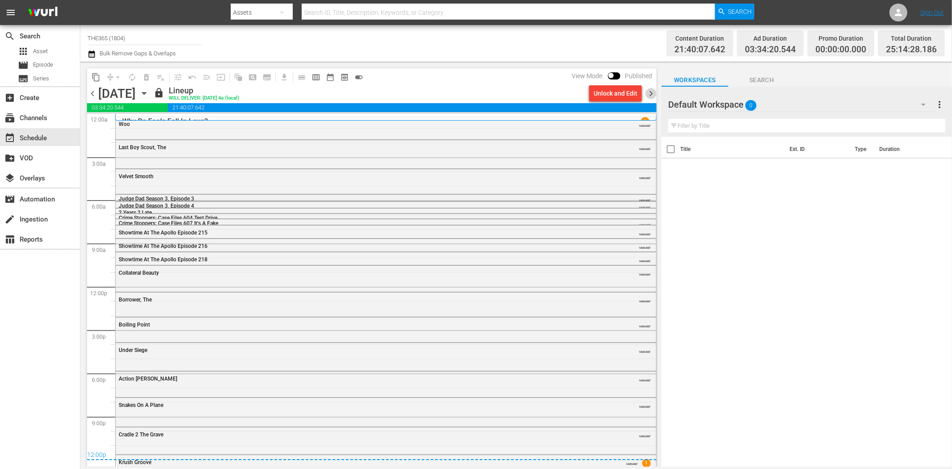
click at [652, 94] on span "chevron_right" at bounding box center [650, 93] width 11 height 11
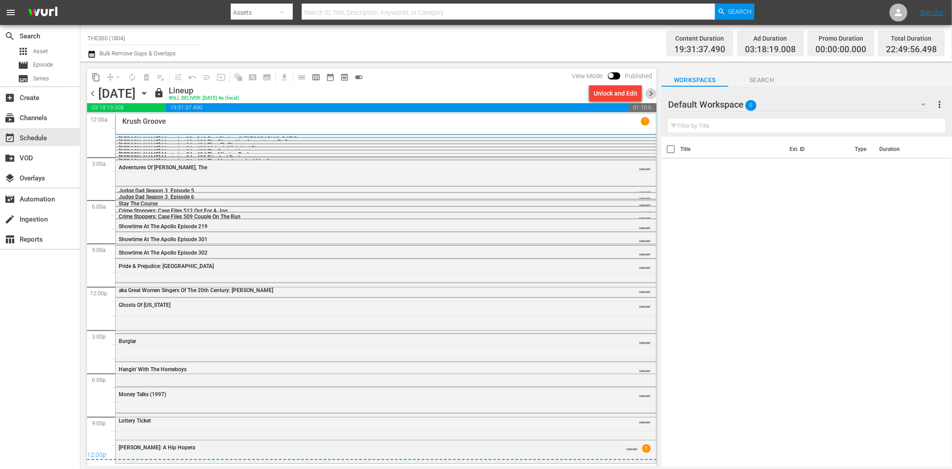
click at [652, 94] on span "chevron_right" at bounding box center [650, 93] width 11 height 11
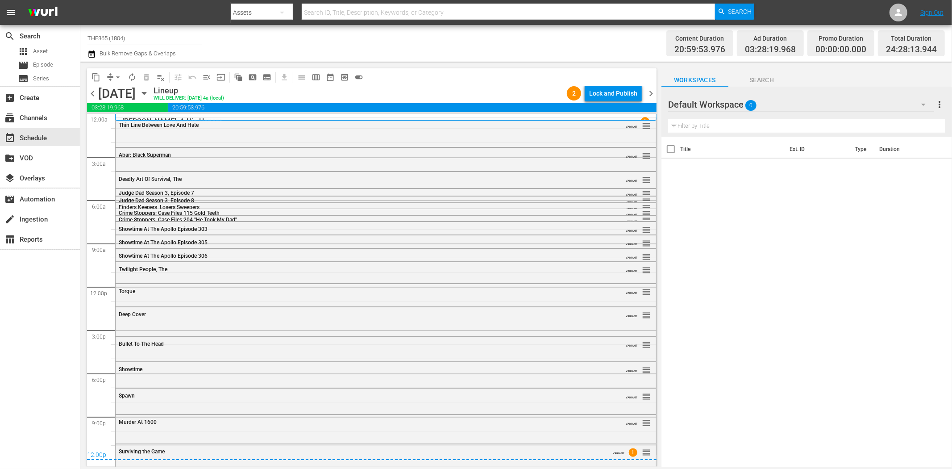
click at [92, 90] on span "chevron_left" at bounding box center [92, 93] width 11 height 11
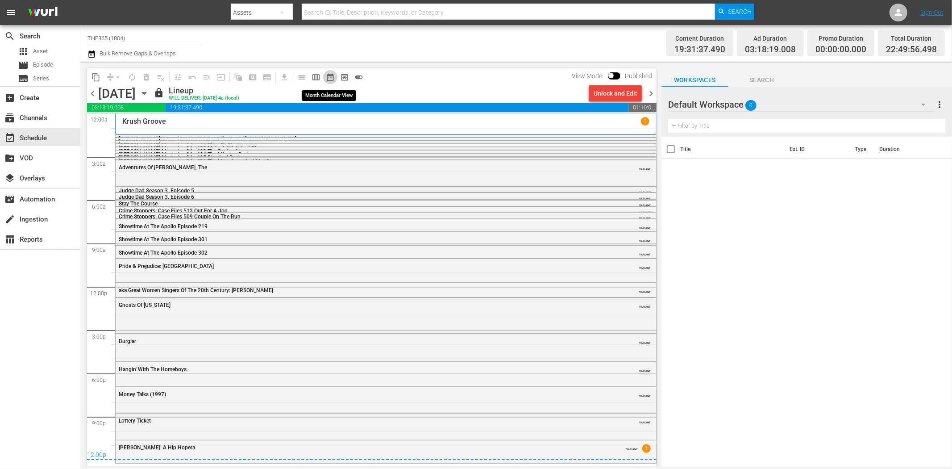
click at [328, 79] on span "date_range_outlined" at bounding box center [330, 77] width 9 height 9
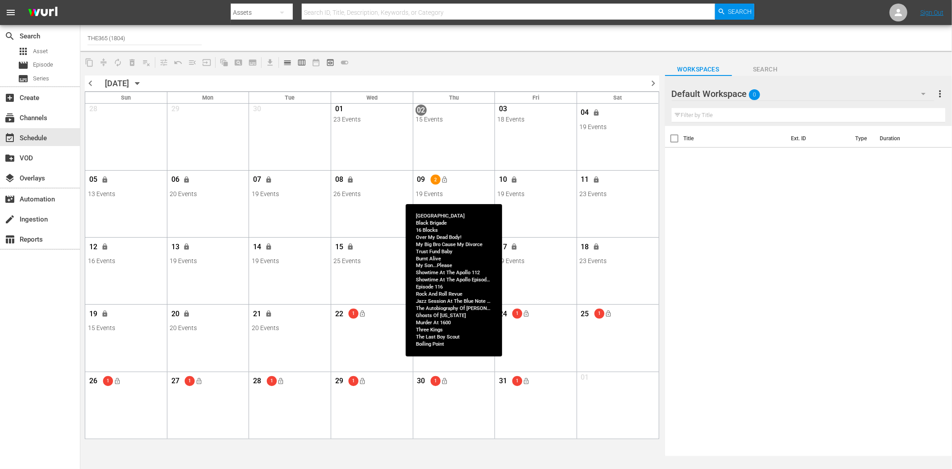
click at [465, 190] on div "19 Events" at bounding box center [454, 193] width 76 height 7
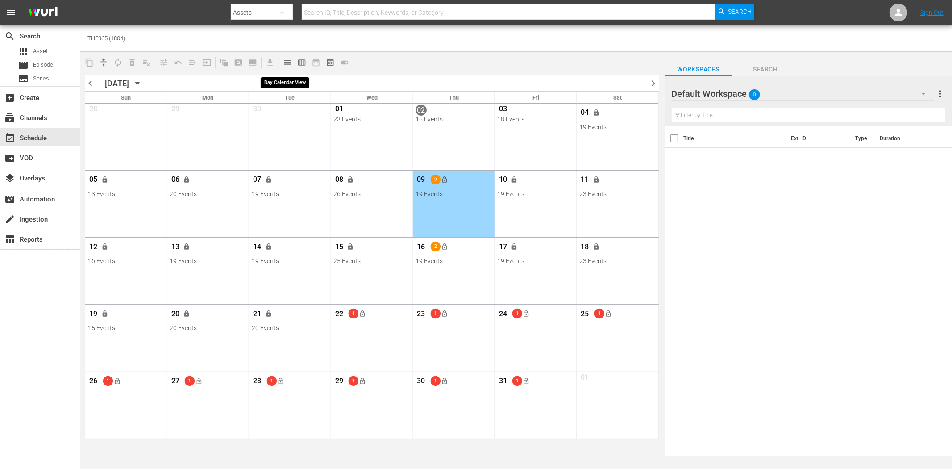
click at [284, 63] on span "calendar_view_day_outlined" at bounding box center [287, 62] width 9 height 9
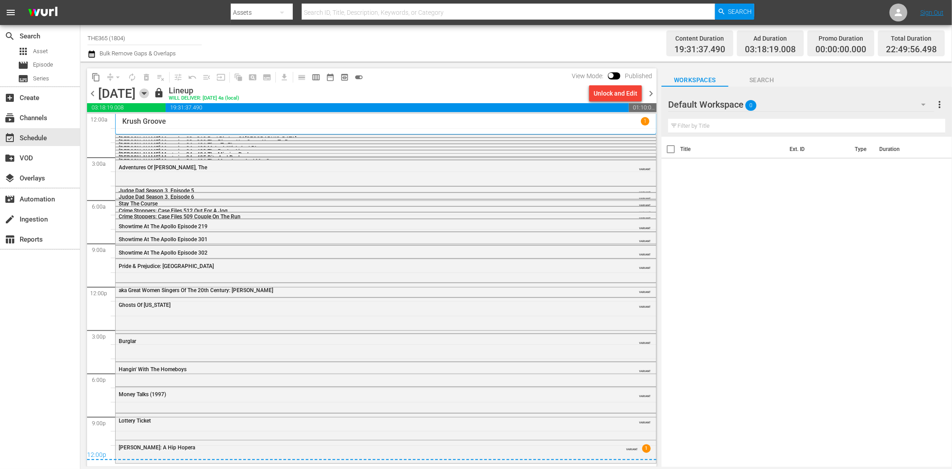
click at [149, 91] on icon "button" at bounding box center [144, 93] width 10 height 10
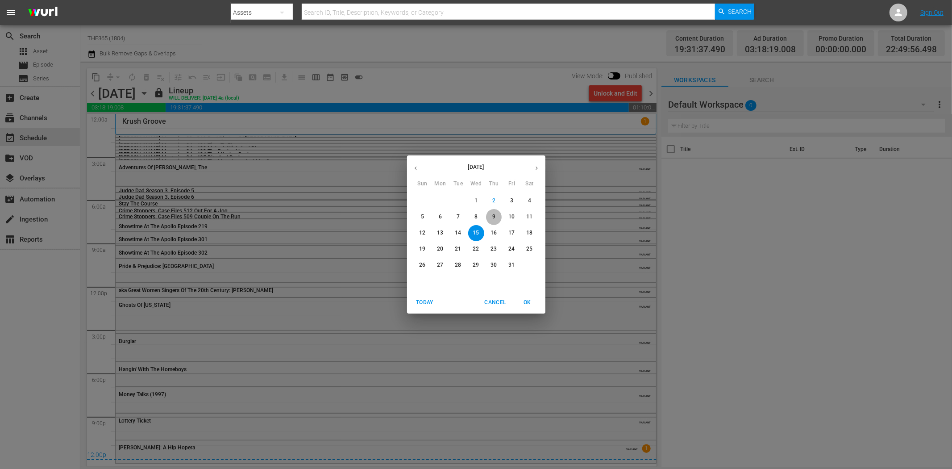
click at [492, 217] on p "9" at bounding box center [493, 217] width 3 height 8
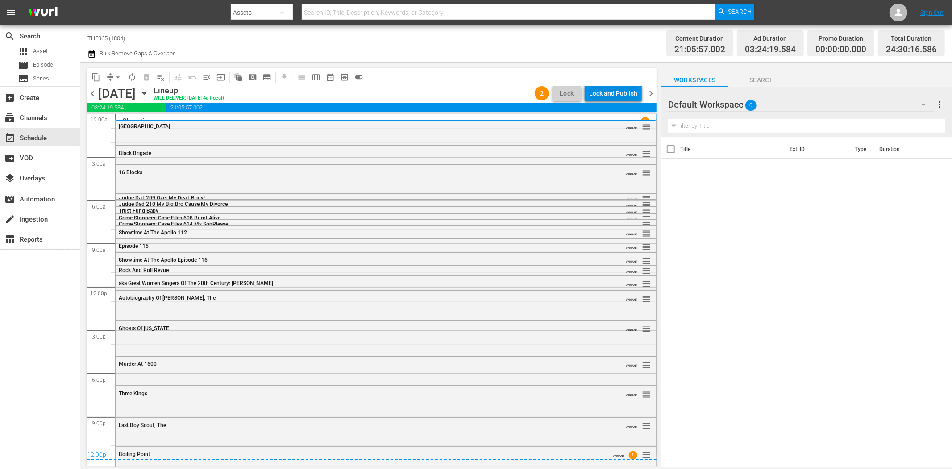
click at [605, 90] on div "Lock and Publish" at bounding box center [613, 93] width 48 height 16
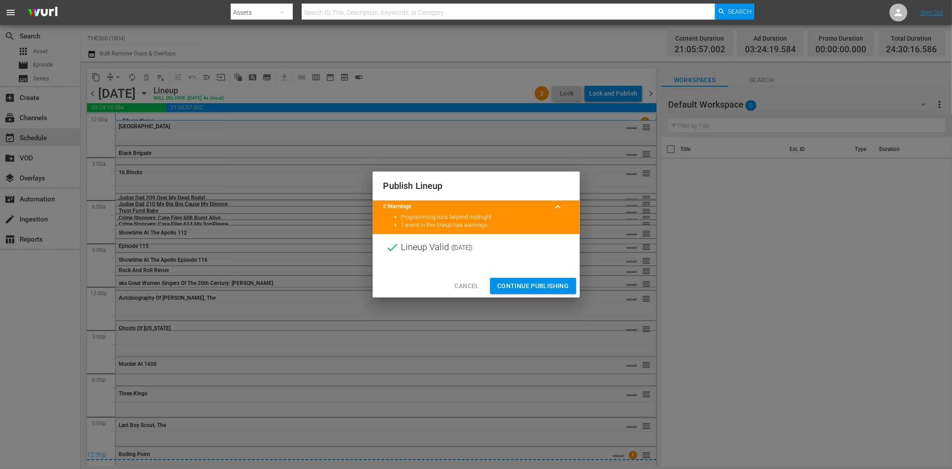
click at [533, 285] on span "Continue Publishing" at bounding box center [533, 285] width 72 height 11
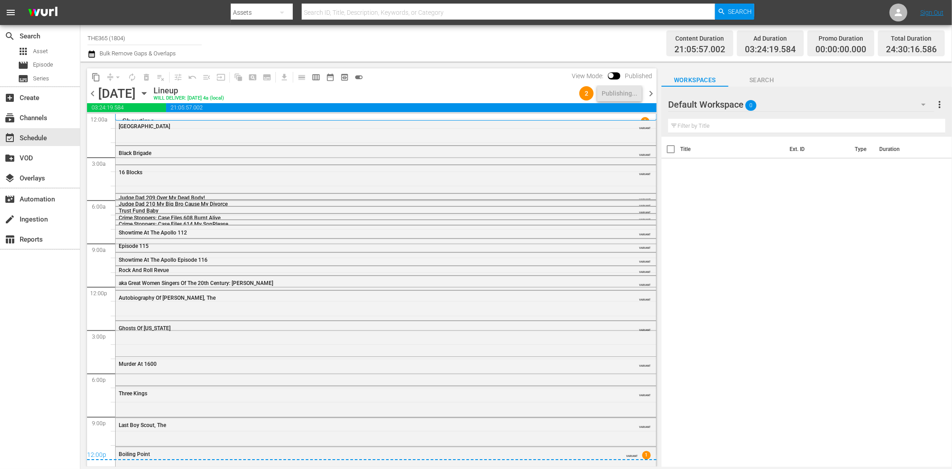
click at [149, 90] on icon "button" at bounding box center [144, 93] width 10 height 10
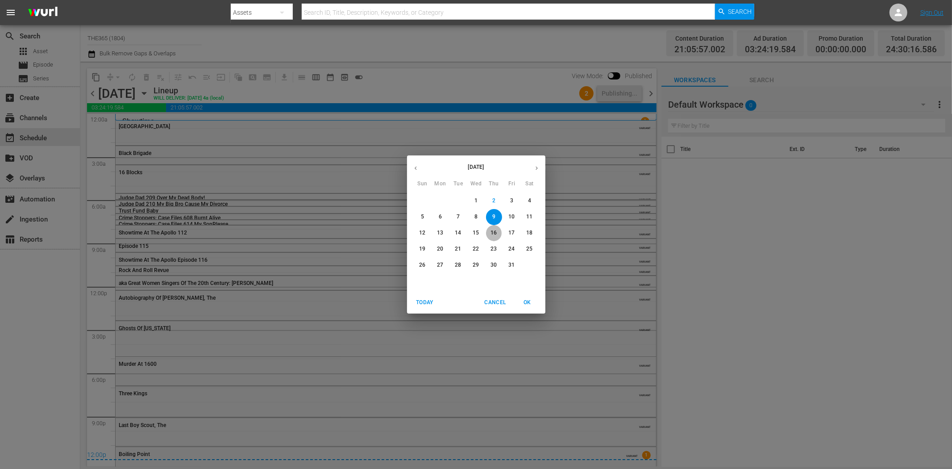
click at [494, 225] on button "16" at bounding box center [494, 233] width 16 height 16
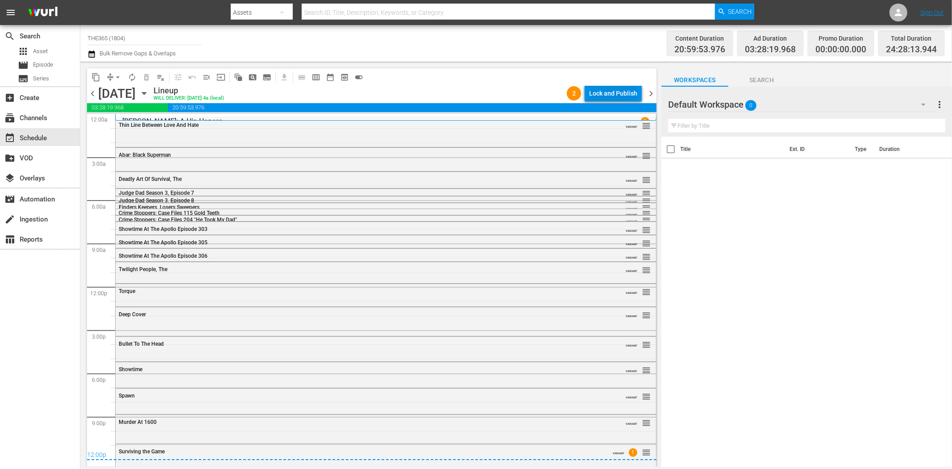
click at [596, 91] on div "Lock and Publish" at bounding box center [613, 93] width 48 height 16
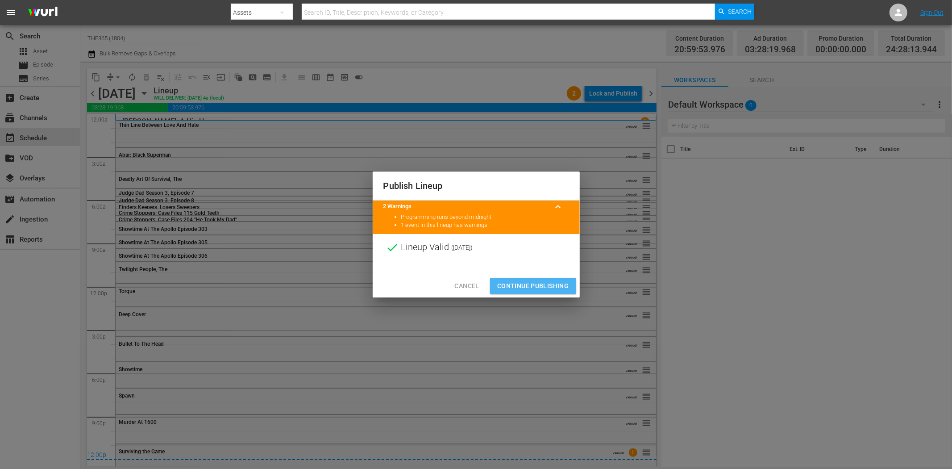
click at [519, 284] on span "Continue Publishing" at bounding box center [533, 285] width 72 height 11
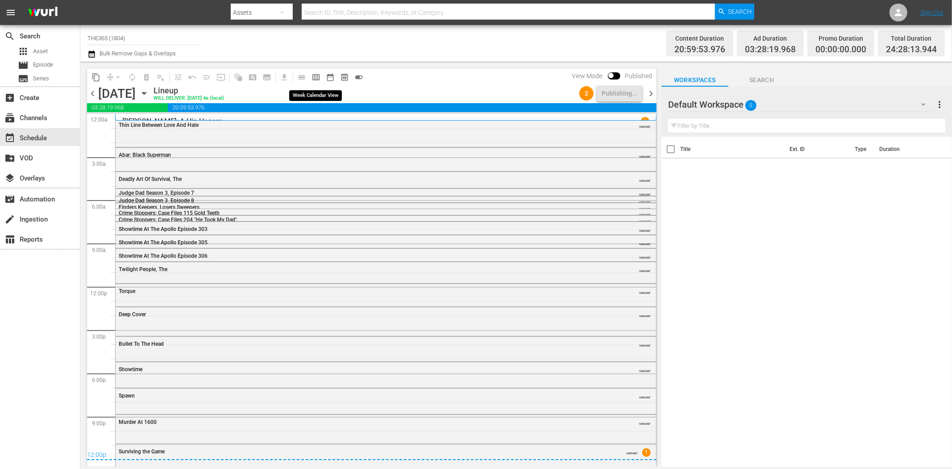
click at [316, 76] on span "calendar_view_week_outlined" at bounding box center [316, 77] width 9 height 9
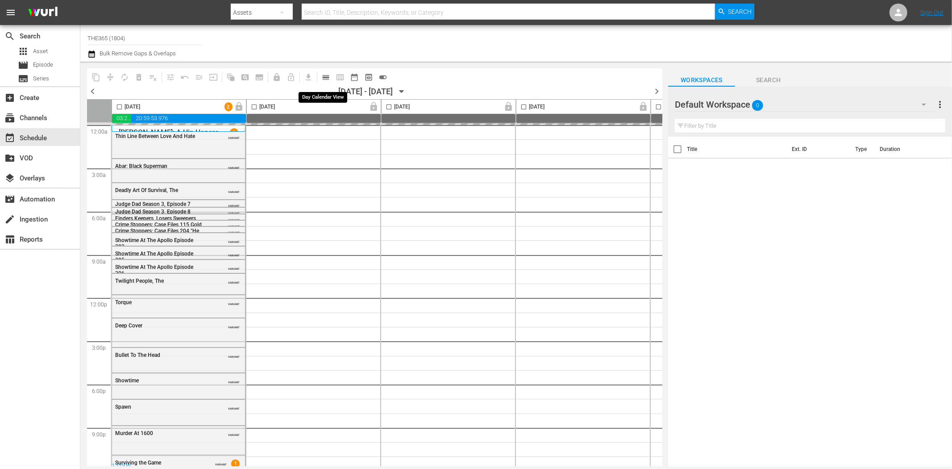
click at [324, 76] on span "calendar_view_day_outlined" at bounding box center [325, 77] width 9 height 9
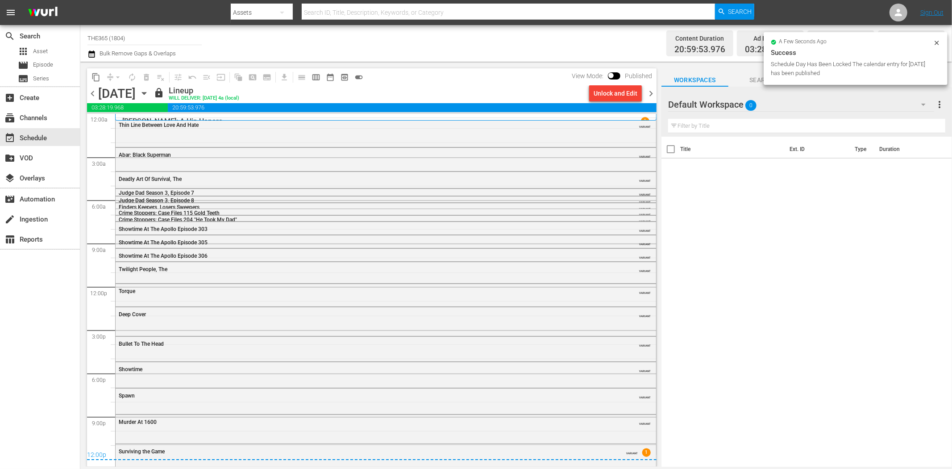
click at [149, 91] on icon "button" at bounding box center [144, 93] width 10 height 10
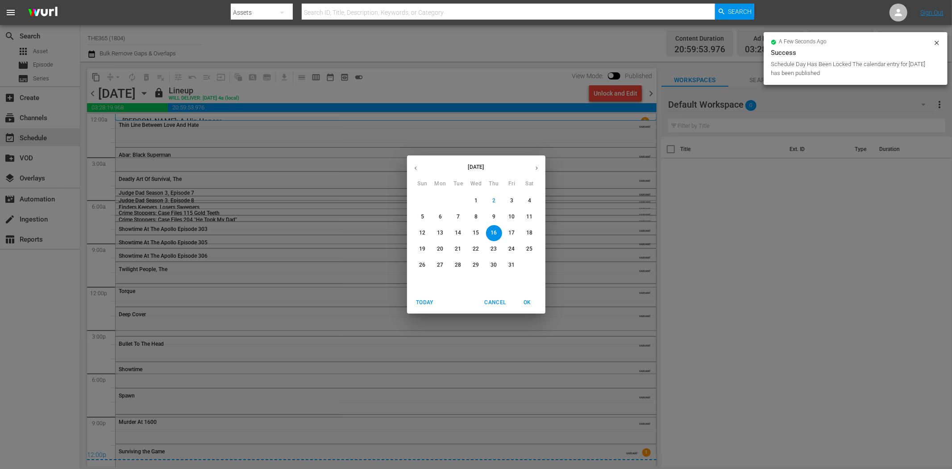
click at [420, 292] on div "[DATE] Cancel OK" at bounding box center [476, 302] width 138 height 22
click at [420, 297] on button "Today" at bounding box center [425, 302] width 29 height 15
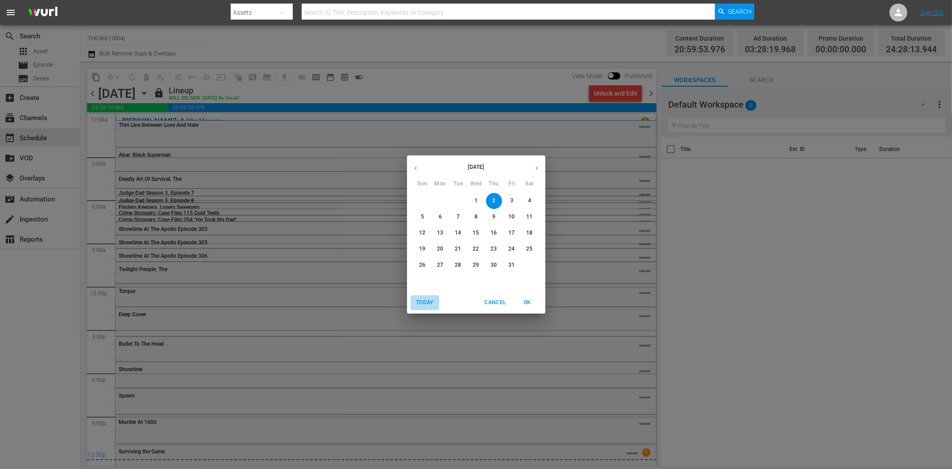
click at [424, 300] on span "Today" at bounding box center [424, 302] width 21 height 9
click at [527, 298] on span "OK" at bounding box center [527, 302] width 21 height 9
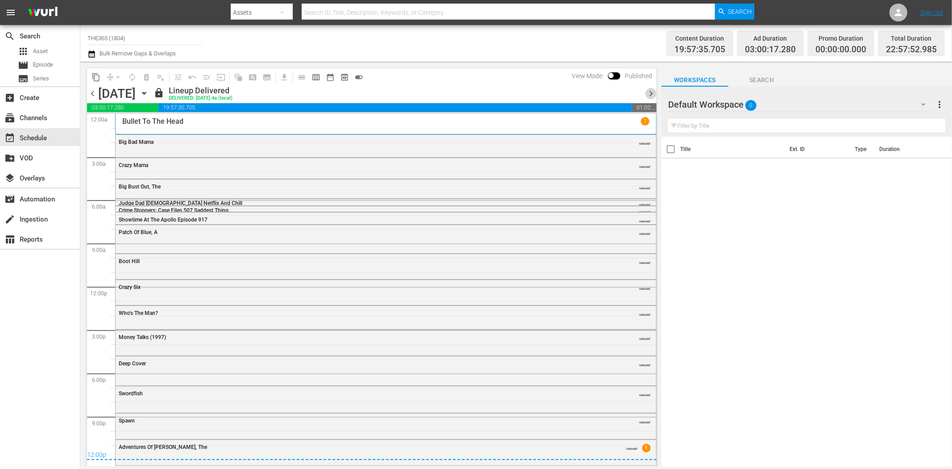
click at [648, 92] on span "chevron_right" at bounding box center [650, 93] width 11 height 11
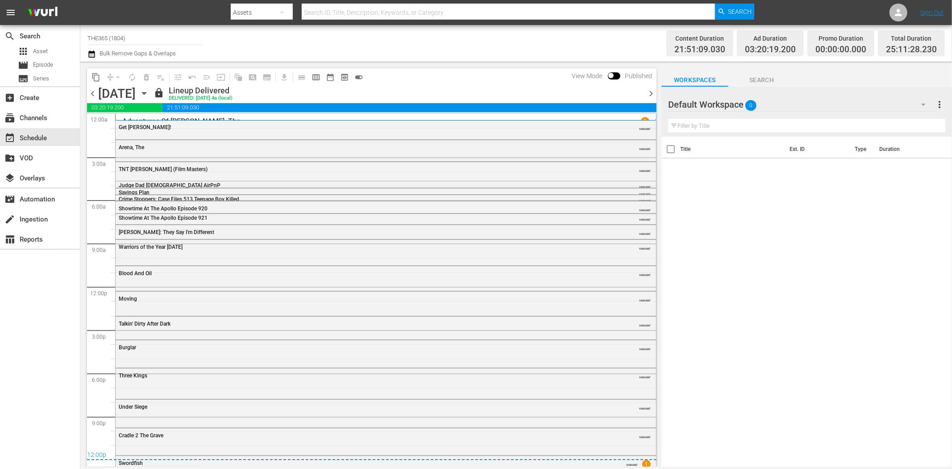
click at [648, 92] on span "chevron_right" at bounding box center [650, 93] width 11 height 11
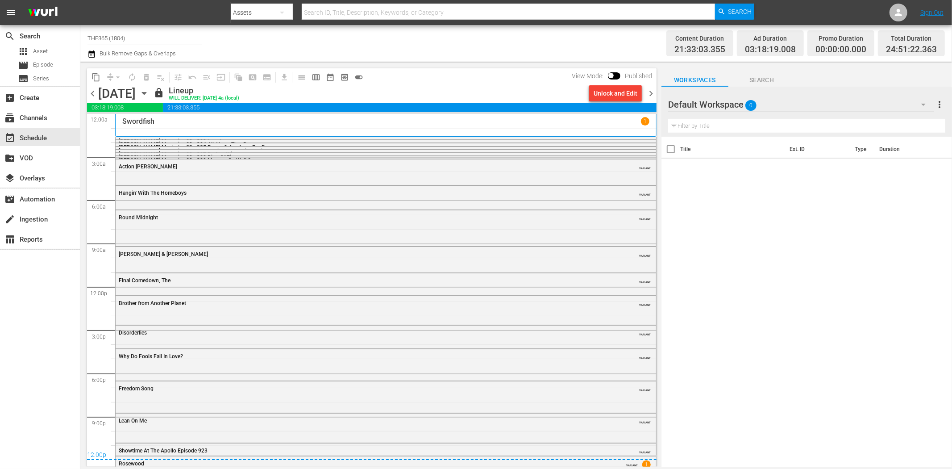
click at [648, 92] on span "chevron_right" at bounding box center [650, 93] width 11 height 11
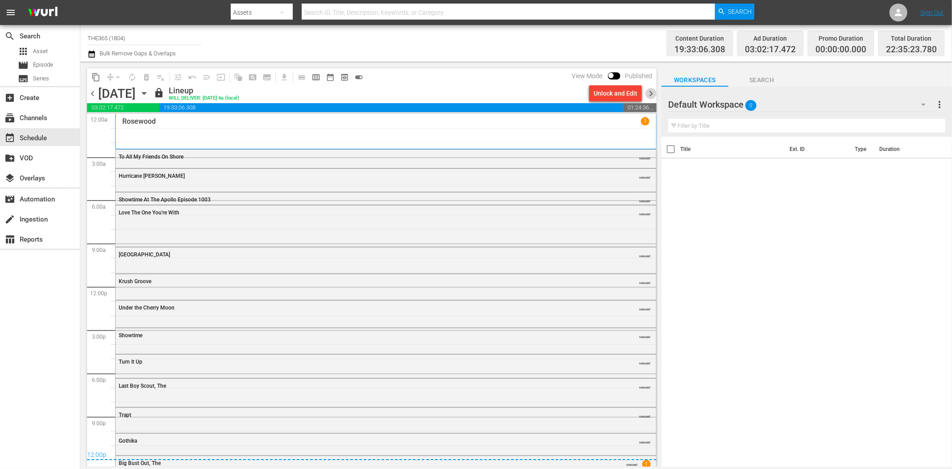
click at [648, 92] on span "chevron_right" at bounding box center [650, 93] width 11 height 11
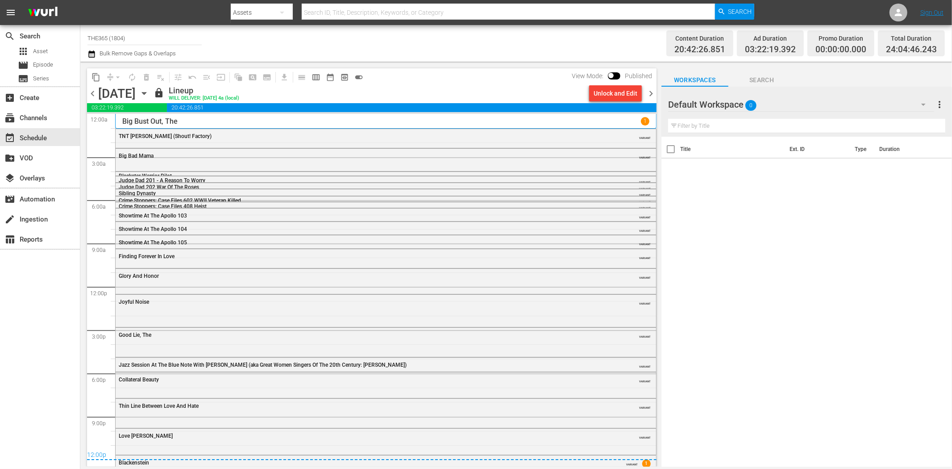
click at [648, 92] on span "chevron_right" at bounding box center [650, 93] width 11 height 11
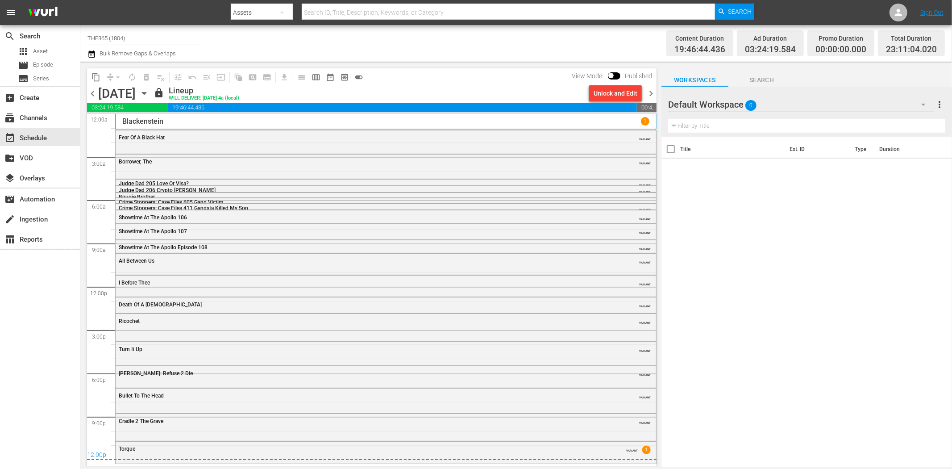
click at [648, 92] on span "chevron_right" at bounding box center [650, 93] width 11 height 11
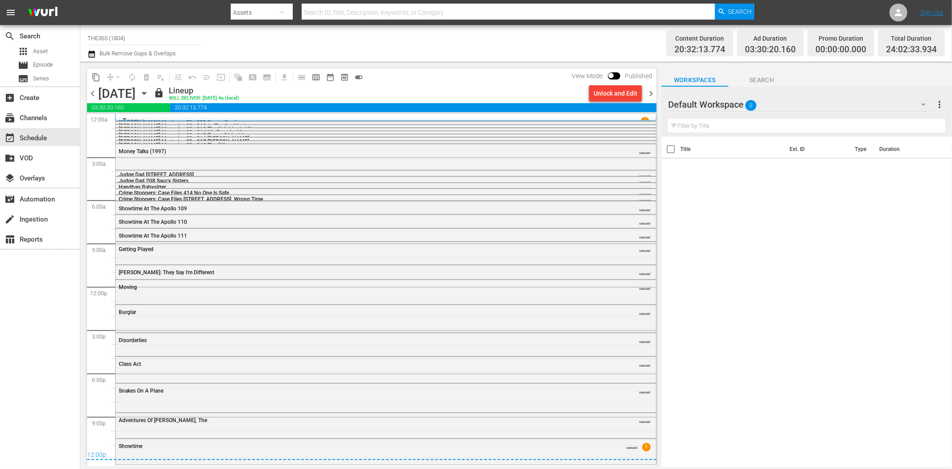
click at [648, 92] on span "chevron_right" at bounding box center [650, 93] width 11 height 11
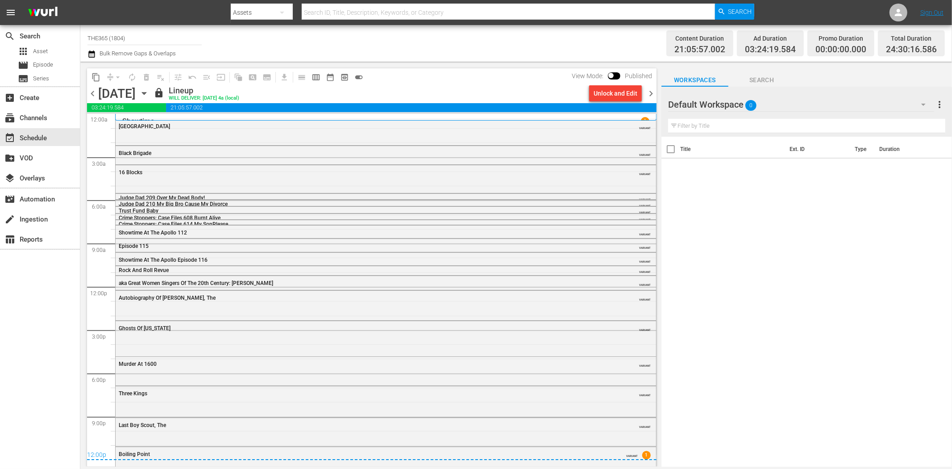
click at [648, 92] on span "chevron_right" at bounding box center [650, 93] width 11 height 11
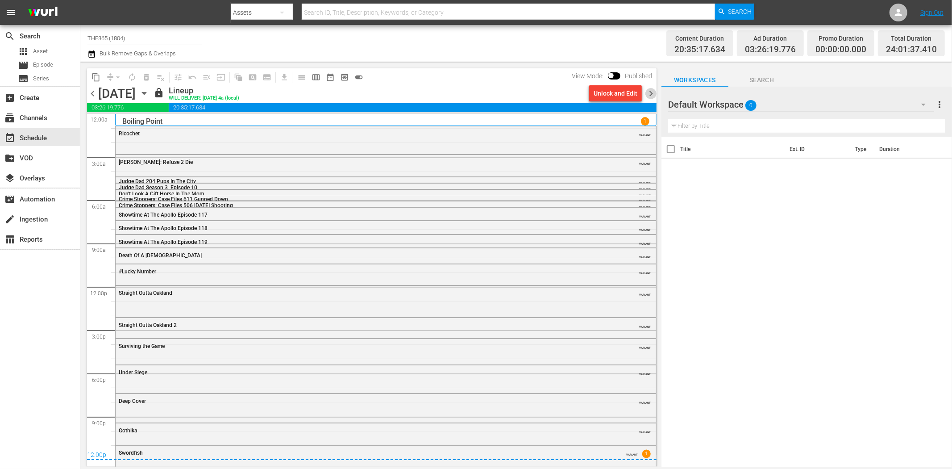
click at [648, 92] on span "chevron_right" at bounding box center [650, 93] width 11 height 11
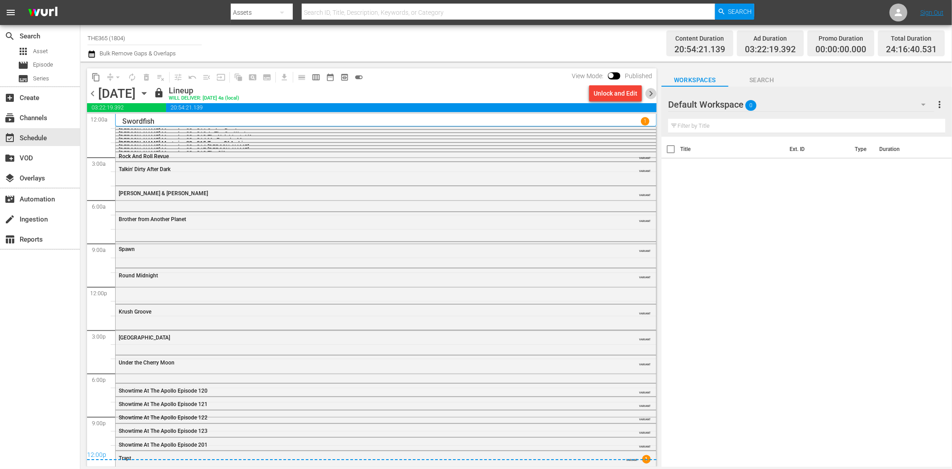
click at [648, 92] on span "chevron_right" at bounding box center [650, 93] width 11 height 11
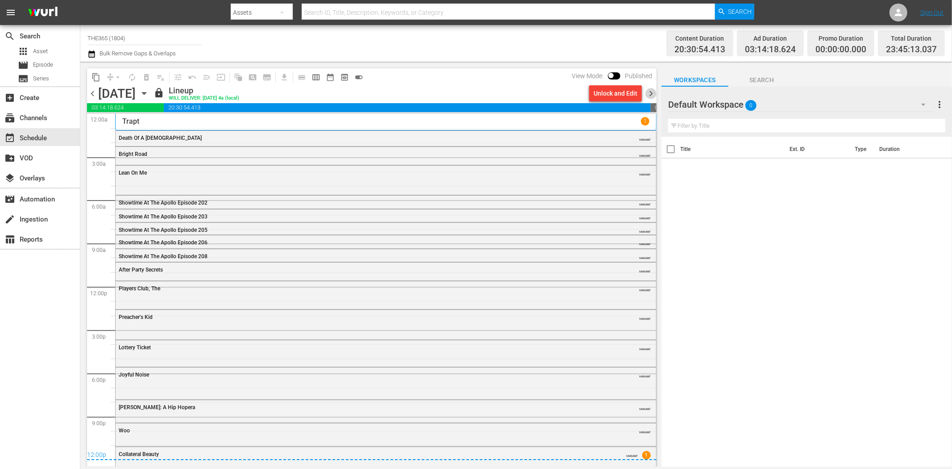
click at [648, 92] on span "chevron_right" at bounding box center [650, 93] width 11 height 11
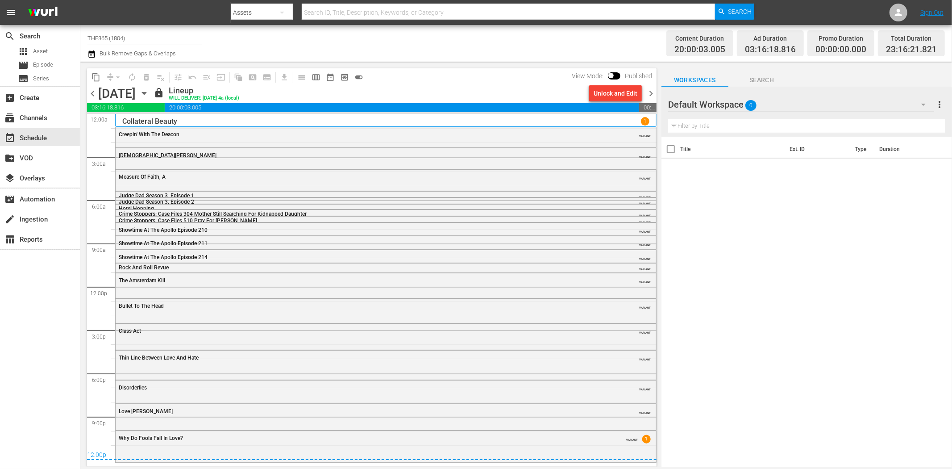
click at [648, 92] on span "chevron_right" at bounding box center [650, 93] width 11 height 11
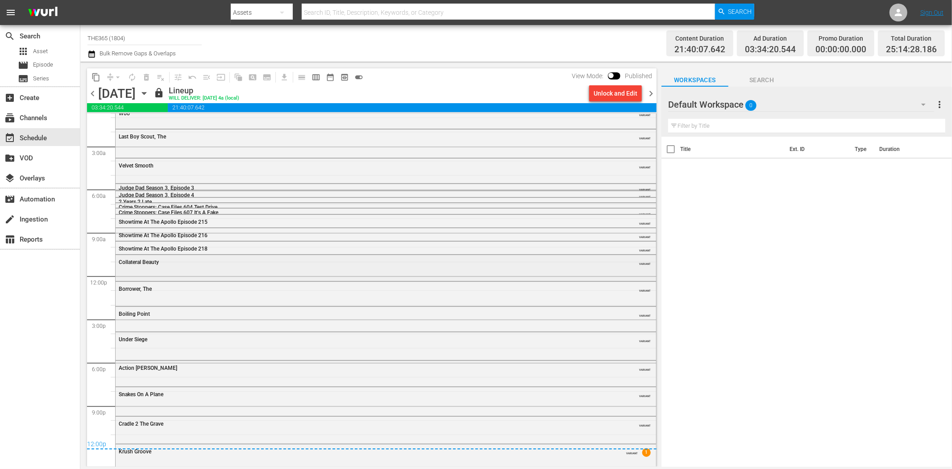
scroll to position [14, 0]
click at [649, 95] on span "chevron_right" at bounding box center [650, 93] width 11 height 11
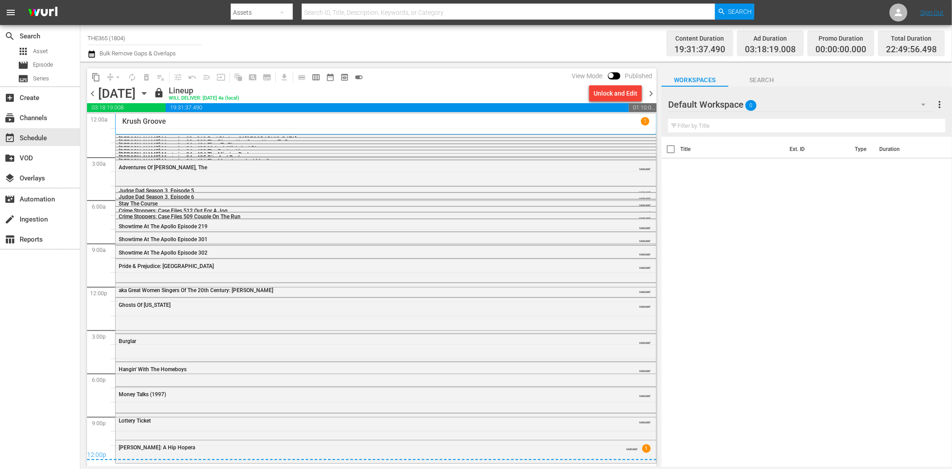
click at [653, 90] on span "chevron_right" at bounding box center [650, 93] width 11 height 11
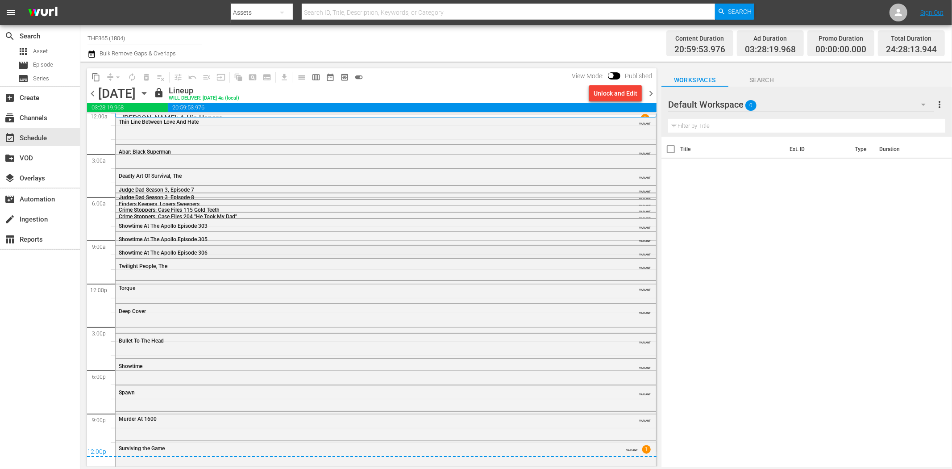
scroll to position [4, 0]
click at [653, 90] on span "chevron_right" at bounding box center [650, 93] width 11 height 11
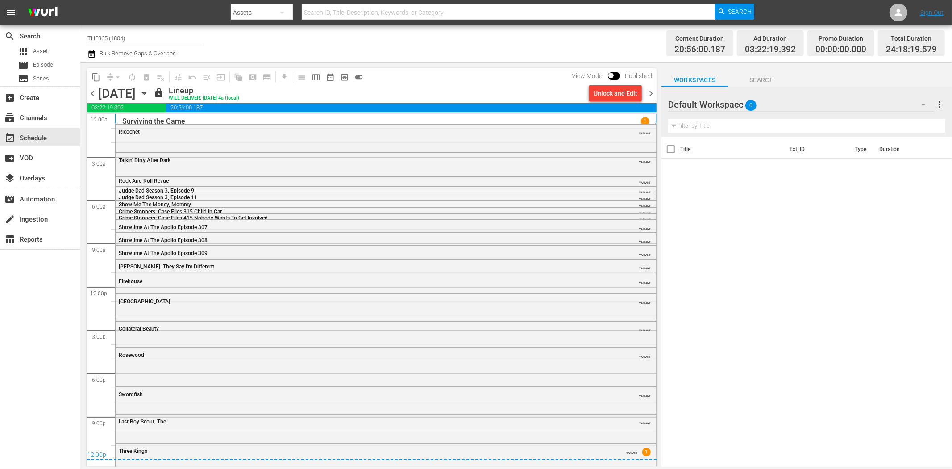
click at [652, 95] on span "chevron_right" at bounding box center [650, 93] width 11 height 11
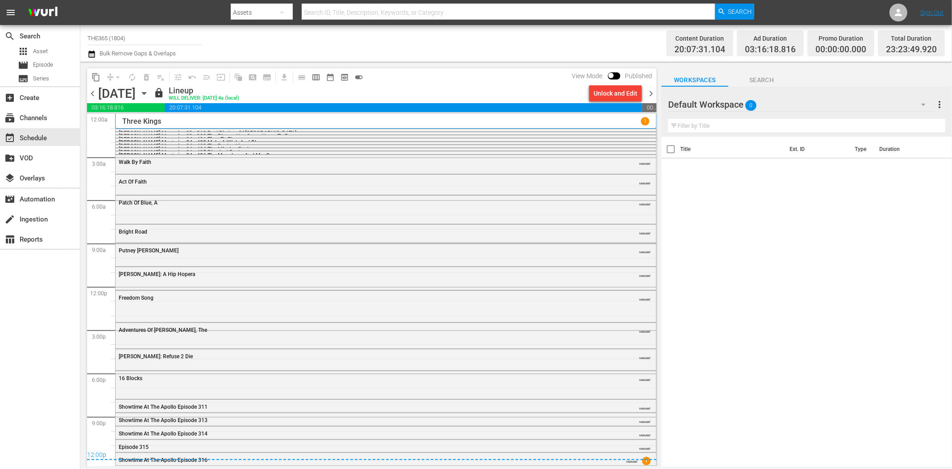
click at [652, 93] on span "chevron_right" at bounding box center [650, 93] width 11 height 11
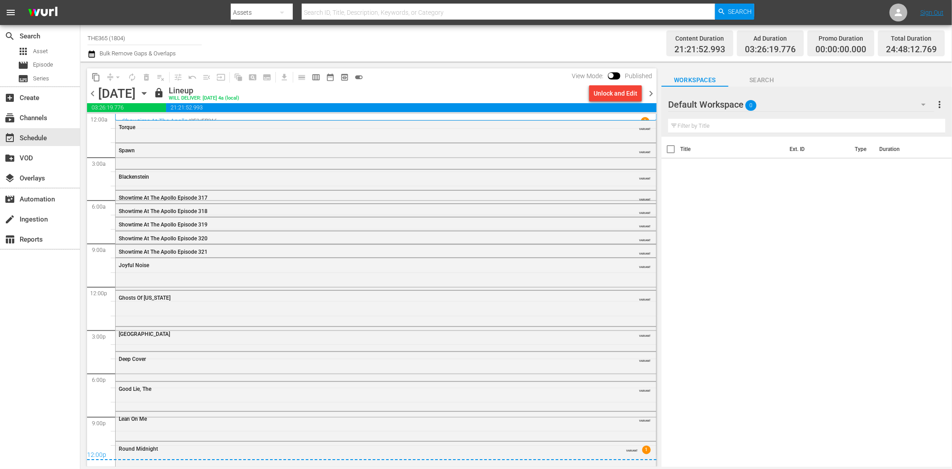
click at [650, 91] on span "chevron_right" at bounding box center [650, 93] width 11 height 11
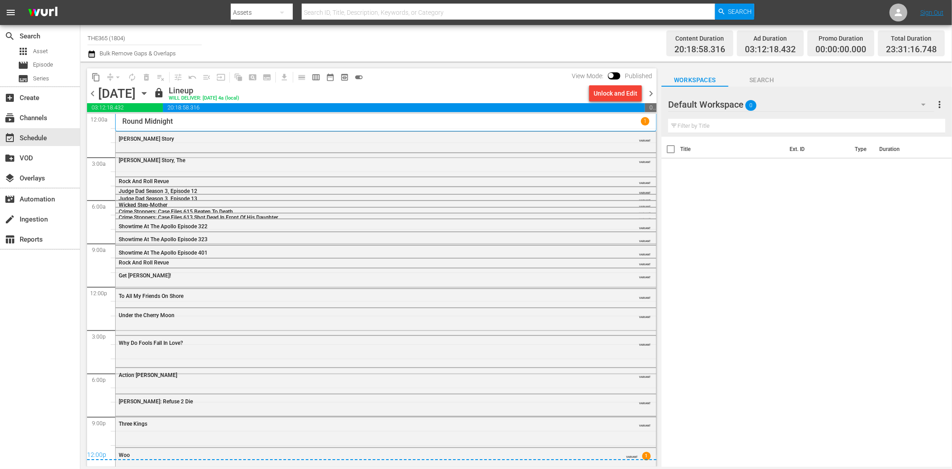
click at [652, 92] on span "chevron_right" at bounding box center [650, 93] width 11 height 11
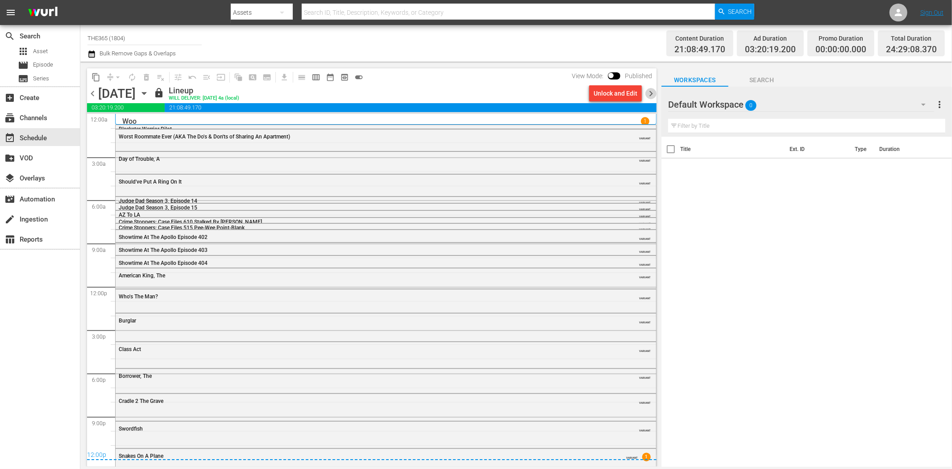
click at [650, 92] on span "chevron_right" at bounding box center [650, 93] width 11 height 11
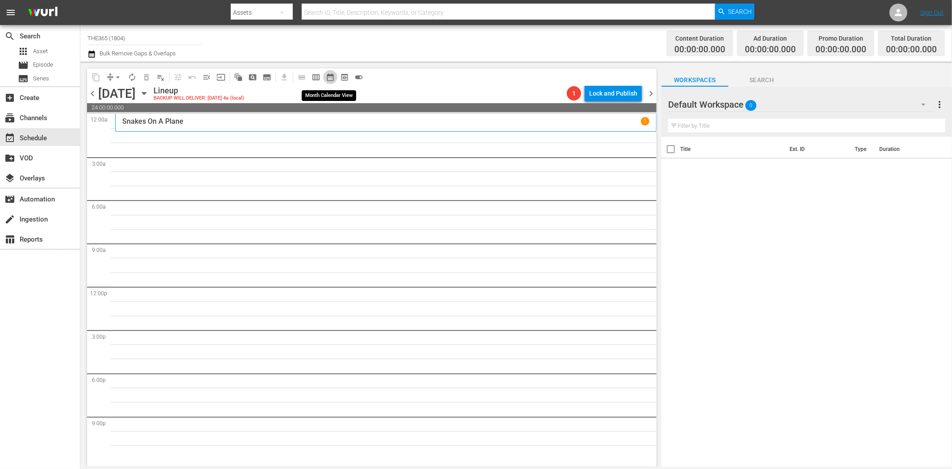
click at [326, 74] on span "date_range_outlined" at bounding box center [330, 77] width 9 height 9
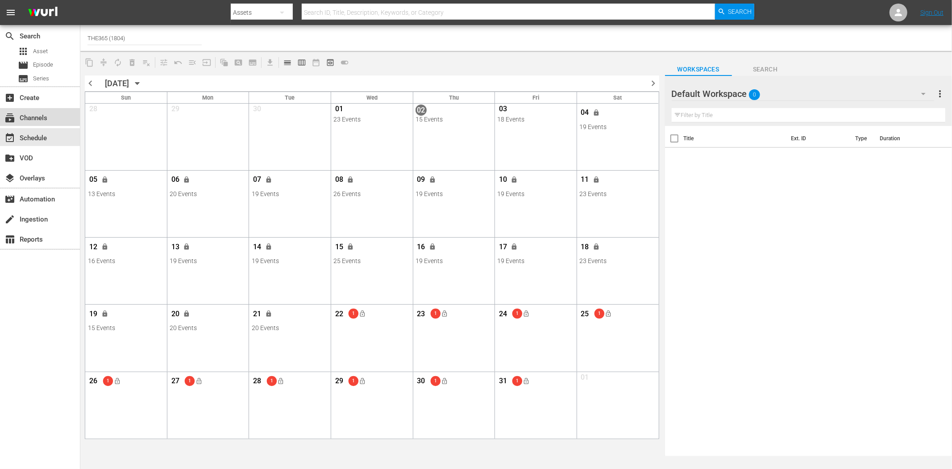
click at [45, 121] on div "subscriptions Channels" at bounding box center [25, 116] width 50 height 8
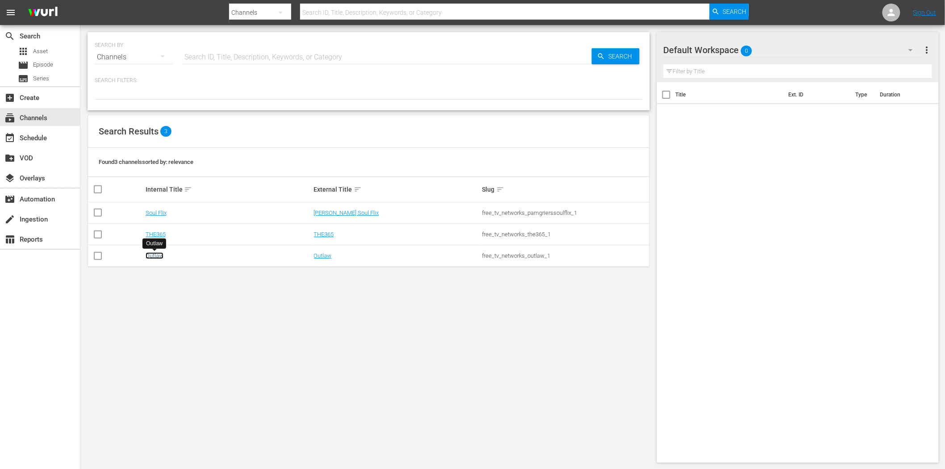
click at [150, 255] on link "Outlaw" at bounding box center [155, 255] width 18 height 7
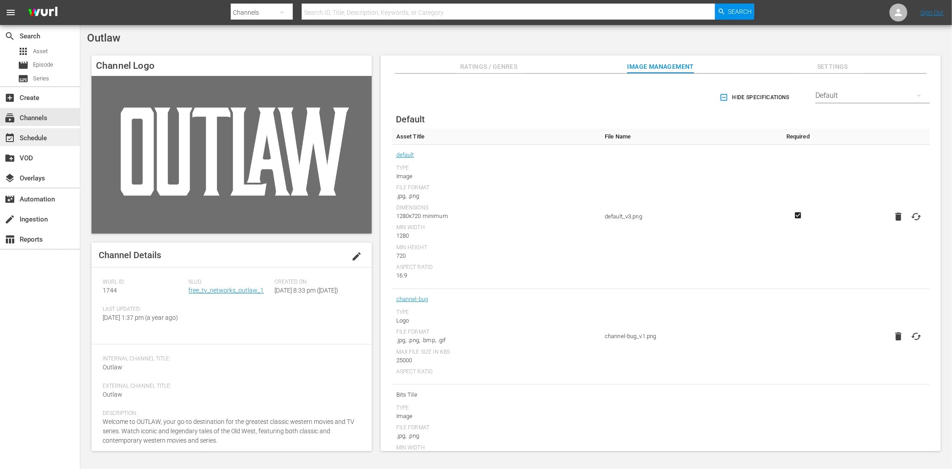
click at [45, 138] on div "event_available Schedule" at bounding box center [25, 137] width 50 height 8
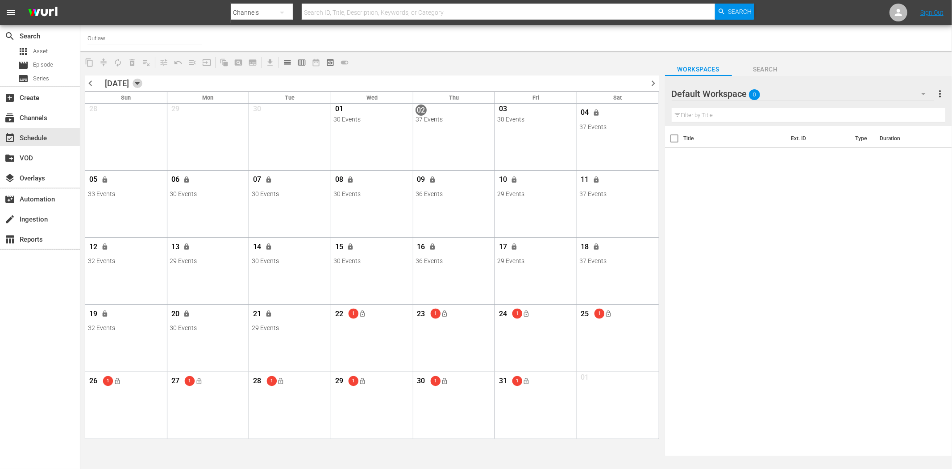
click at [142, 81] on icon "button" at bounding box center [138, 84] width 10 height 10
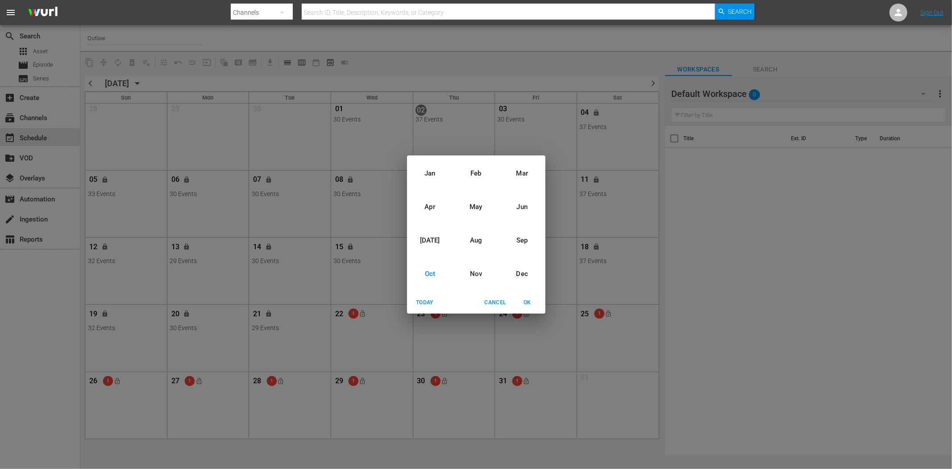
click at [425, 296] on button "Today" at bounding box center [425, 302] width 29 height 15
click at [532, 297] on button "OK" at bounding box center [527, 302] width 29 height 15
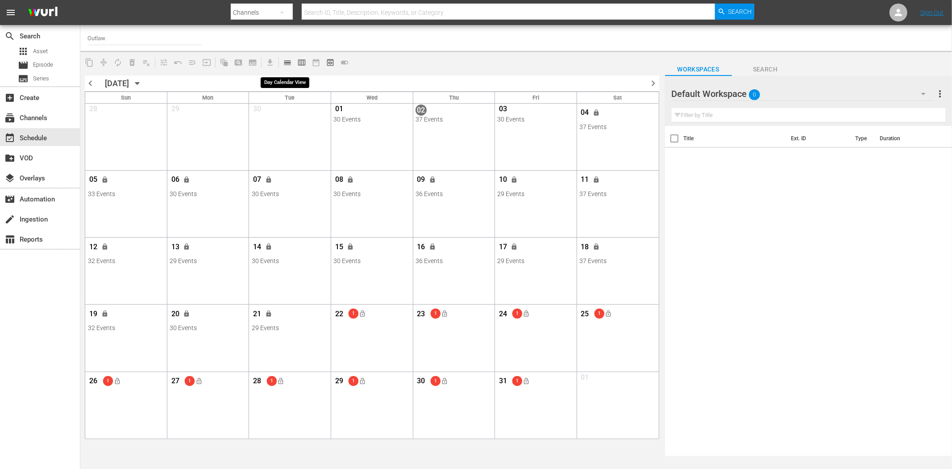
click at [283, 61] on span "calendar_view_day_outlined" at bounding box center [287, 62] width 9 height 9
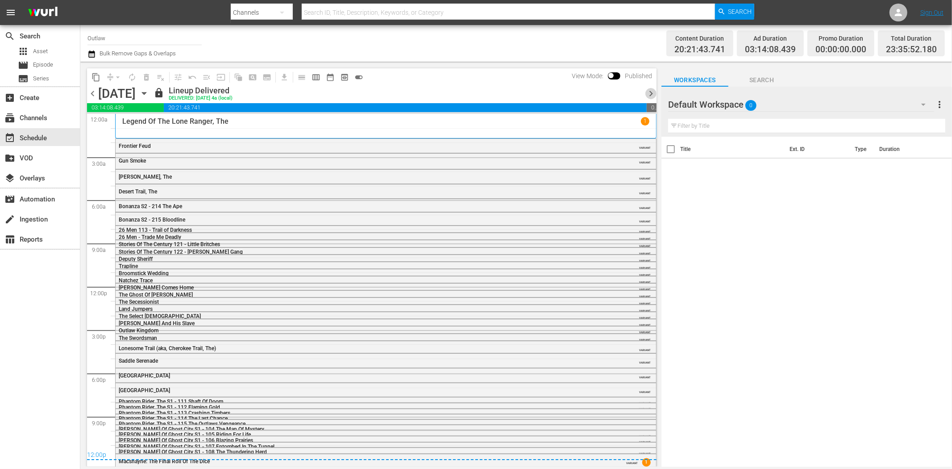
click at [650, 91] on span "chevron_right" at bounding box center [650, 93] width 11 height 11
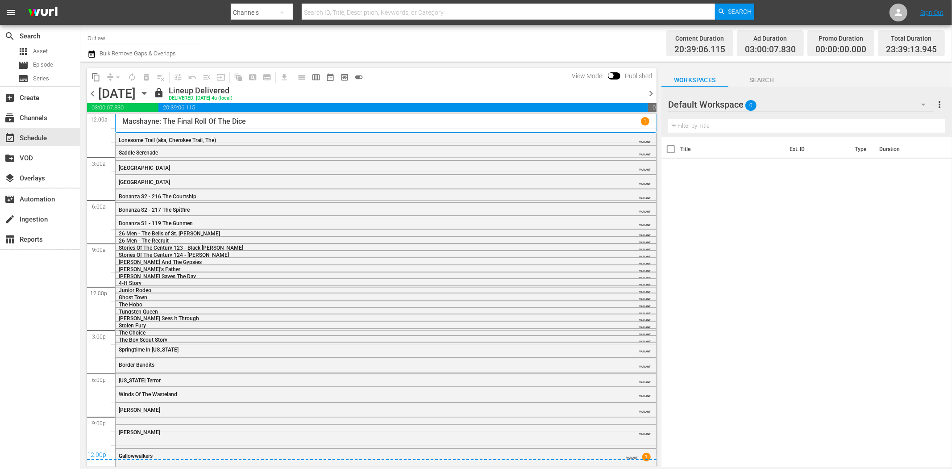
click at [652, 95] on span "chevron_right" at bounding box center [650, 93] width 11 height 11
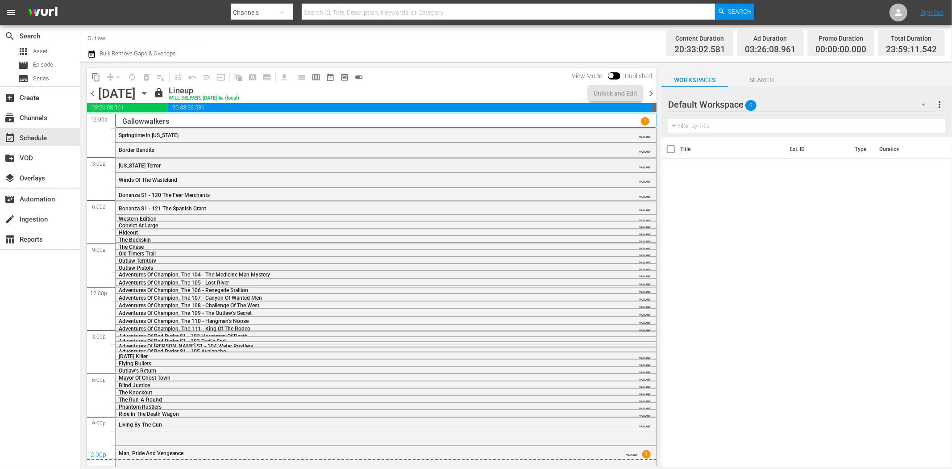
click at [652, 95] on span "chevron_right" at bounding box center [650, 93] width 11 height 11
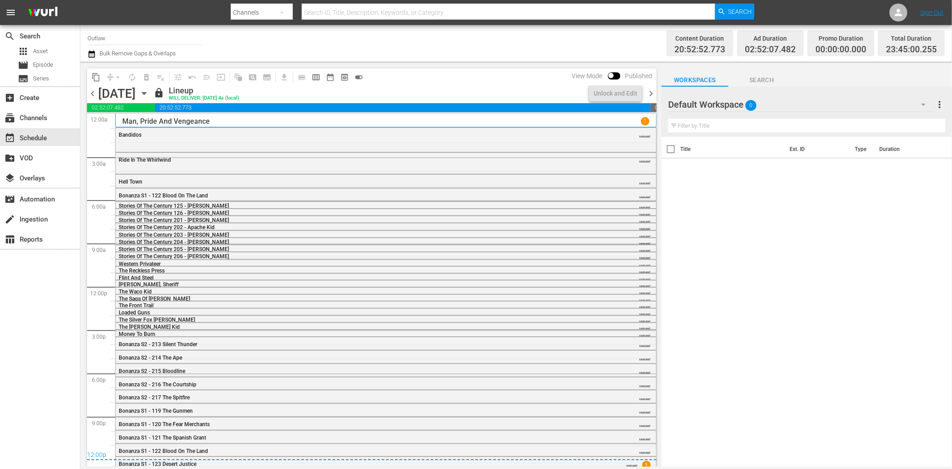
click at [652, 95] on span "chevron_right" at bounding box center [650, 93] width 11 height 11
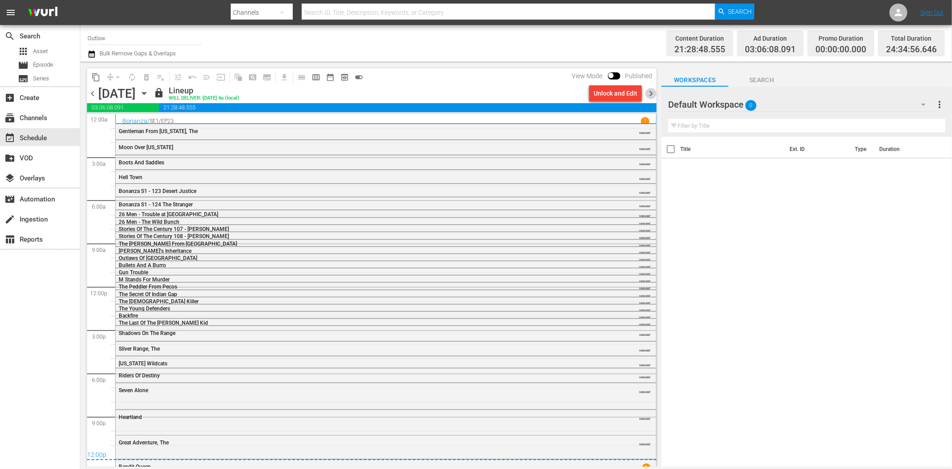
click at [652, 95] on span "chevron_right" at bounding box center [650, 93] width 11 height 11
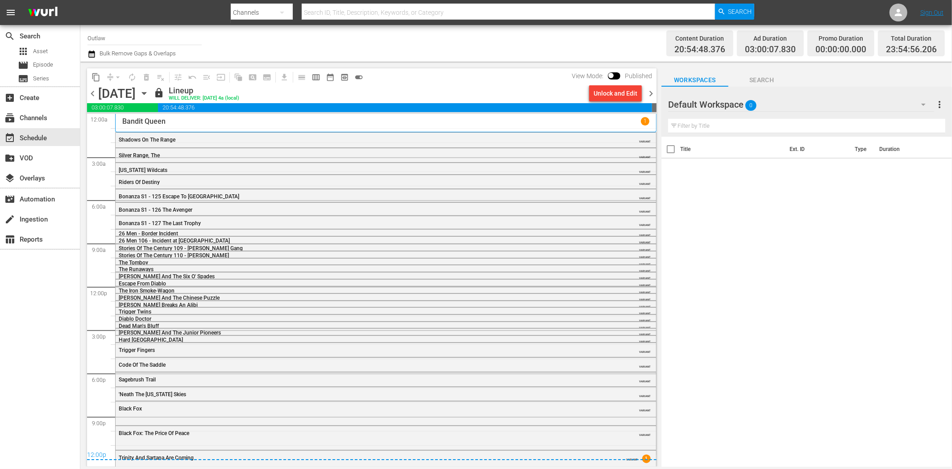
click at [652, 95] on span "chevron_right" at bounding box center [650, 93] width 11 height 11
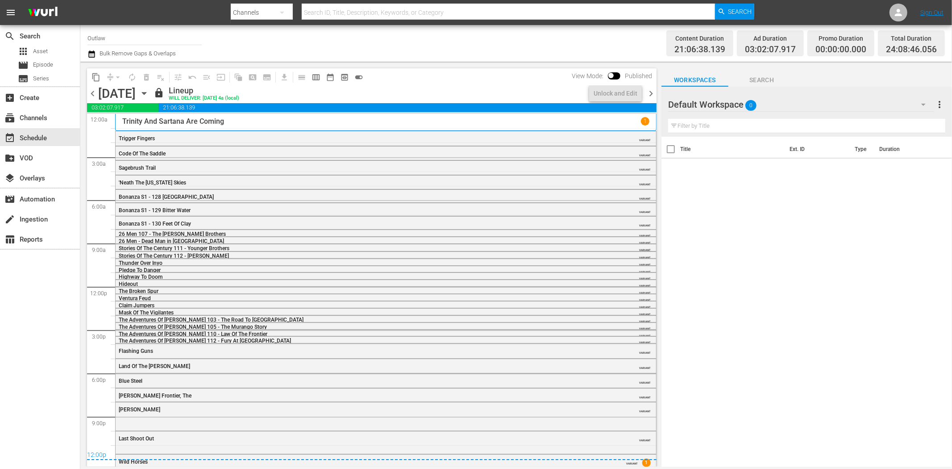
click at [652, 95] on span "chevron_right" at bounding box center [650, 93] width 11 height 11
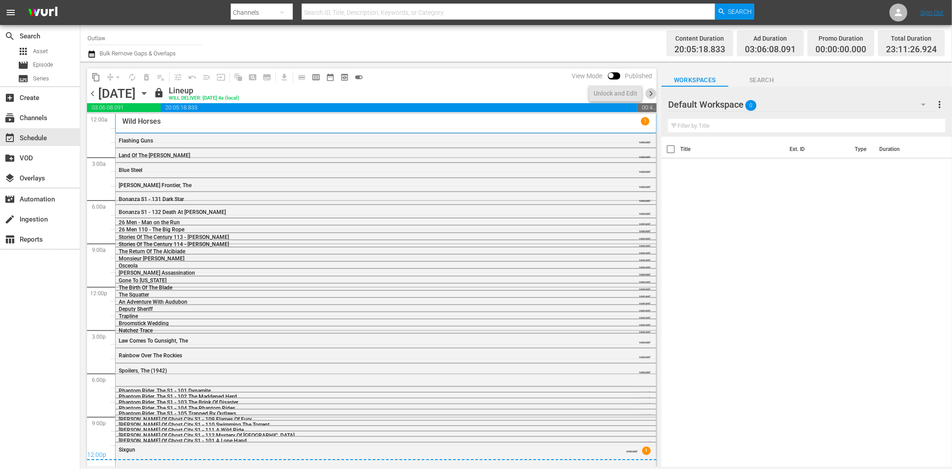
click at [652, 95] on span "chevron_right" at bounding box center [650, 93] width 11 height 11
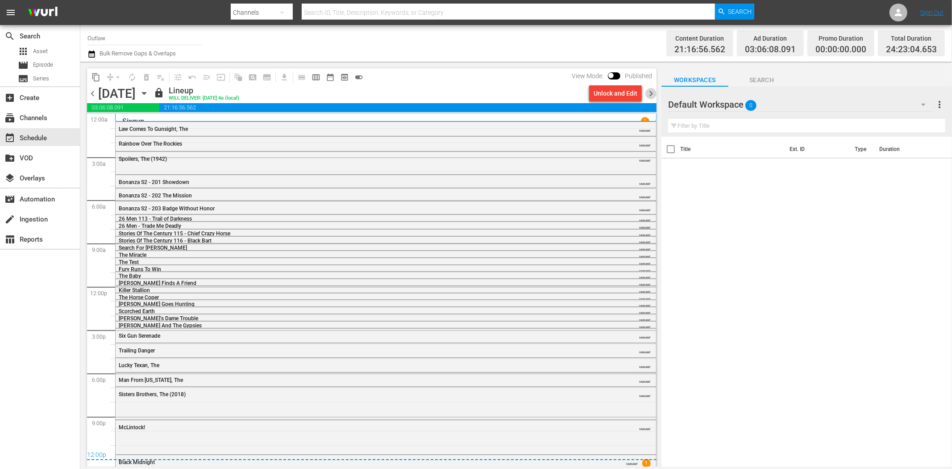
click at [652, 95] on span "chevron_right" at bounding box center [650, 93] width 11 height 11
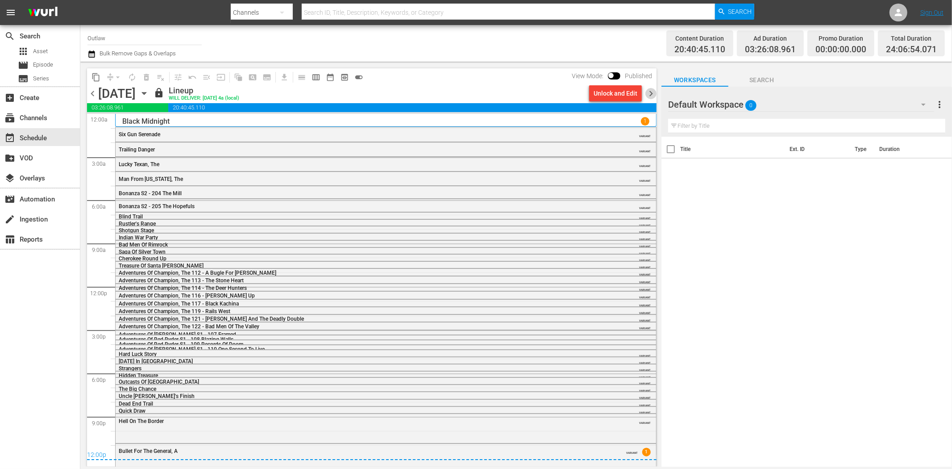
click at [652, 95] on span "chevron_right" at bounding box center [650, 93] width 11 height 11
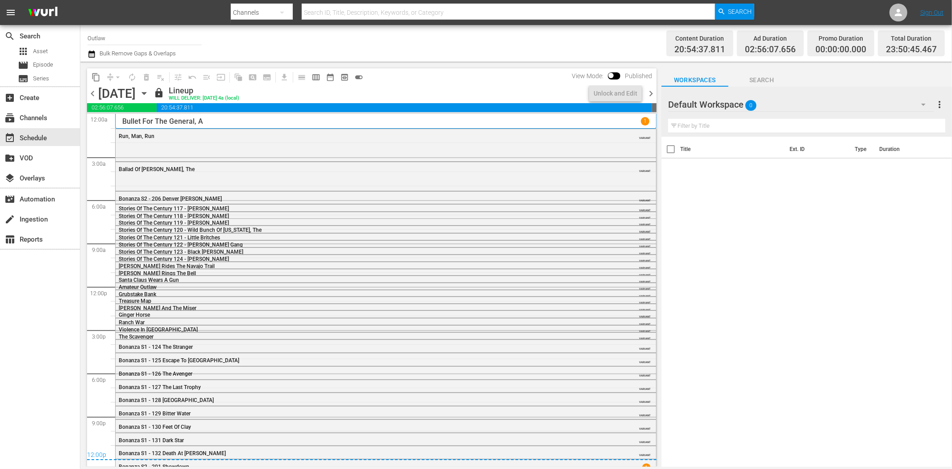
click at [652, 95] on span "chevron_right" at bounding box center [650, 93] width 11 height 11
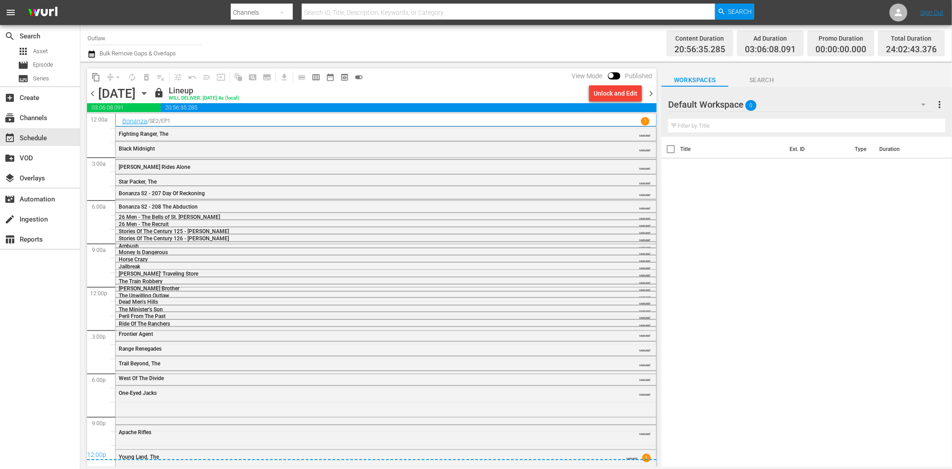
click at [650, 95] on span "chevron_right" at bounding box center [650, 93] width 11 height 11
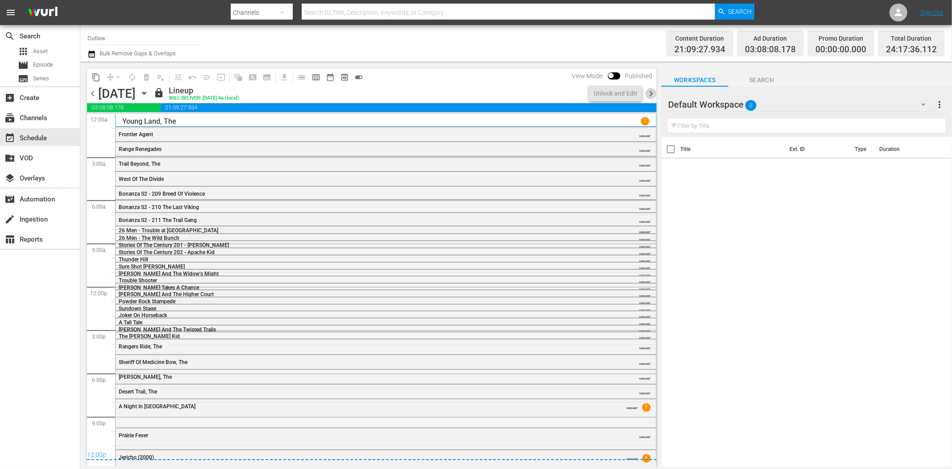
click at [650, 95] on span "chevron_right" at bounding box center [650, 93] width 11 height 11
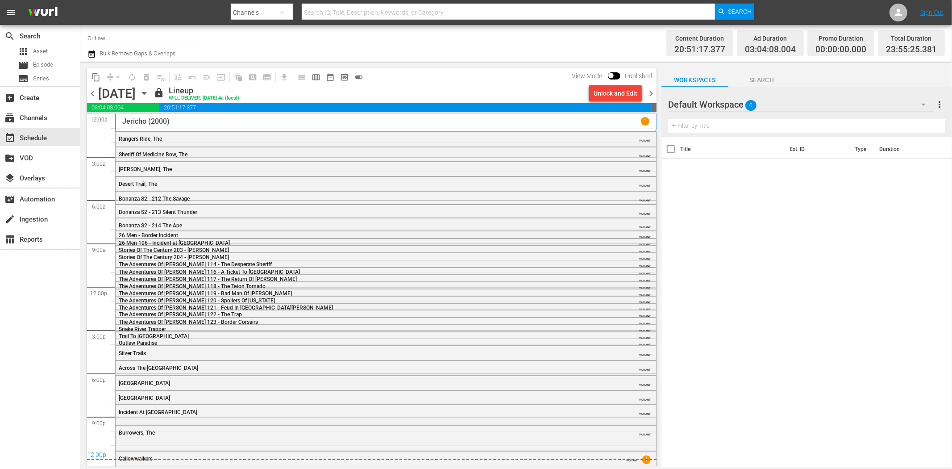
click at [90, 92] on span "chevron_left" at bounding box center [92, 93] width 11 height 11
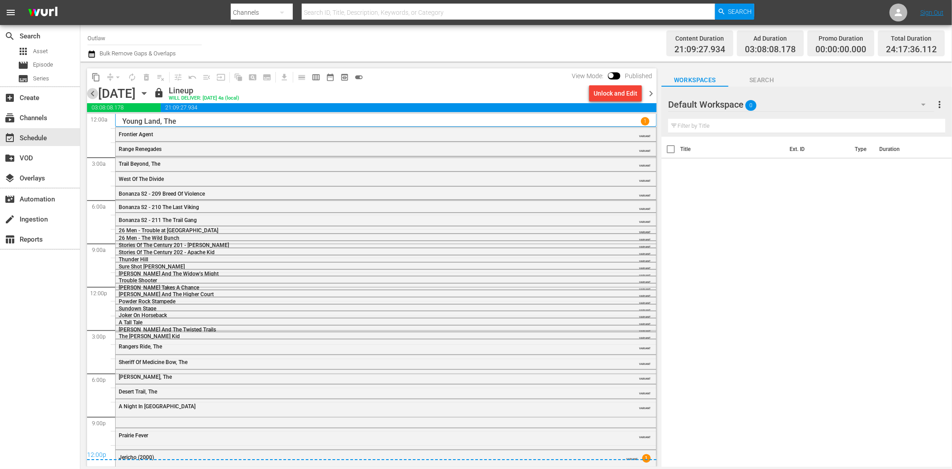
click at [90, 92] on span "chevron_left" at bounding box center [92, 93] width 11 height 11
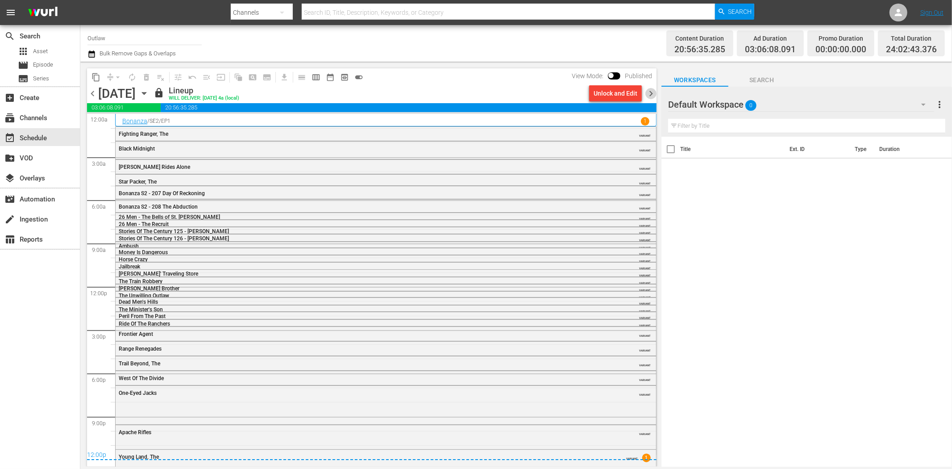
click at [653, 95] on span "chevron_right" at bounding box center [650, 93] width 11 height 11
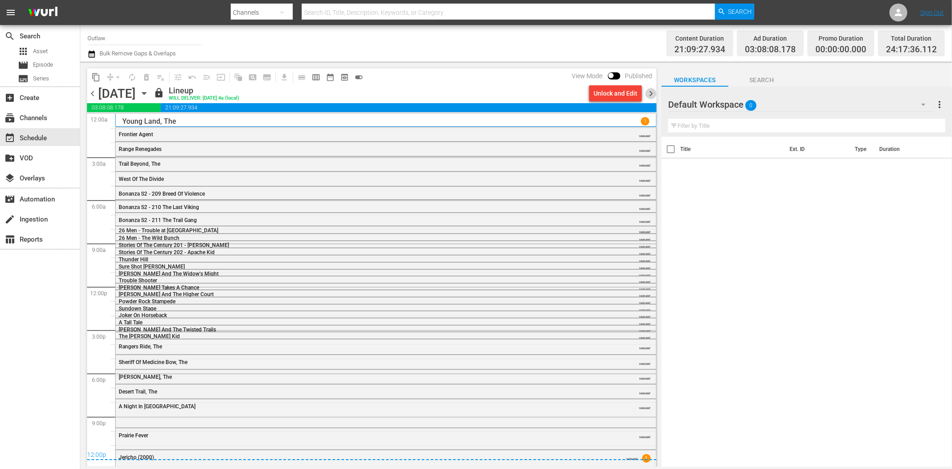
click at [653, 95] on span "chevron_right" at bounding box center [650, 93] width 11 height 11
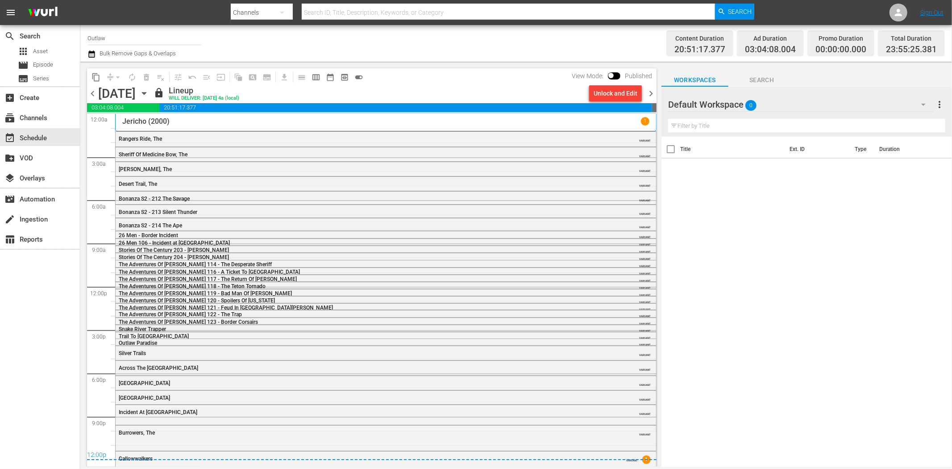
click at [653, 95] on span "chevron_right" at bounding box center [650, 93] width 11 height 11
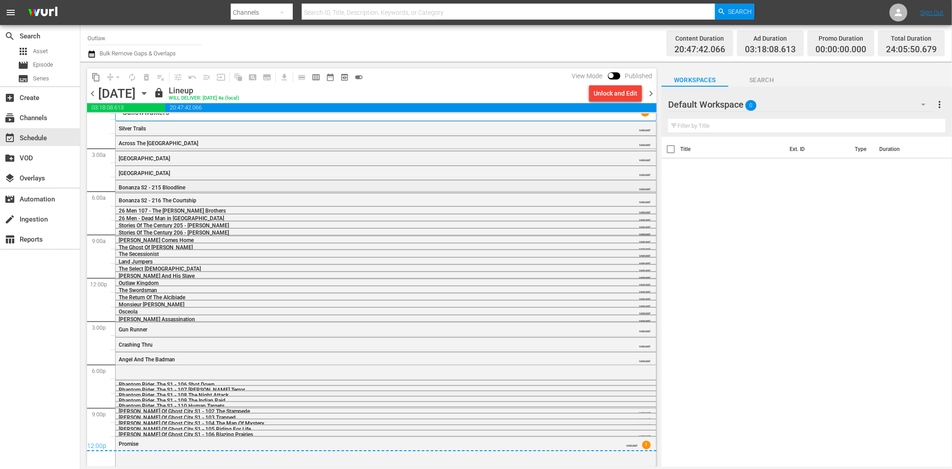
scroll to position [11, 0]
click at [653, 99] on span "chevron_right" at bounding box center [650, 93] width 11 height 11
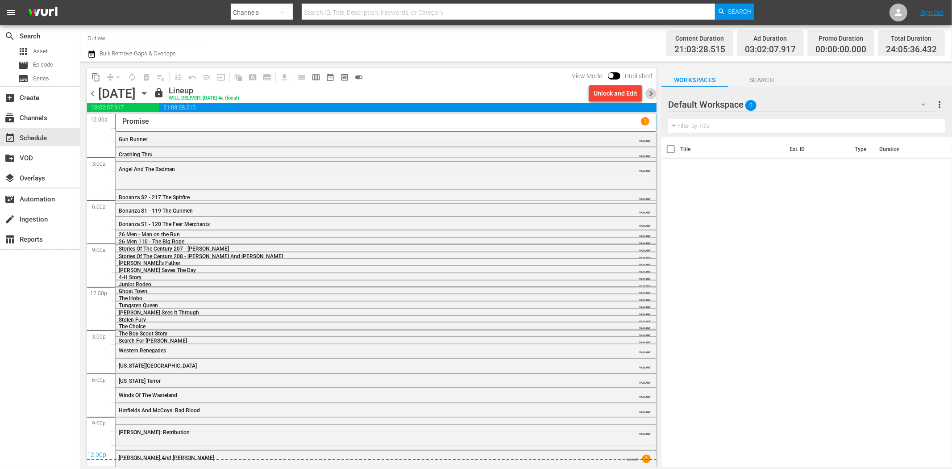
click at [653, 90] on span "chevron_right" at bounding box center [650, 93] width 11 height 11
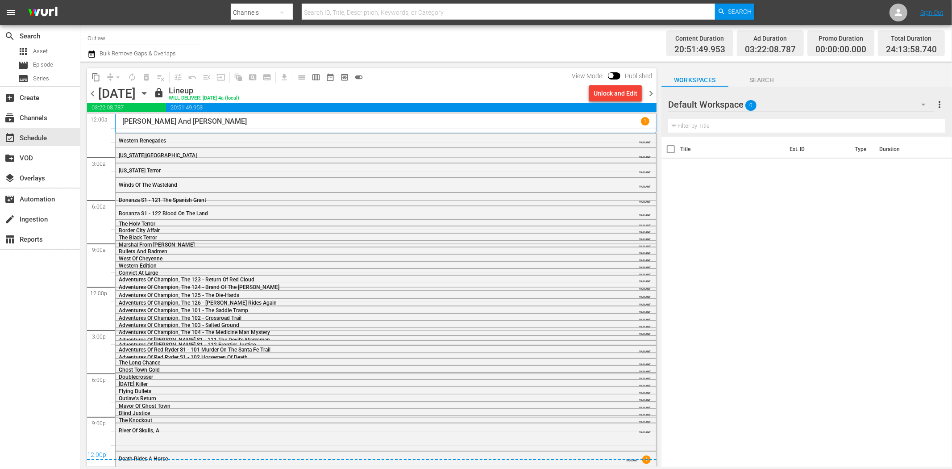
click at [653, 91] on span "chevron_right" at bounding box center [650, 93] width 11 height 11
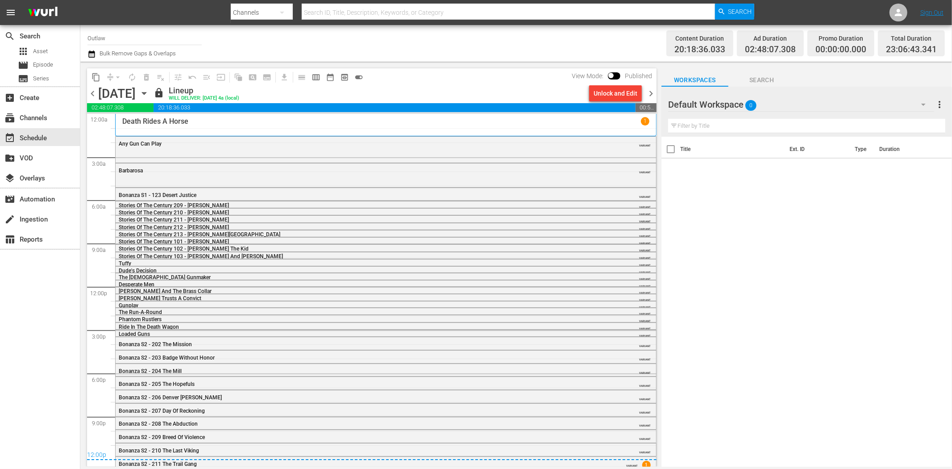
click at [653, 91] on span "chevron_right" at bounding box center [650, 93] width 11 height 11
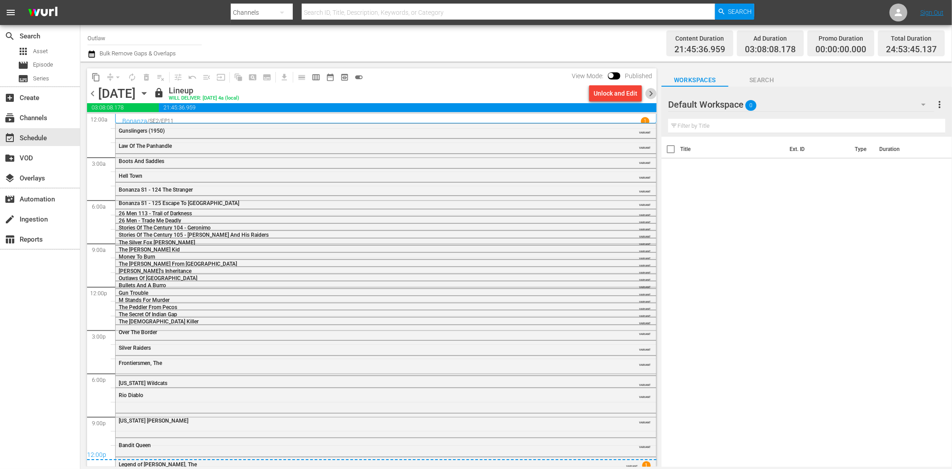
click at [653, 91] on span "chevron_right" at bounding box center [650, 93] width 11 height 11
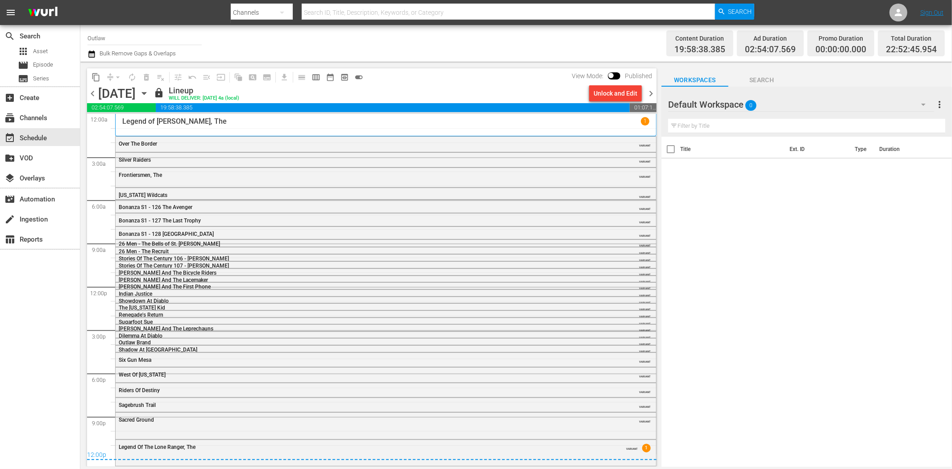
click at [653, 91] on span "chevron_right" at bounding box center [650, 93] width 11 height 11
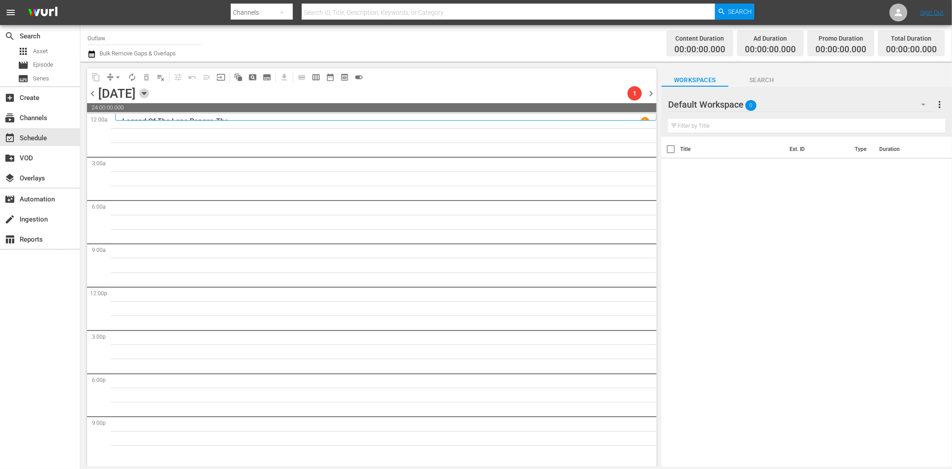
click at [146, 93] on icon "button" at bounding box center [144, 93] width 4 height 2
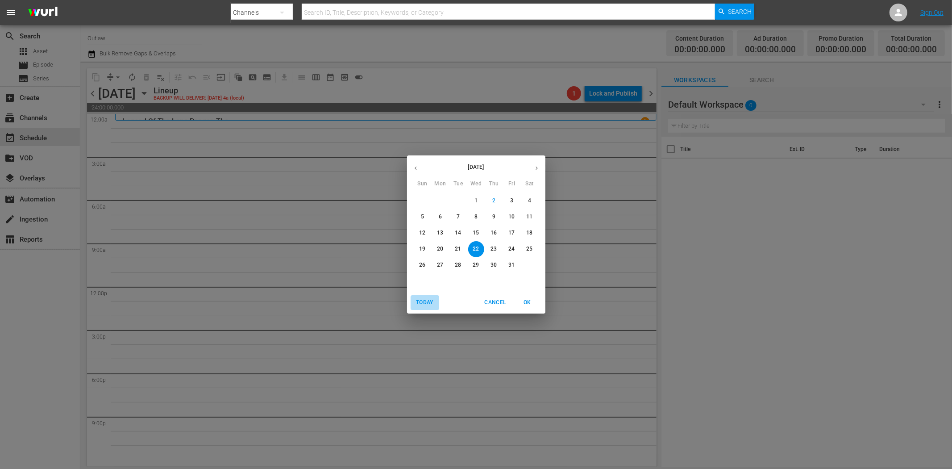
click at [421, 298] on span "Today" at bounding box center [424, 302] width 21 height 9
click at [521, 296] on button "OK" at bounding box center [527, 302] width 29 height 15
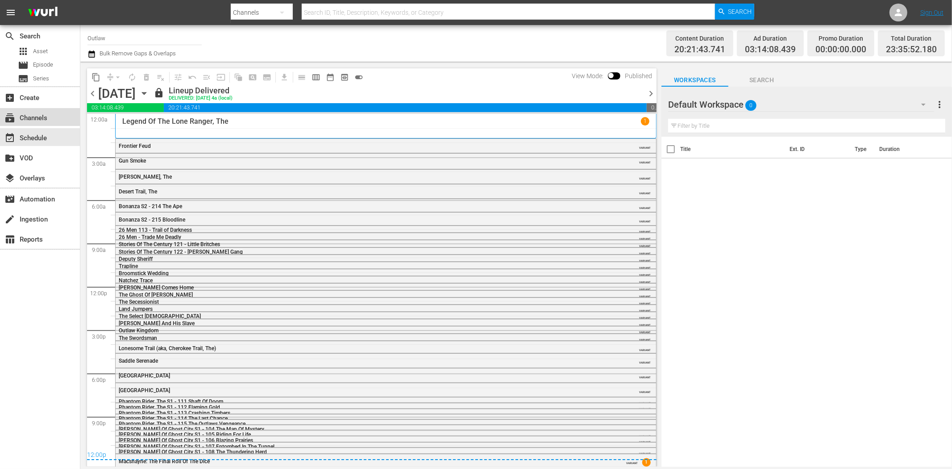
click at [27, 113] on div "subscriptions Channels" at bounding box center [25, 116] width 50 height 8
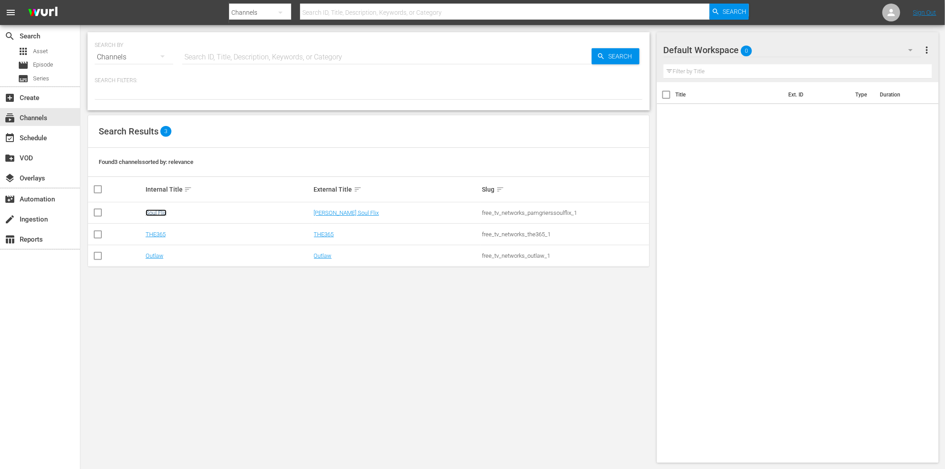
click at [154, 212] on link "Soul Flix" at bounding box center [156, 212] width 21 height 7
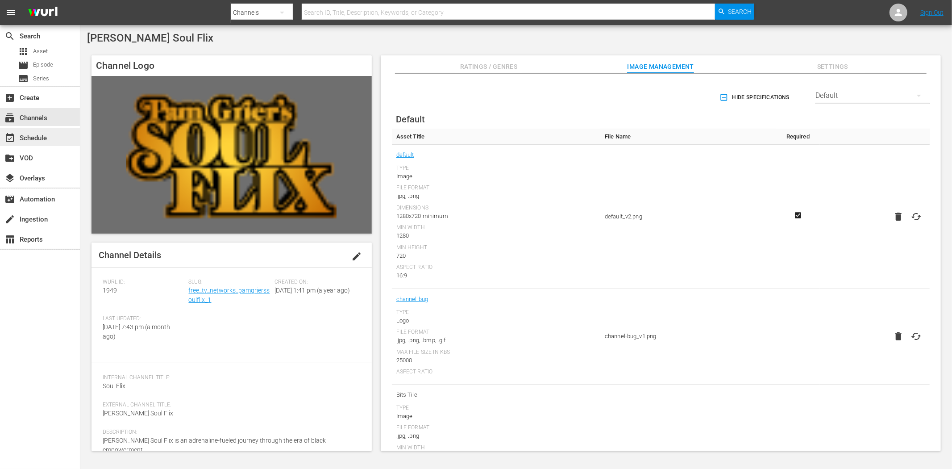
click at [42, 137] on div "event_available Schedule" at bounding box center [25, 137] width 50 height 8
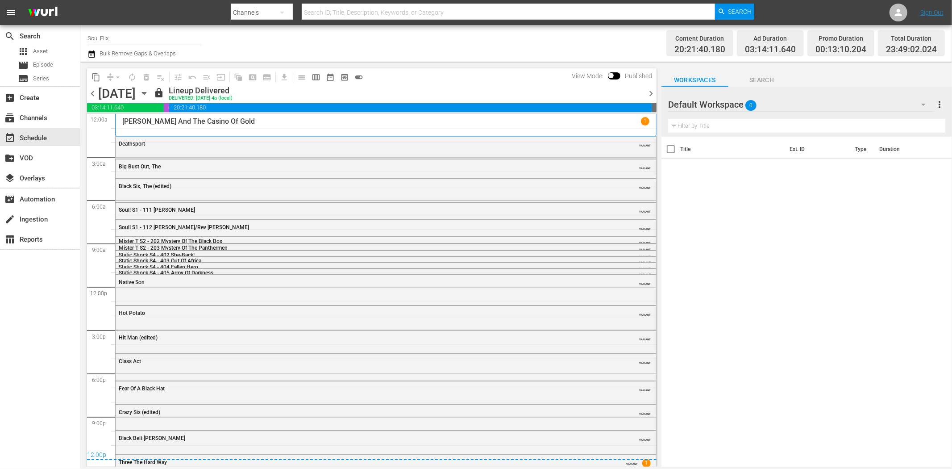
click at [651, 97] on span "chevron_right" at bounding box center [650, 93] width 11 height 11
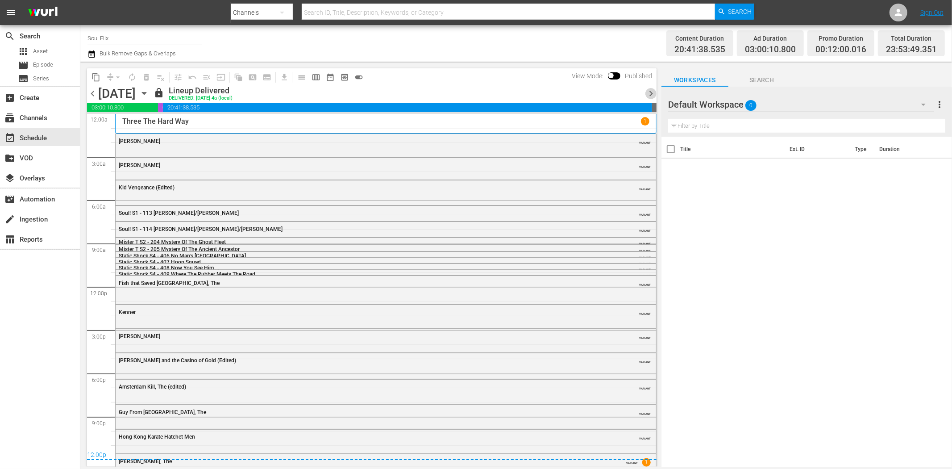
click at [651, 97] on span "chevron_right" at bounding box center [650, 93] width 11 height 11
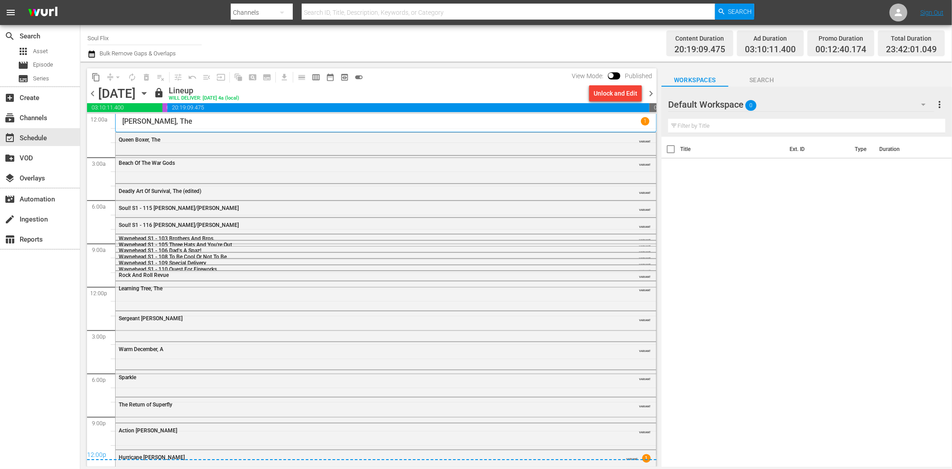
click at [651, 97] on span "chevron_right" at bounding box center [650, 93] width 11 height 11
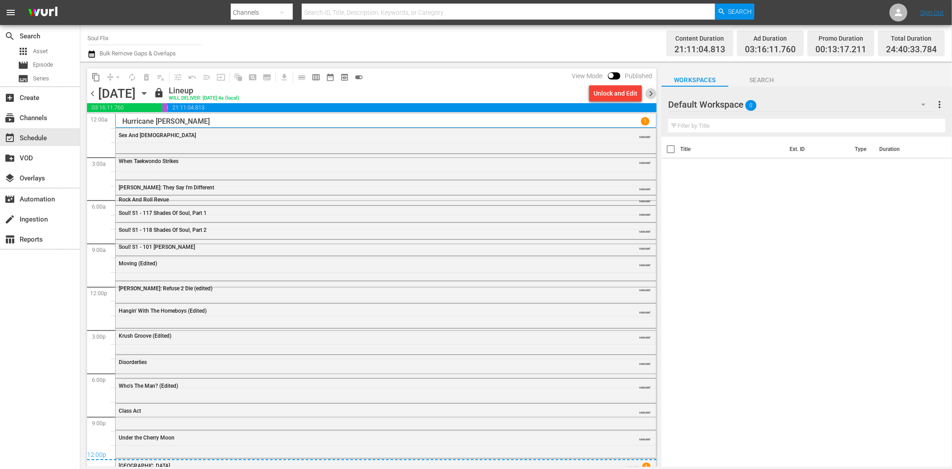
click at [650, 95] on span "chevron_right" at bounding box center [650, 93] width 11 height 11
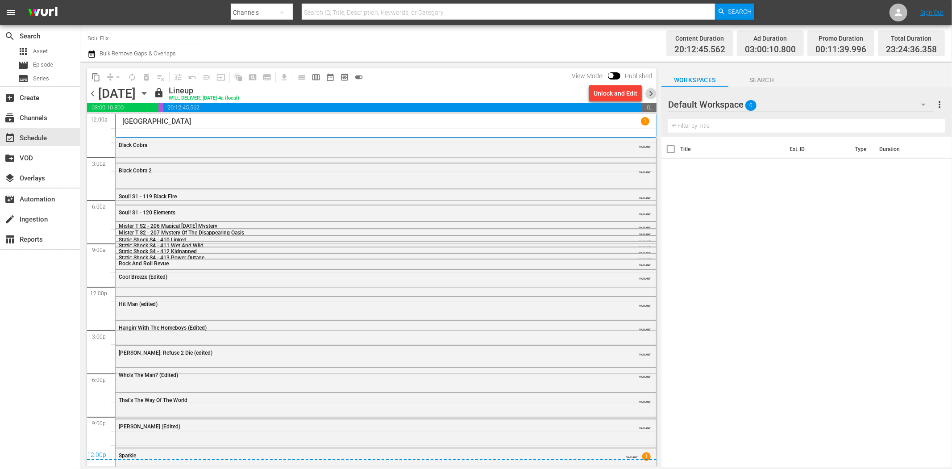
click at [650, 95] on span "chevron_right" at bounding box center [650, 93] width 11 height 11
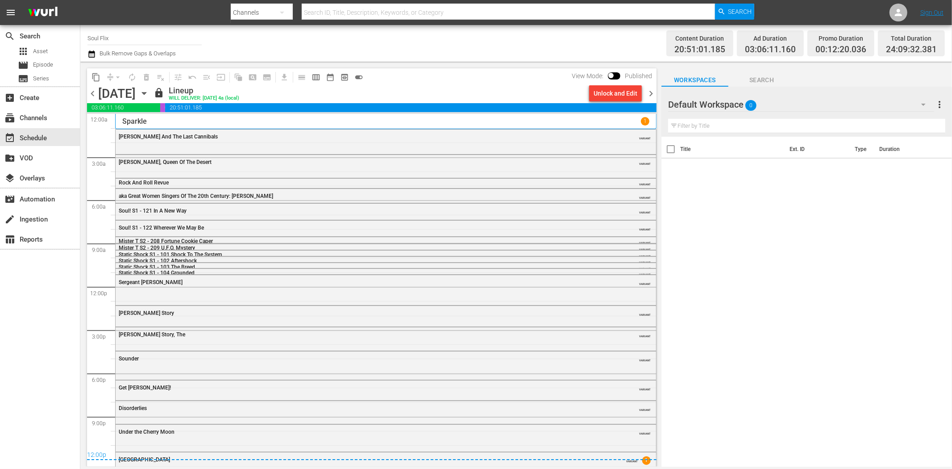
click at [650, 95] on span "chevron_right" at bounding box center [650, 93] width 11 height 11
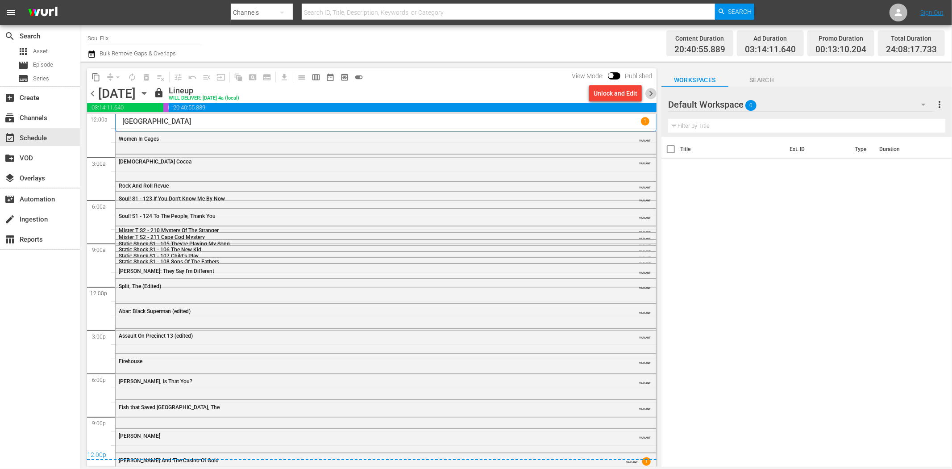
click at [650, 95] on span "chevron_right" at bounding box center [650, 93] width 11 height 11
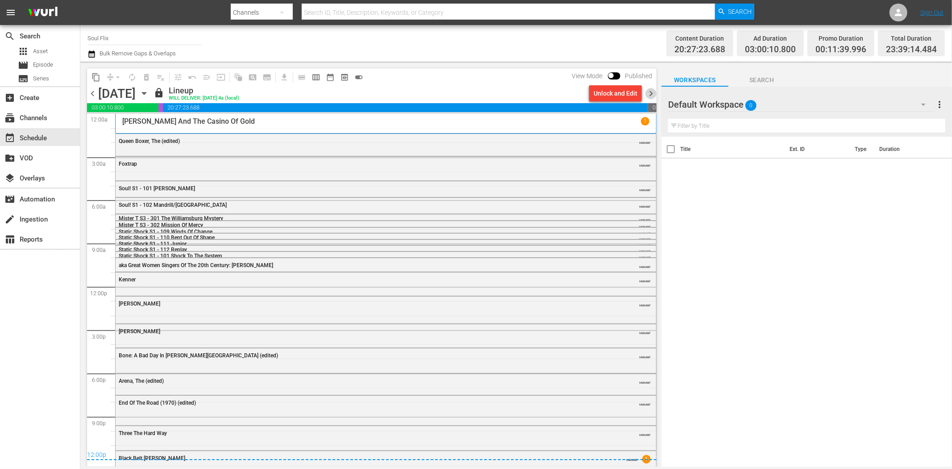
click at [650, 95] on span "chevron_right" at bounding box center [650, 93] width 11 height 11
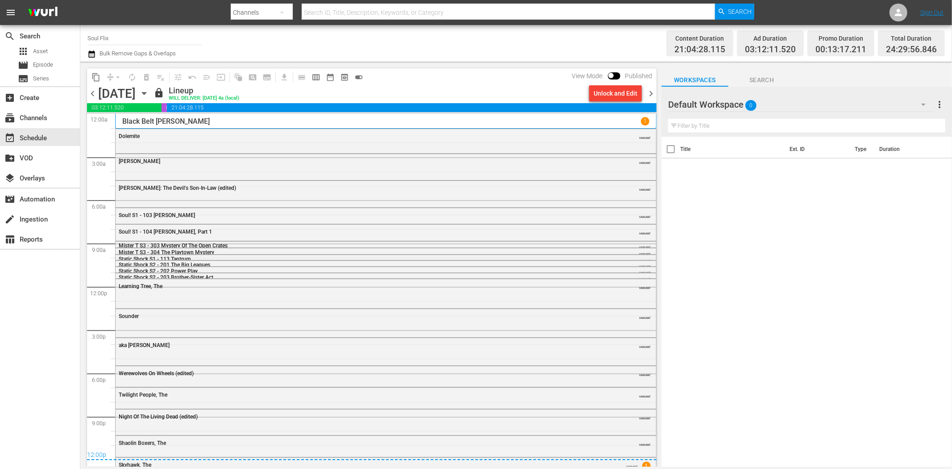
click at [650, 95] on span "chevron_right" at bounding box center [650, 93] width 11 height 11
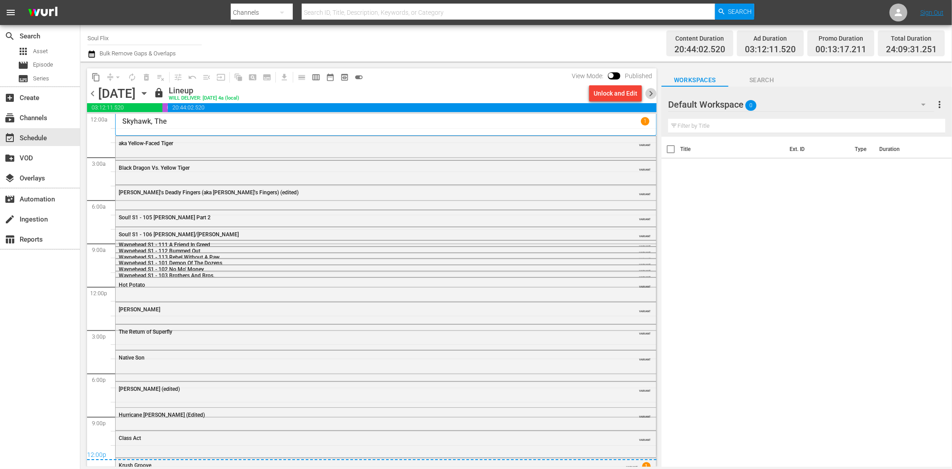
click at [650, 95] on span "chevron_right" at bounding box center [650, 93] width 11 height 11
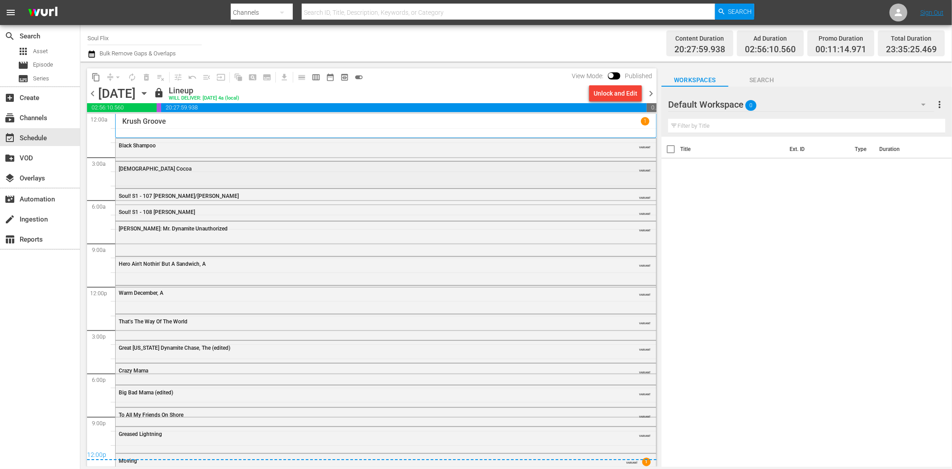
scroll to position [11, 0]
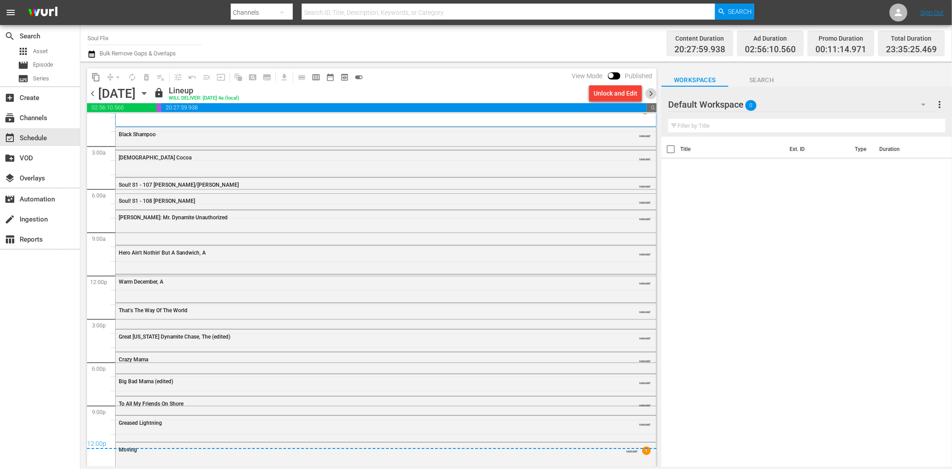
click at [652, 91] on span "chevron_right" at bounding box center [650, 93] width 11 height 11
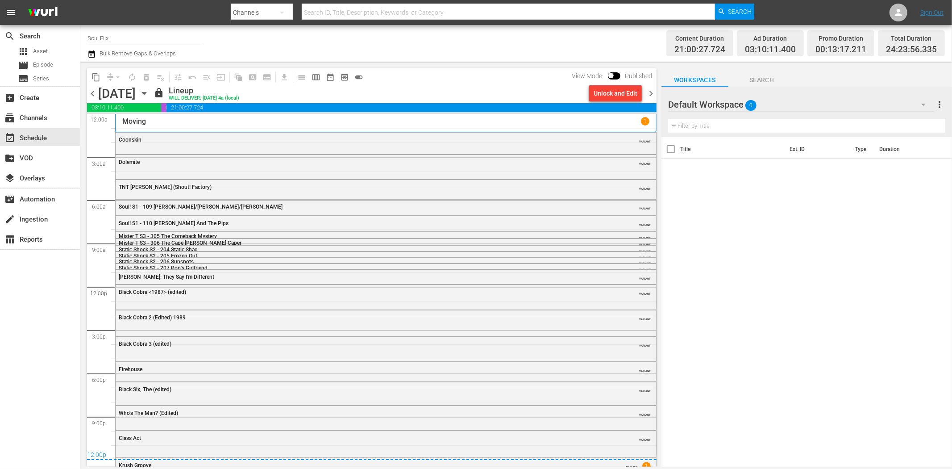
scroll to position [17, 0]
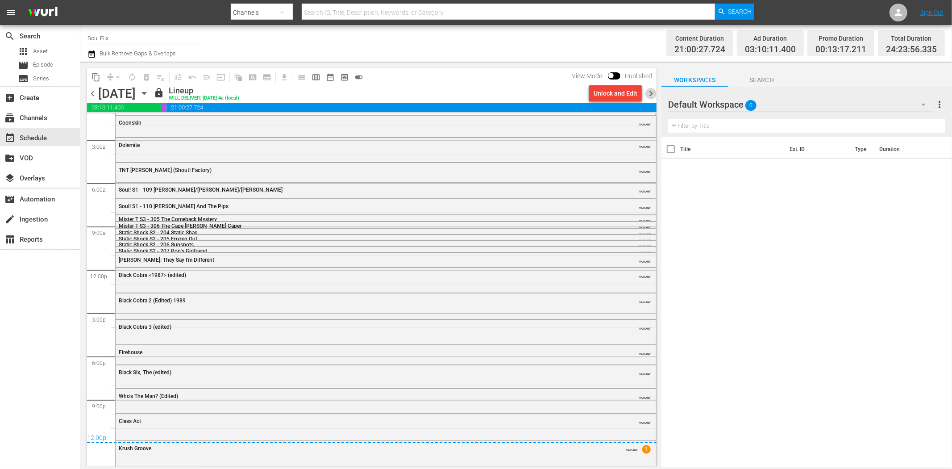
click at [650, 94] on span "chevron_right" at bounding box center [650, 93] width 11 height 11
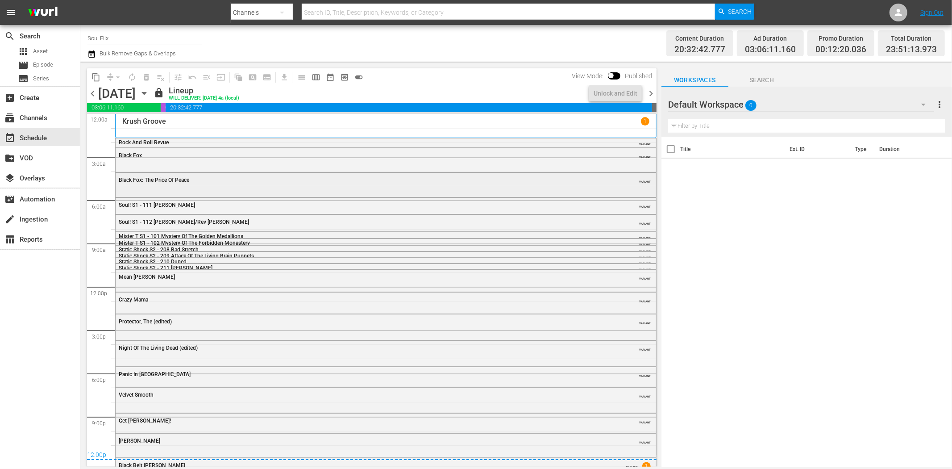
scroll to position [15, 0]
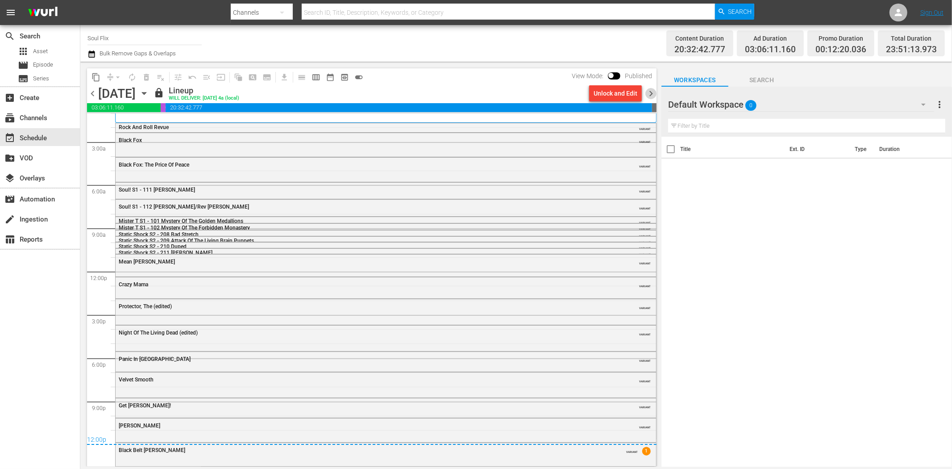
click at [649, 92] on span "chevron_right" at bounding box center [650, 93] width 11 height 11
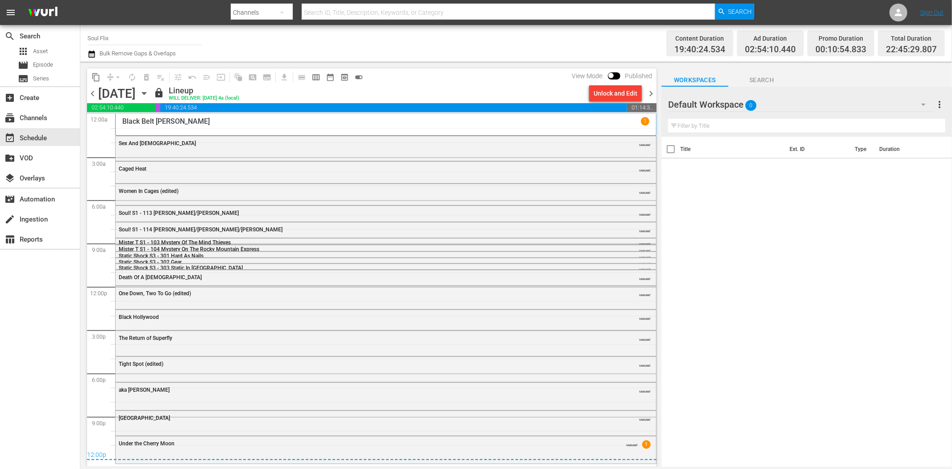
click at [652, 91] on span "chevron_right" at bounding box center [650, 93] width 11 height 11
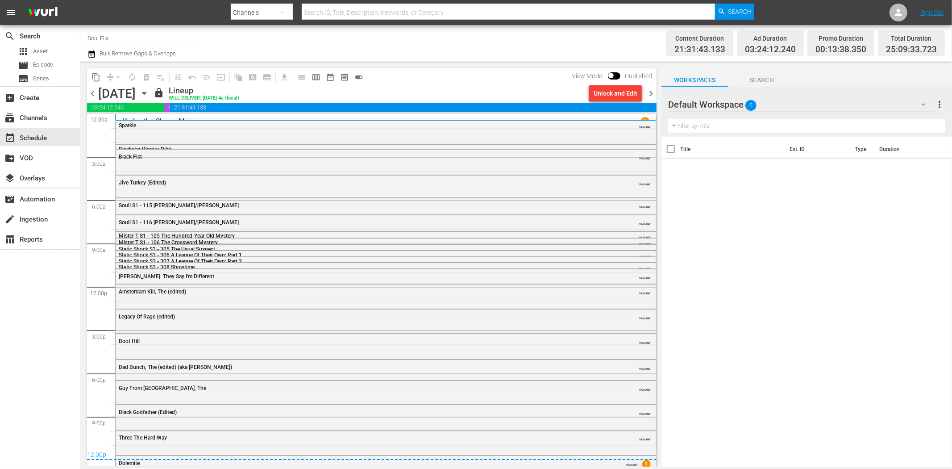
click at [652, 91] on span "chevron_right" at bounding box center [650, 93] width 11 height 11
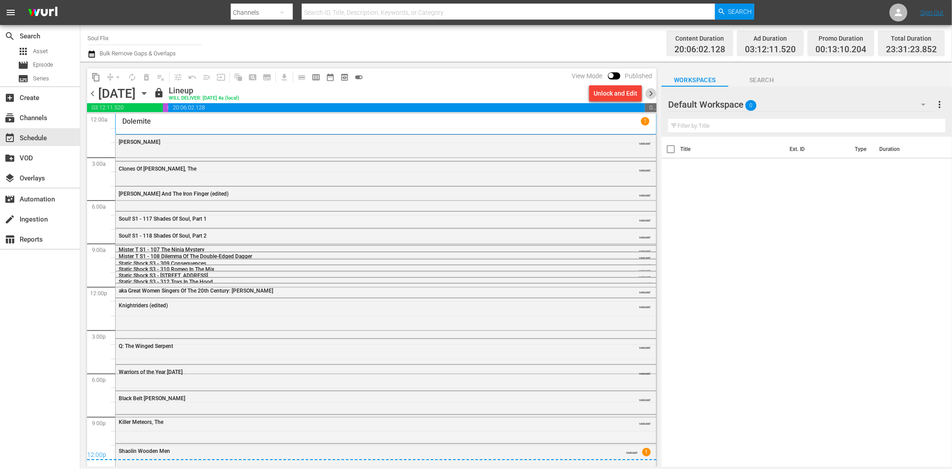
click at [652, 91] on span "chevron_right" at bounding box center [650, 93] width 11 height 11
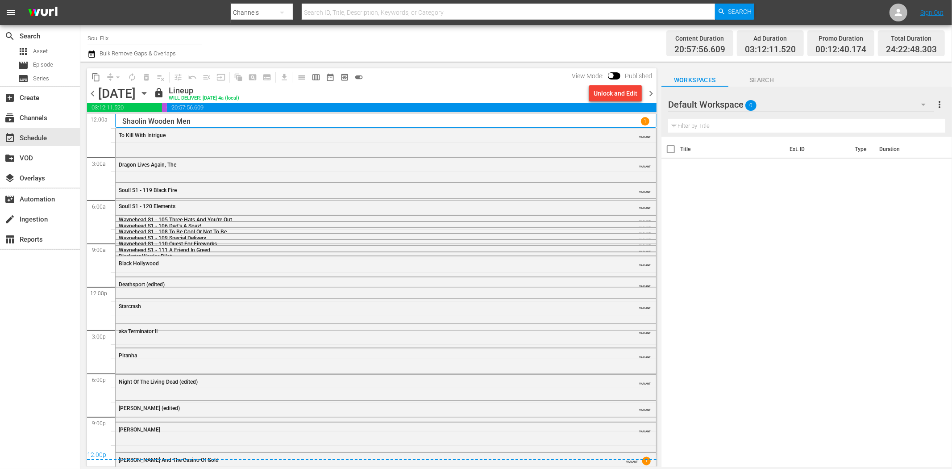
click at [652, 91] on span "chevron_right" at bounding box center [650, 93] width 11 height 11
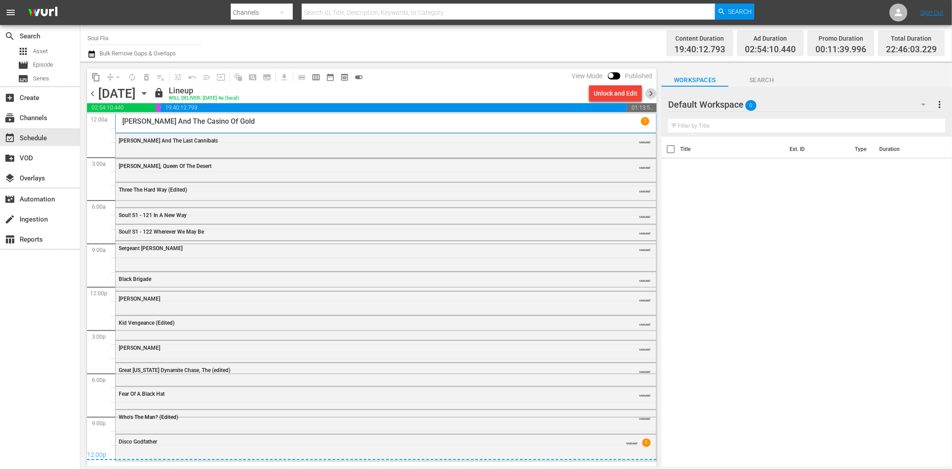
click at [652, 91] on span "chevron_right" at bounding box center [650, 93] width 11 height 11
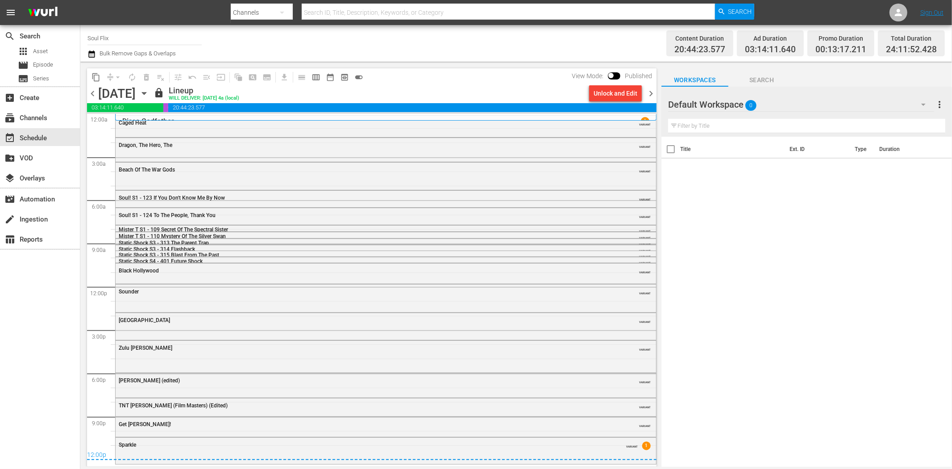
click at [652, 91] on span "chevron_right" at bounding box center [650, 93] width 11 height 11
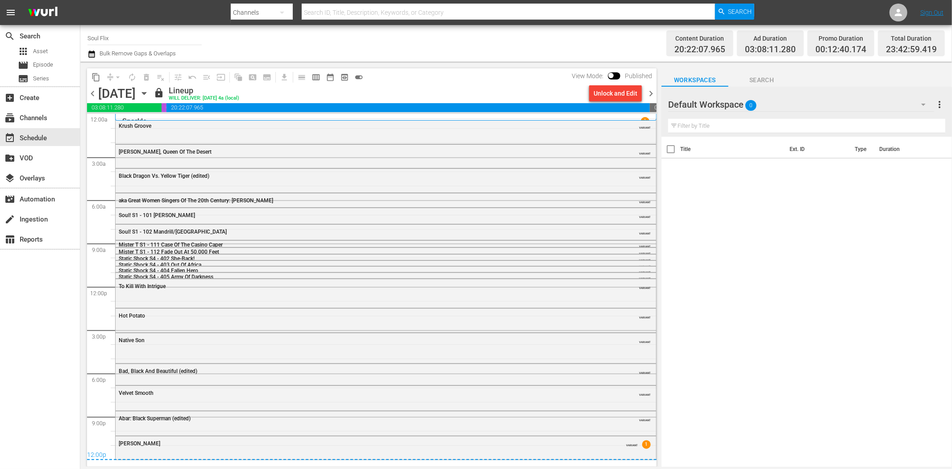
click at [652, 91] on span "chevron_right" at bounding box center [650, 93] width 11 height 11
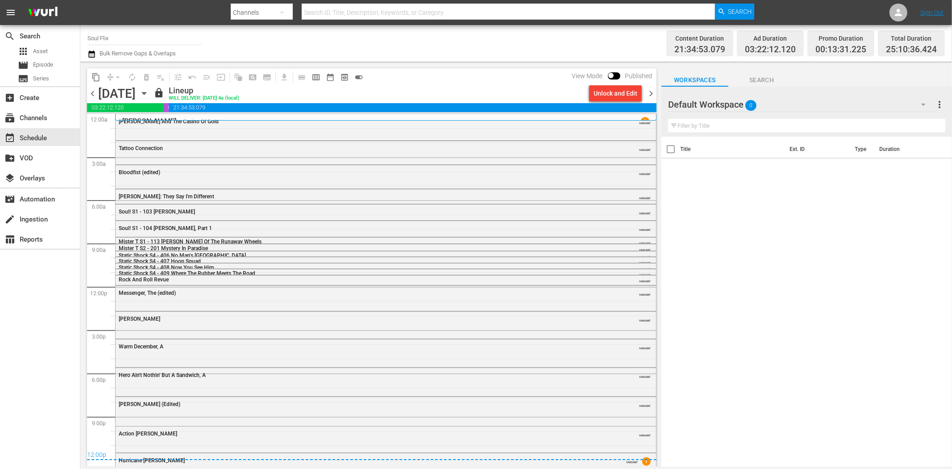
click at [652, 92] on span "chevron_right" at bounding box center [650, 93] width 11 height 11
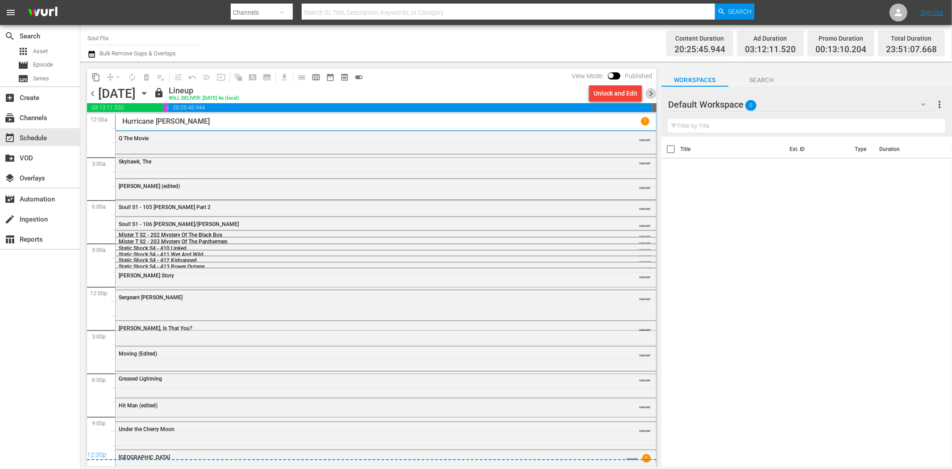
click at [652, 92] on span "chevron_right" at bounding box center [650, 93] width 11 height 11
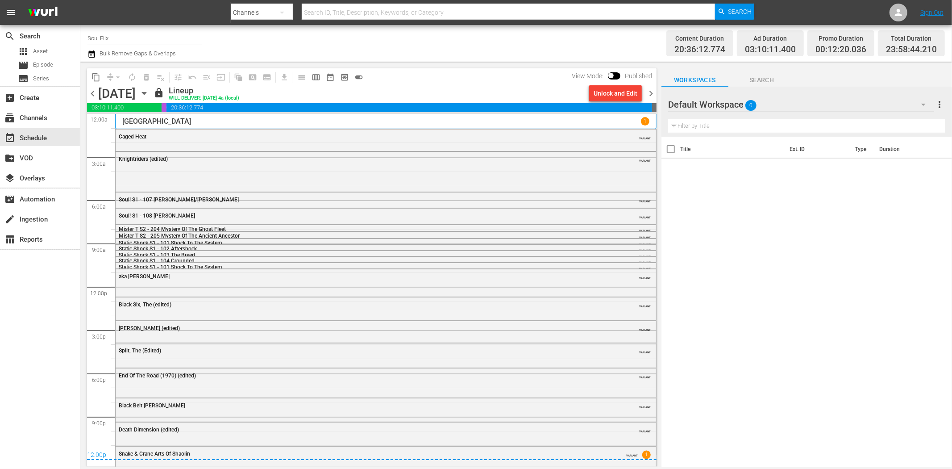
click at [652, 92] on span "chevron_right" at bounding box center [650, 93] width 11 height 11
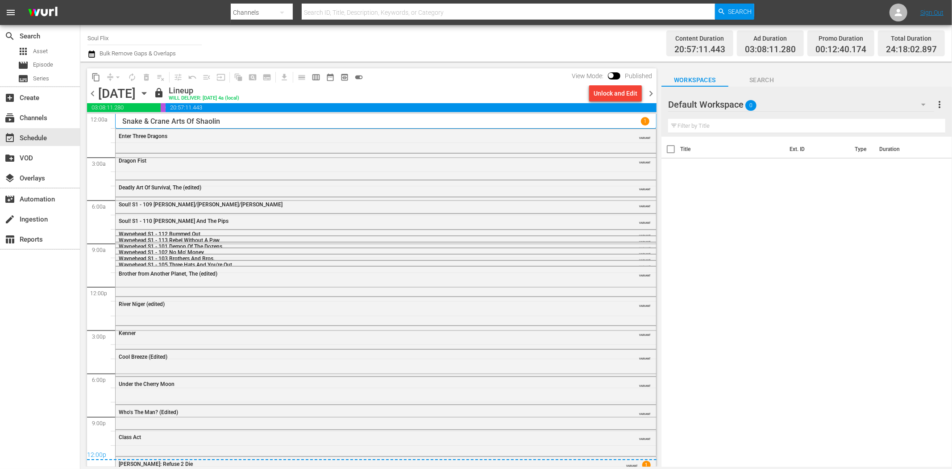
click at [652, 92] on span "chevron_right" at bounding box center [650, 93] width 11 height 11
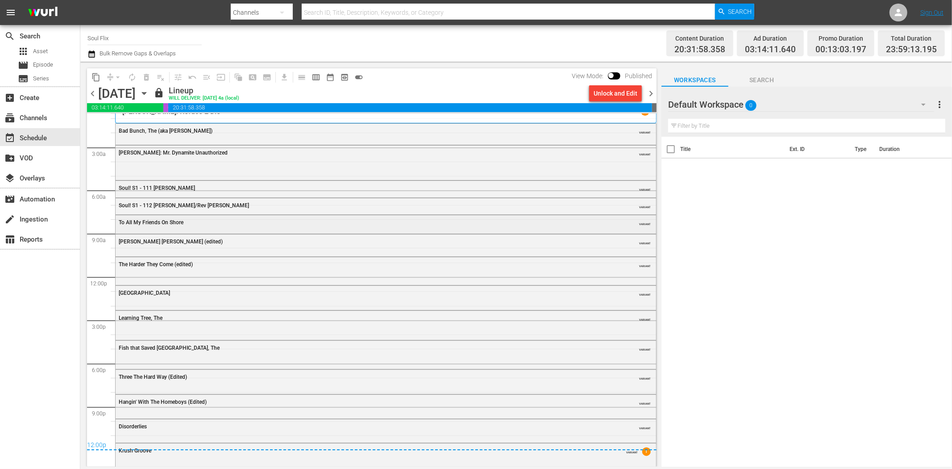
scroll to position [12, 0]
click at [651, 96] on span "chevron_right" at bounding box center [650, 93] width 11 height 11
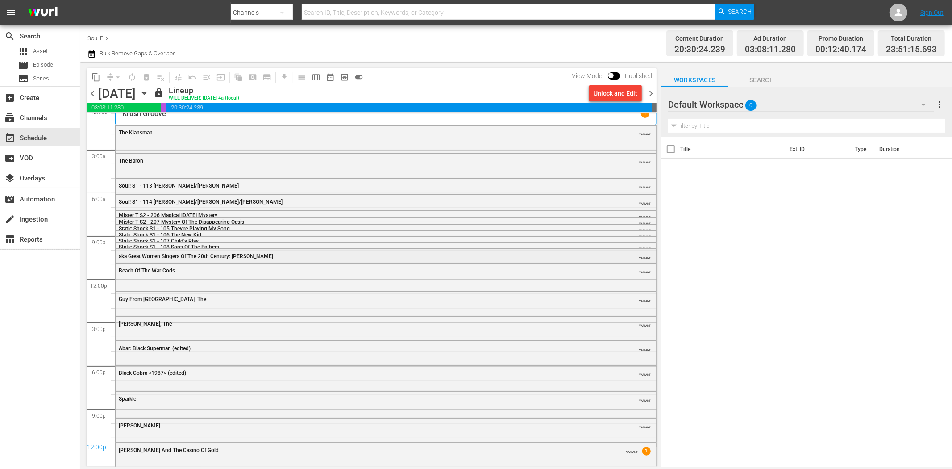
scroll to position [10, 0]
click at [653, 93] on span "chevron_right" at bounding box center [650, 93] width 11 height 11
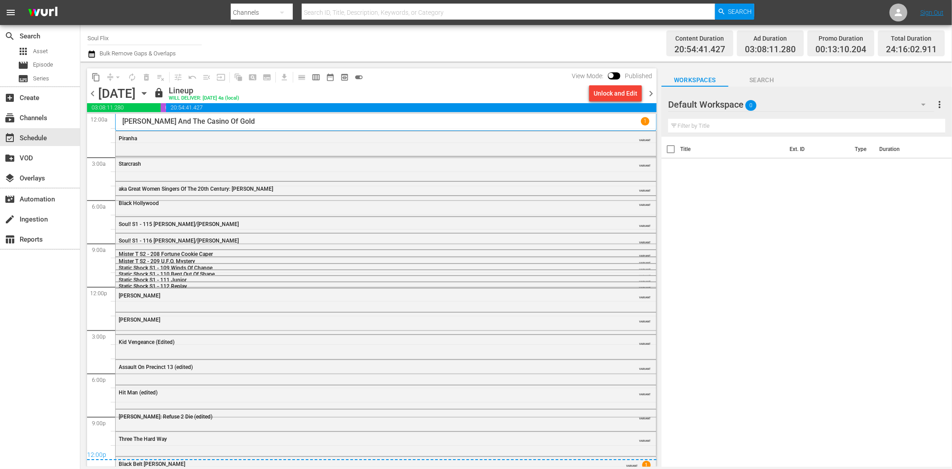
click at [653, 93] on span "chevron_right" at bounding box center [650, 93] width 11 height 11
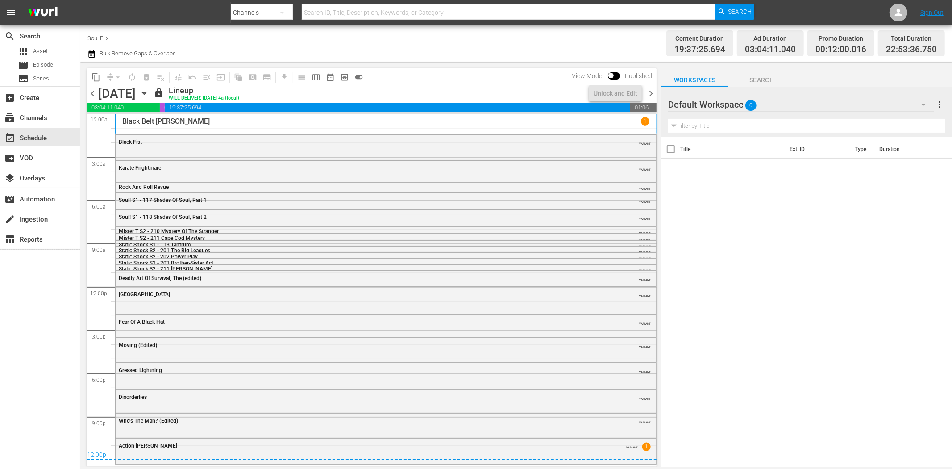
click at [653, 93] on span "chevron_right" at bounding box center [650, 93] width 11 height 11
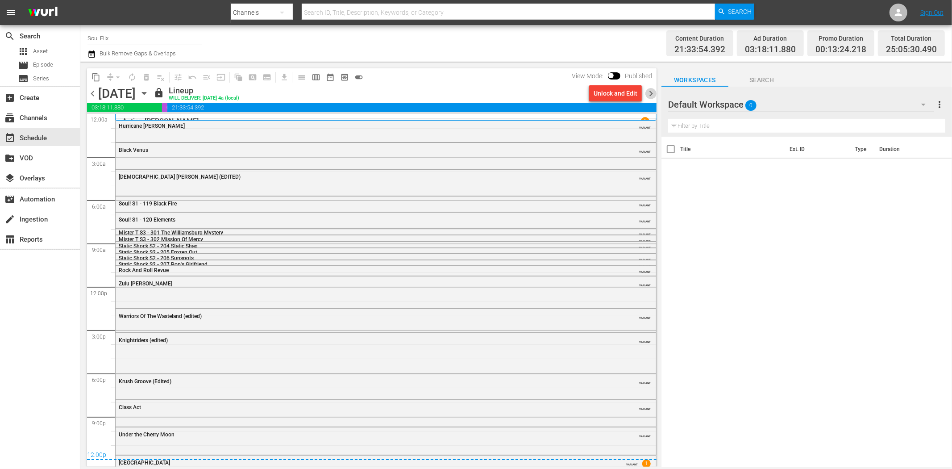
click at [653, 93] on span "chevron_right" at bounding box center [650, 93] width 11 height 11
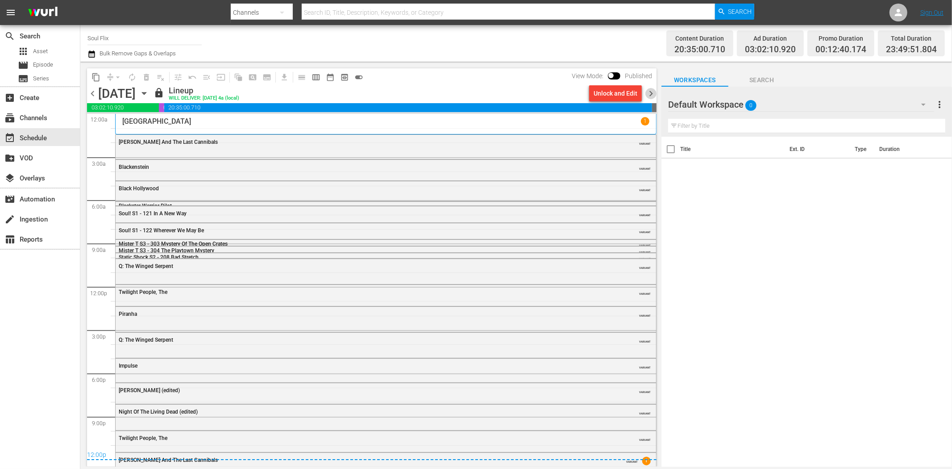
click at [653, 93] on span "chevron_right" at bounding box center [650, 93] width 11 height 11
